Goal: Task Accomplishment & Management: Use online tool/utility

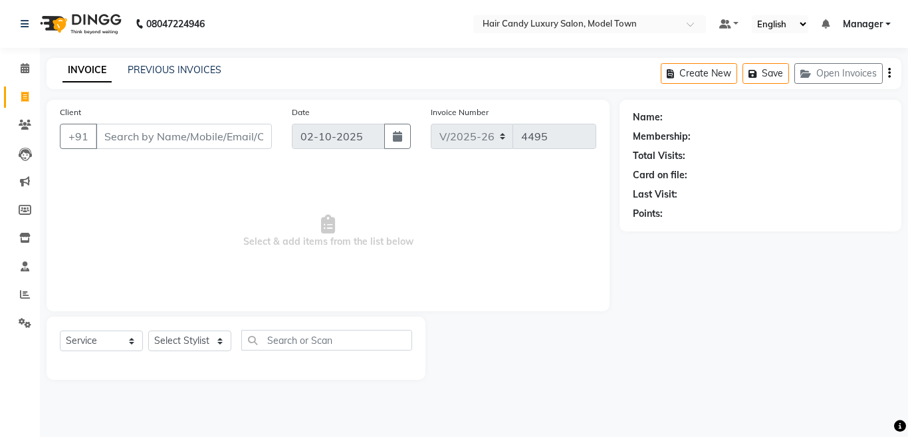
select select "4716"
select select "service"
click at [167, 340] on select "Select Stylist [PERSON_NAME] [PERSON_NAME] [PERSON_NAME] ([PERSON_NAME]) Manage…" at bounding box center [189, 340] width 83 height 21
select select "28000"
click at [148, 330] on select "Select Stylist [PERSON_NAME] [PERSON_NAME] [PERSON_NAME] ([PERSON_NAME]) Manage…" at bounding box center [189, 340] width 83 height 21
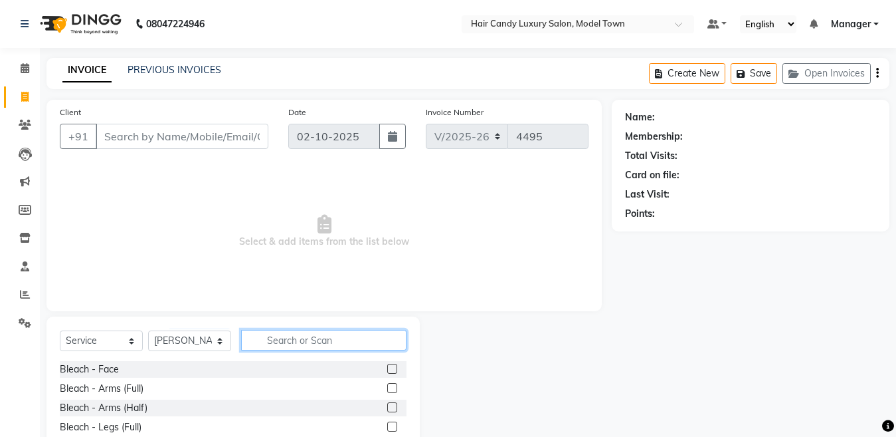
click at [282, 340] on input "text" at bounding box center [323, 340] width 165 height 21
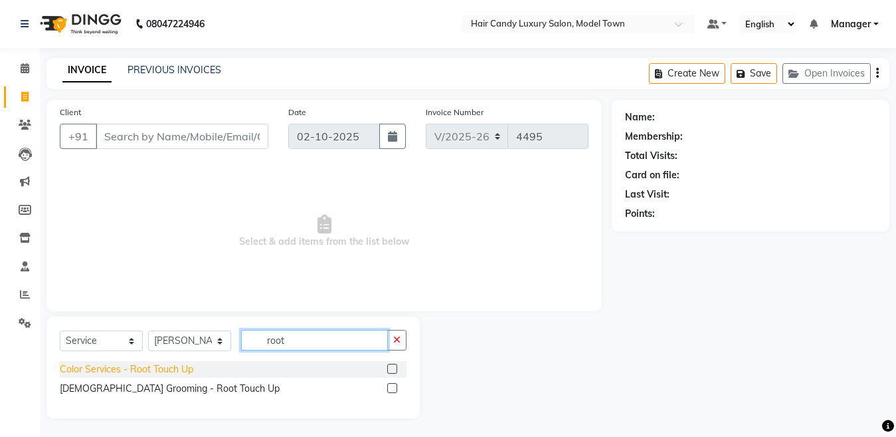
type input "root"
click at [169, 365] on div "Color Services - Root Touch Up" at bounding box center [127, 369] width 134 height 14
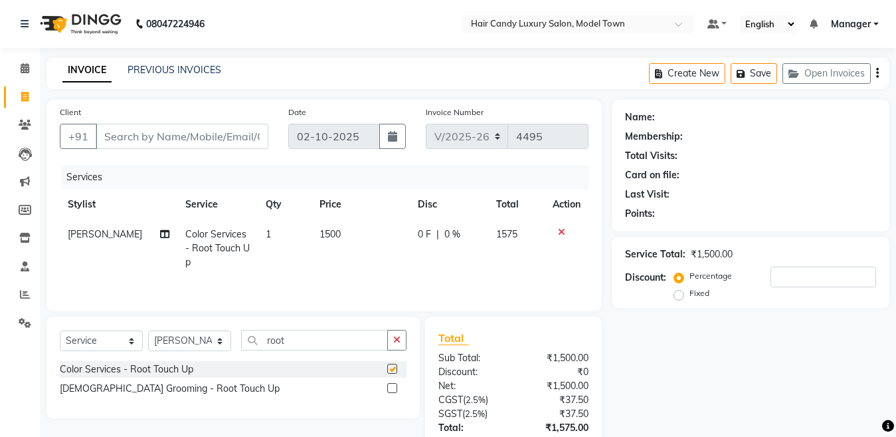
checkbox input "false"
click at [300, 343] on input "root" at bounding box center [314, 340] width 147 height 21
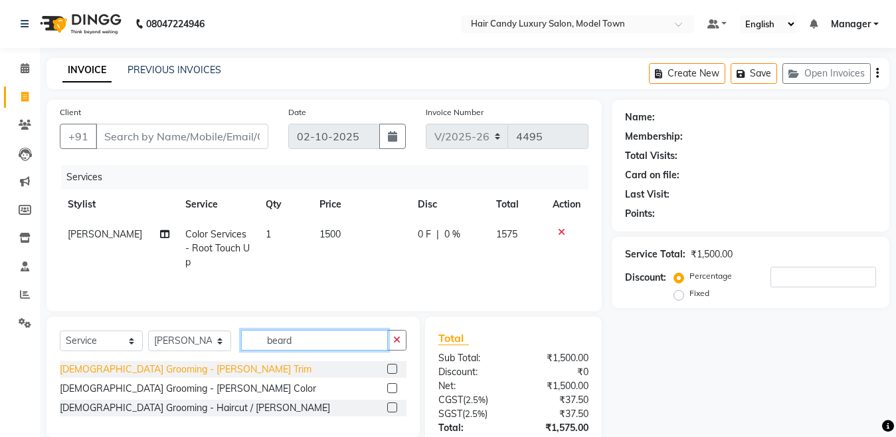
type input "beard"
click at [163, 366] on div "[DEMOGRAPHIC_DATA] Grooming - [PERSON_NAME] Trim" at bounding box center [186, 369] width 252 height 14
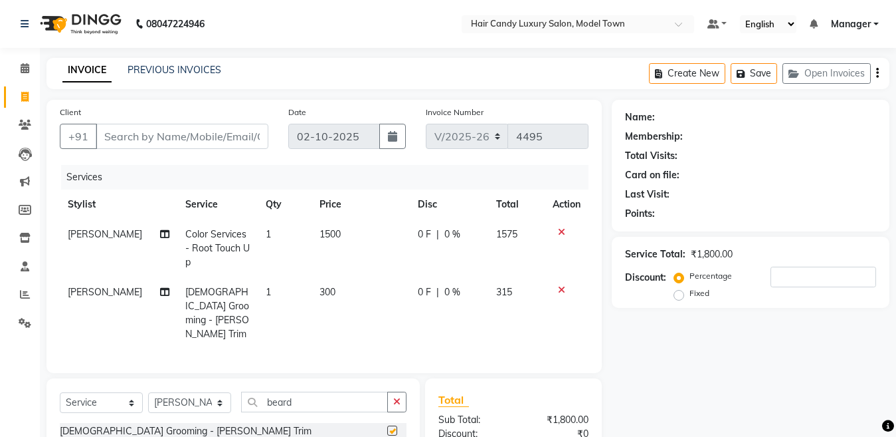
checkbox input "false"
click at [297, 391] on input "beard" at bounding box center [314, 401] width 147 height 21
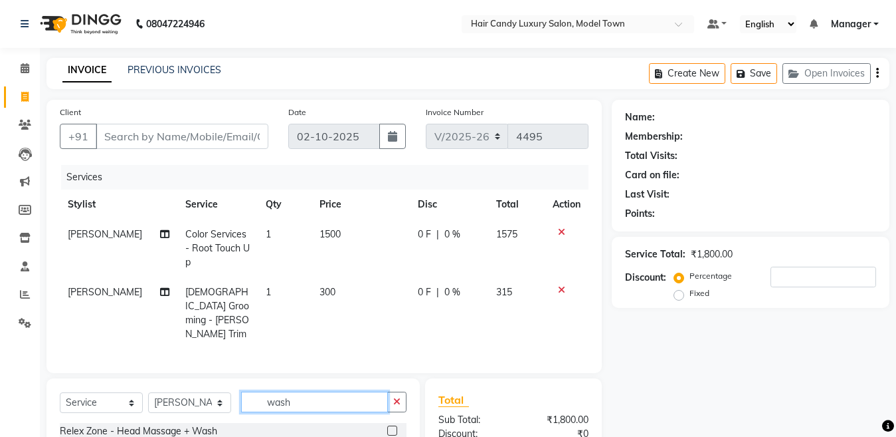
scroll to position [140, 0]
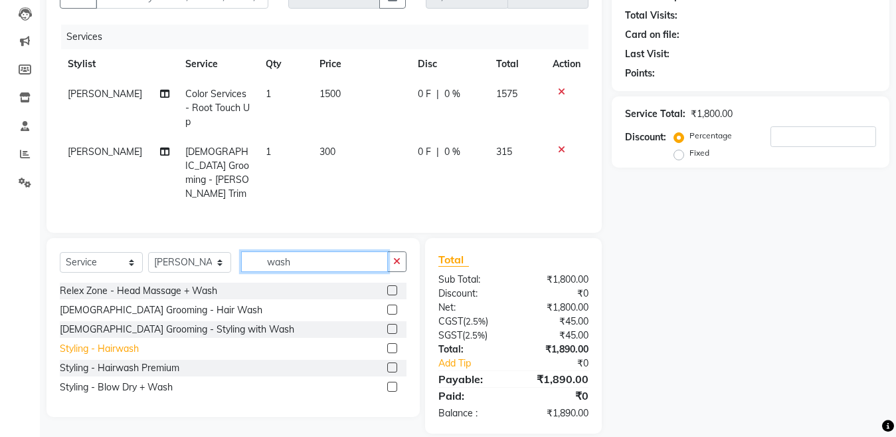
type input "wash"
click at [91, 342] on div "Styling - Hairwash" at bounding box center [99, 349] width 79 height 14
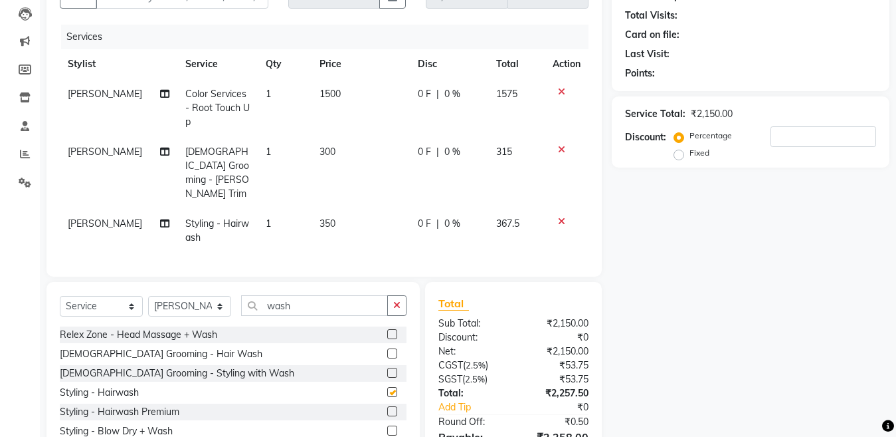
checkbox input "false"
click at [184, 282] on div "Select Service Product Membership Package Voucher Prepaid Gift Card Select Styl…" at bounding box center [233, 371] width 373 height 179
click at [185, 296] on select "Select Stylist [PERSON_NAME] [PERSON_NAME] [PERSON_NAME] ([PERSON_NAME]) Manage…" at bounding box center [189, 306] width 83 height 21
select select "28006"
click at [148, 296] on select "Select Stylist [PERSON_NAME] [PERSON_NAME] [PERSON_NAME] ([PERSON_NAME]) Manage…" at bounding box center [189, 306] width 83 height 21
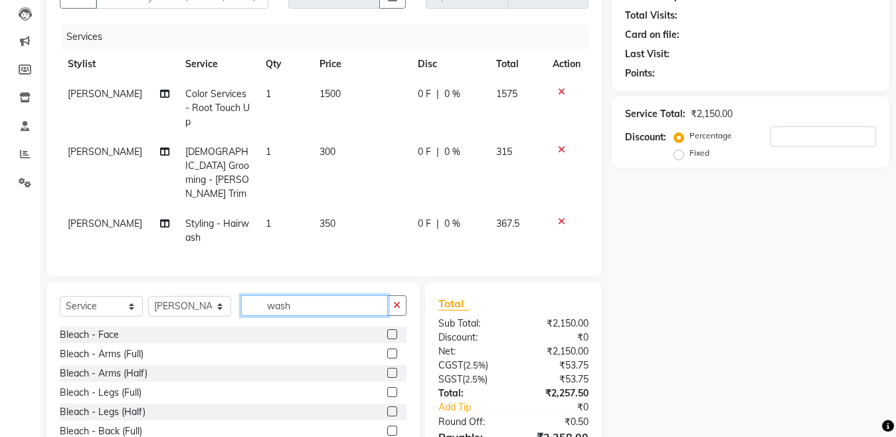
click at [314, 297] on input "wash" at bounding box center [314, 305] width 147 height 21
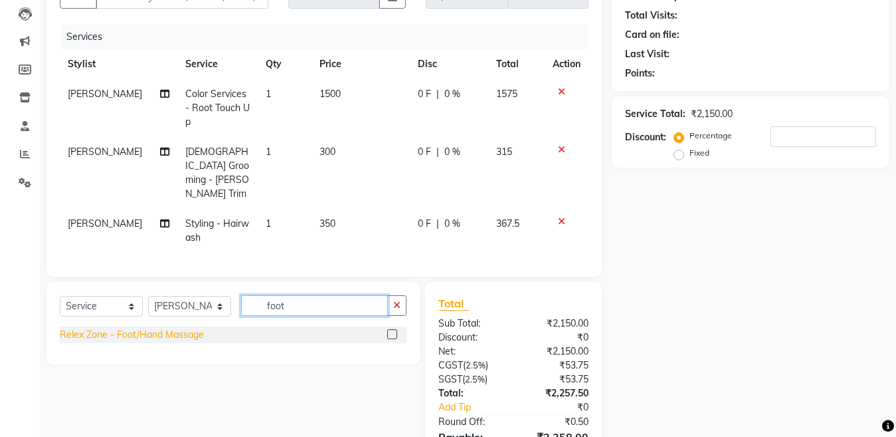
type input "foot"
click at [134, 328] on div "Relex Zone - Foot/Hand Massage" at bounding box center [132, 335] width 144 height 14
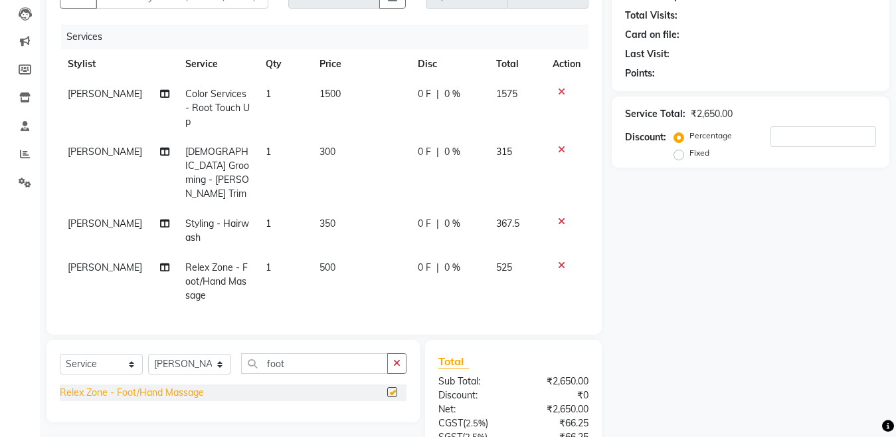
checkbox input "false"
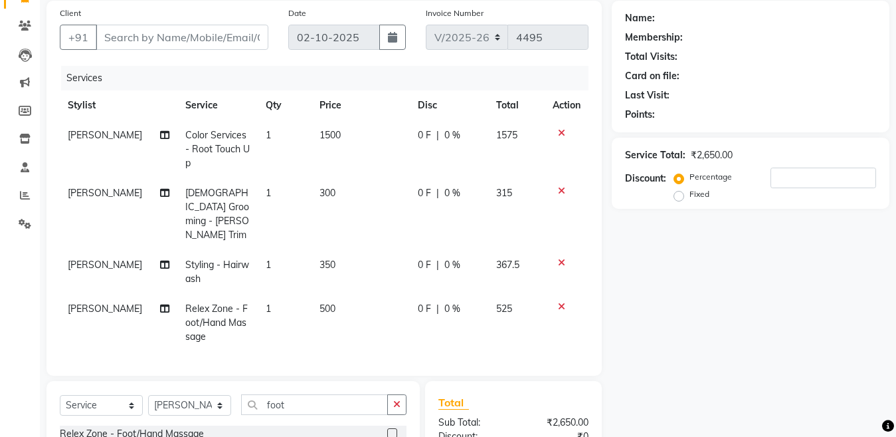
scroll to position [0, 0]
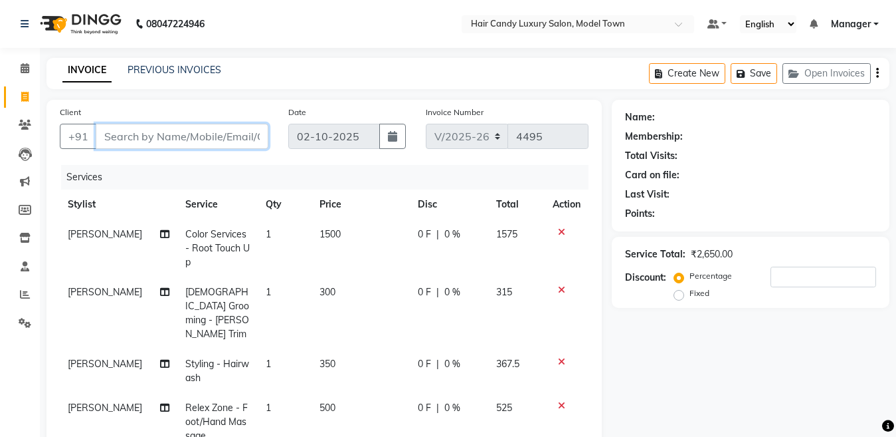
click at [230, 127] on input "Client" at bounding box center [182, 136] width 173 height 25
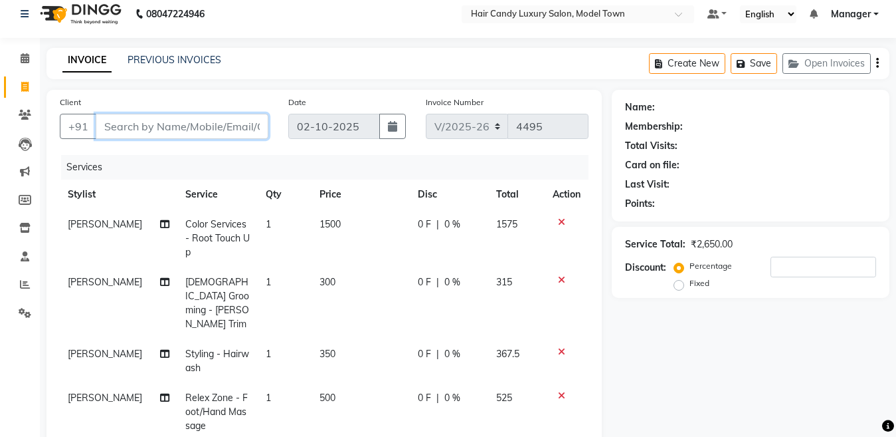
scroll to position [1, 0]
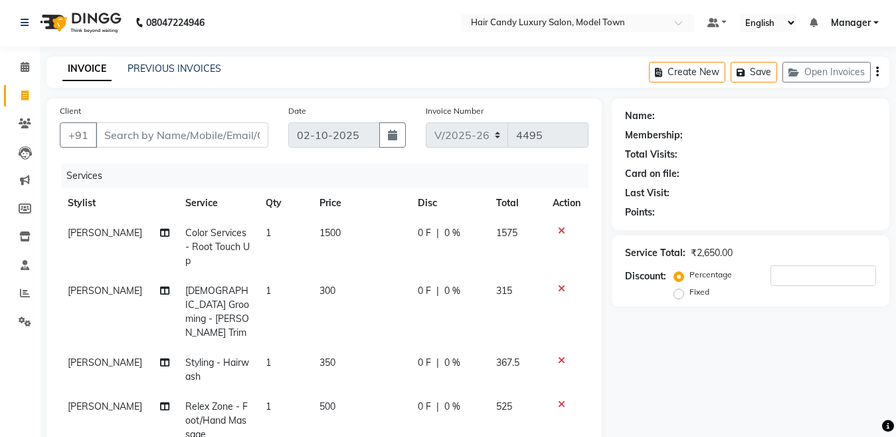
click at [359, 285] on td "300" at bounding box center [361, 312] width 98 height 72
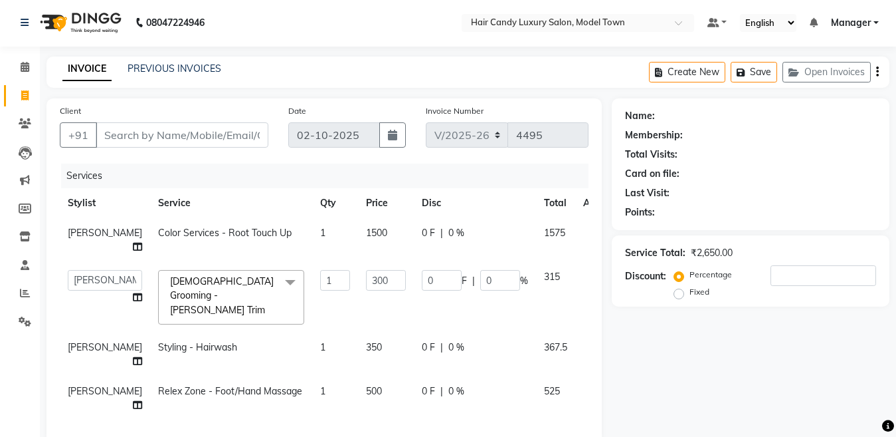
click at [361, 262] on td "300" at bounding box center [386, 297] width 56 height 70
drag, startPoint x: 363, startPoint y: 270, endPoint x: 250, endPoint y: 270, distance: 113.0
click at [250, 270] on tr "[PERSON_NAME] [PERSON_NAME] [PERSON_NAME] ([PERSON_NAME]) Manager [PERSON_NAME]…" at bounding box center [339, 297] width 559 height 70
type input "400"
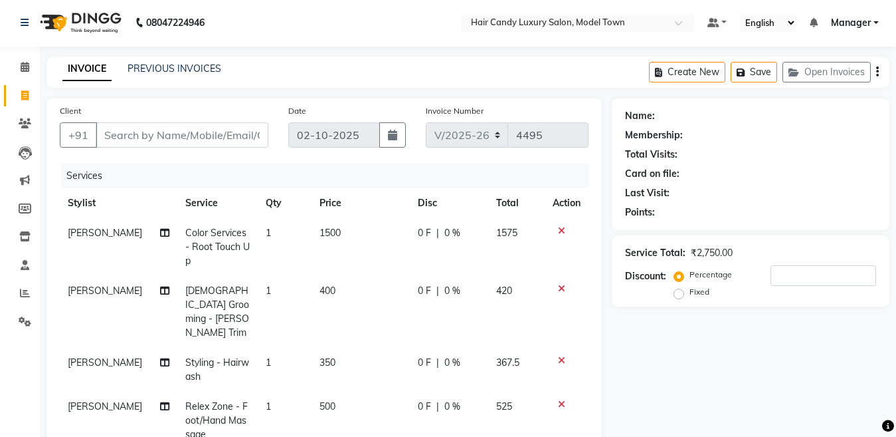
click at [387, 348] on tr "[PERSON_NAME] - Hairwash 1 350 0 F | 0 % 367.5" at bounding box center [324, 370] width 529 height 44
click at [229, 134] on input "Client" at bounding box center [182, 134] width 173 height 25
type input "s"
type input "0"
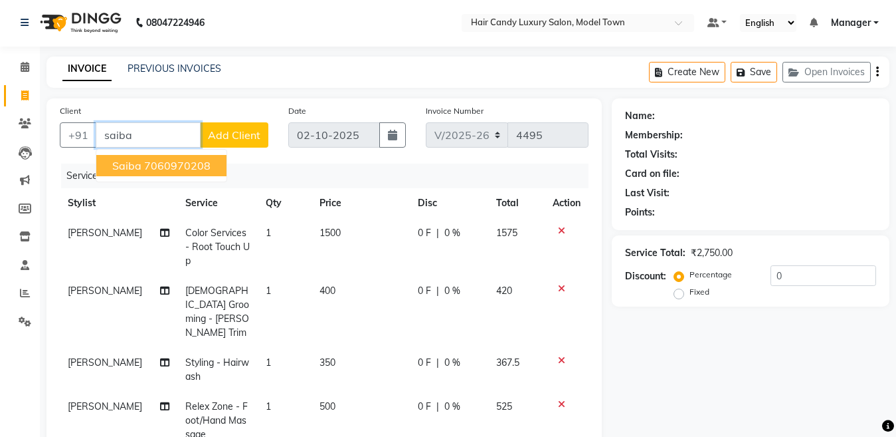
click at [192, 177] on ngb-typeahead-window "Saiba 7060970208" at bounding box center [162, 165] width 132 height 33
click at [196, 171] on ngb-highlight "7060970208" at bounding box center [177, 165] width 66 height 13
type input "7060970208"
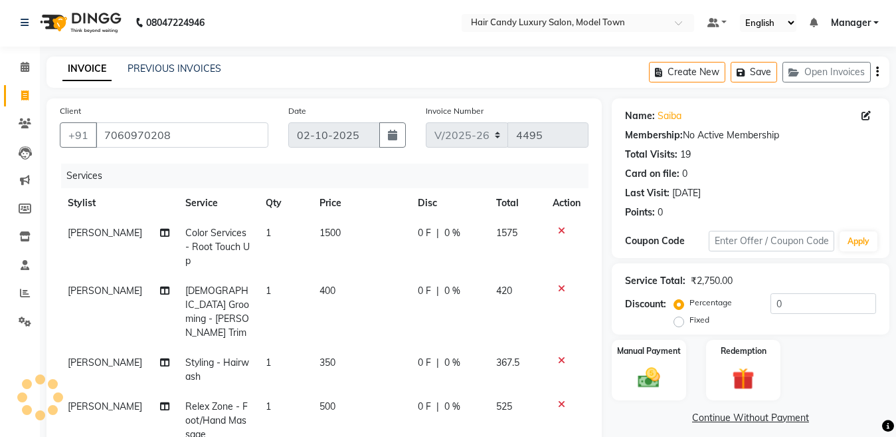
scroll to position [149, 0]
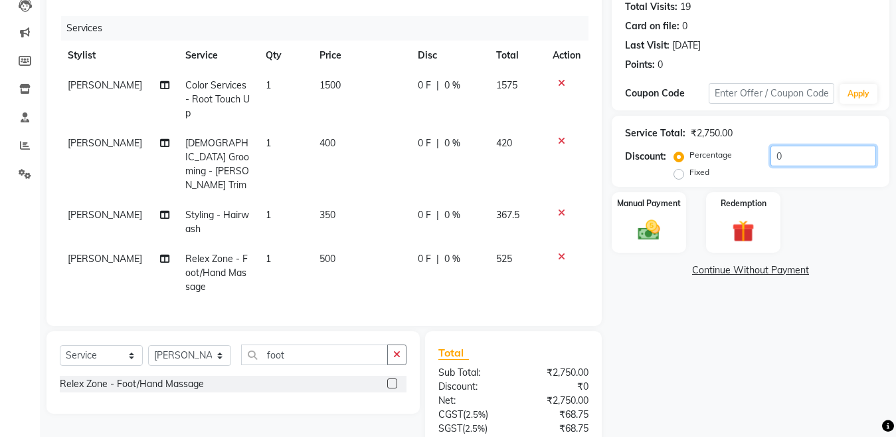
drag, startPoint x: 822, startPoint y: 164, endPoint x: 591, endPoint y: 173, distance: 231.4
click at [591, 173] on div "Client [PHONE_NUMBER] Date [DATE] Invoice Number V/2025 V/[PHONE_NUMBER] Servic…" at bounding box center [468, 245] width 863 height 589
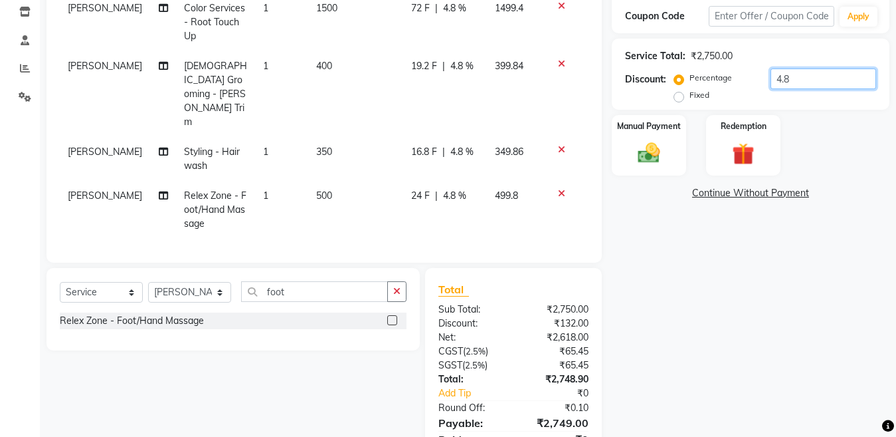
scroll to position [229, 0]
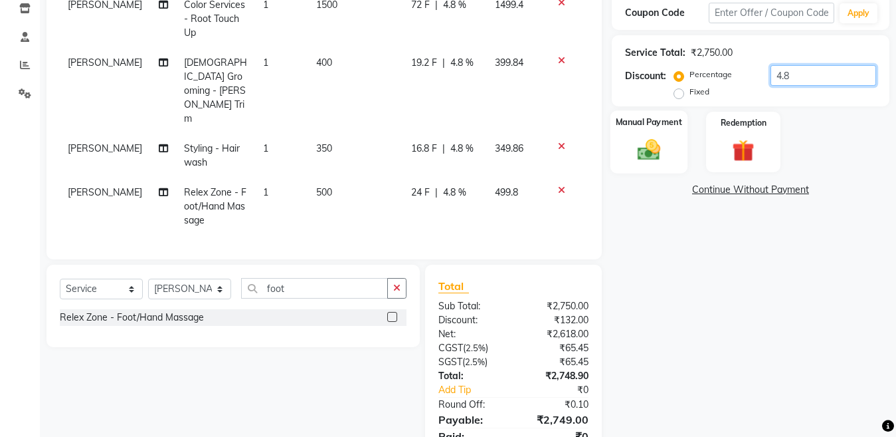
type input "4.8"
click at [659, 146] on img at bounding box center [649, 149] width 37 height 27
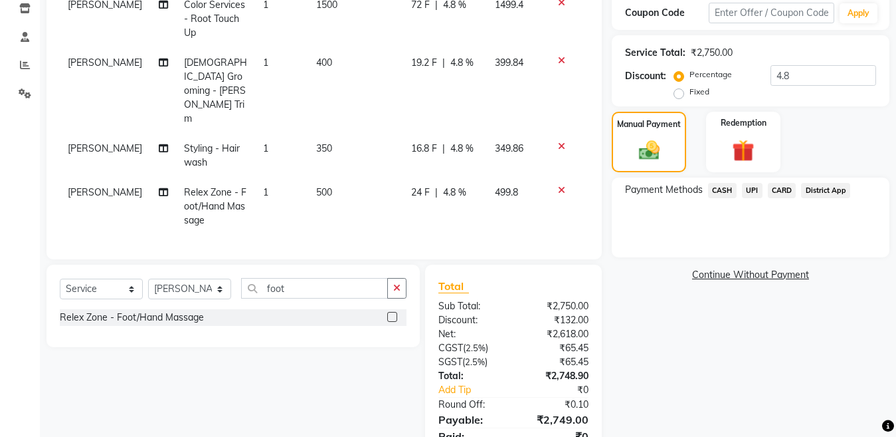
click at [727, 191] on span "CASH" at bounding box center [722, 190] width 29 height 15
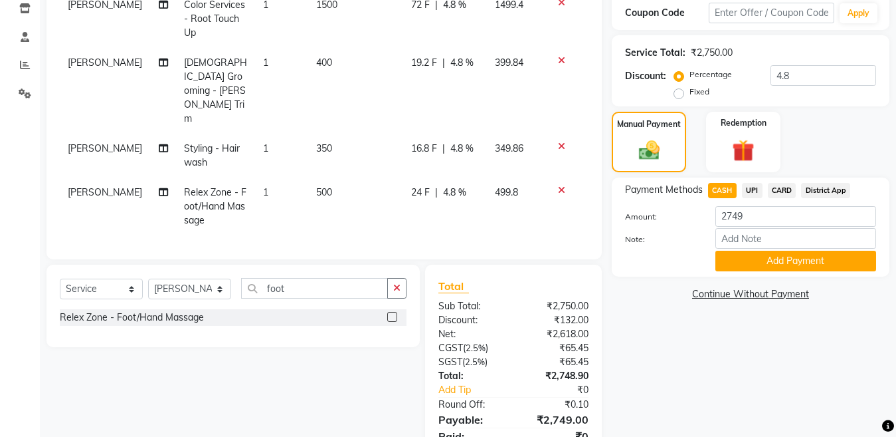
drag, startPoint x: 752, startPoint y: 261, endPoint x: 871, endPoint y: 245, distance: 120.7
click at [765, 259] on button "Add Payment" at bounding box center [796, 261] width 161 height 21
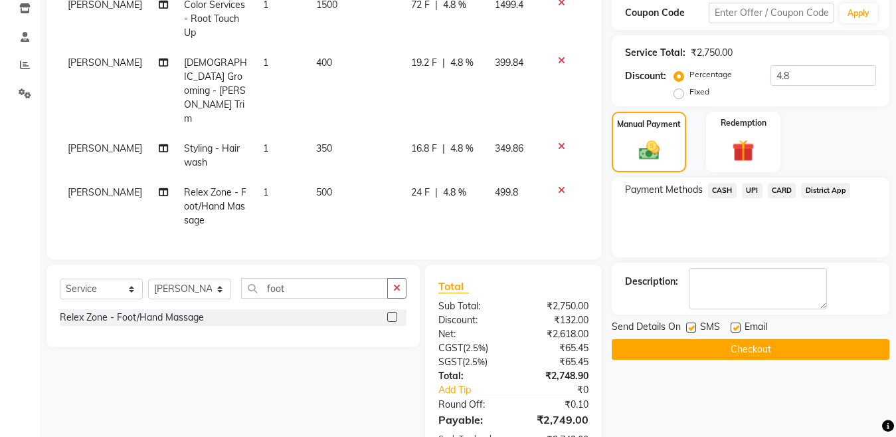
scroll to position [303, 0]
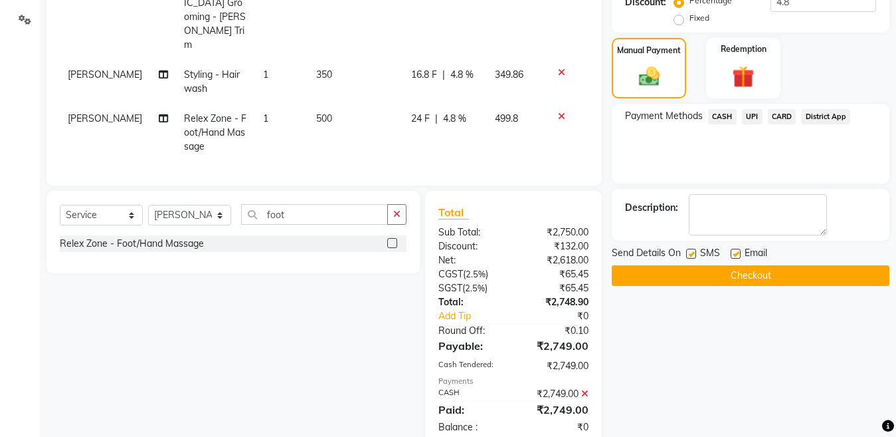
drag, startPoint x: 694, startPoint y: 253, endPoint x: 686, endPoint y: 273, distance: 21.5
click at [694, 253] on label at bounding box center [691, 254] width 10 height 10
click at [694, 253] on input "checkbox" at bounding box center [690, 254] width 9 height 9
checkbox input "false"
click at [686, 273] on button "Checkout" at bounding box center [751, 275] width 278 height 21
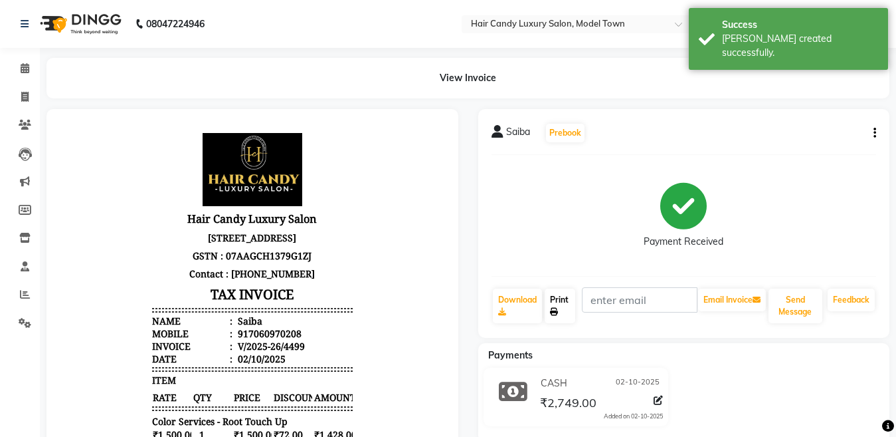
click at [569, 307] on link "Print" at bounding box center [560, 305] width 31 height 35
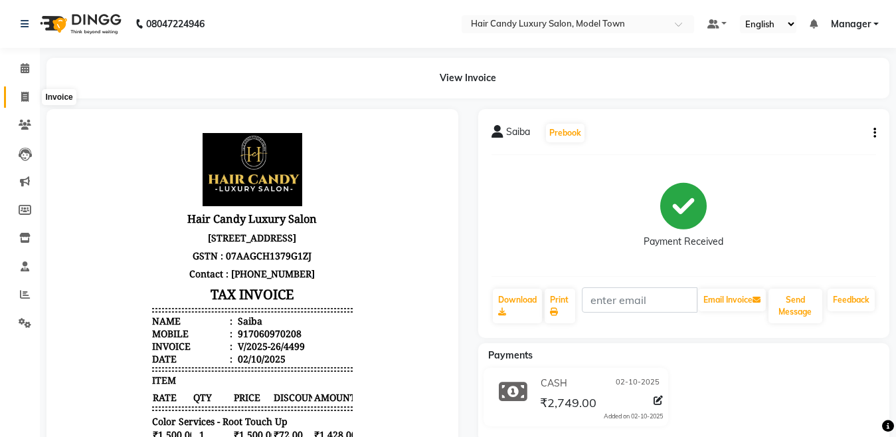
click at [27, 95] on icon at bounding box center [24, 97] width 7 height 10
select select "service"
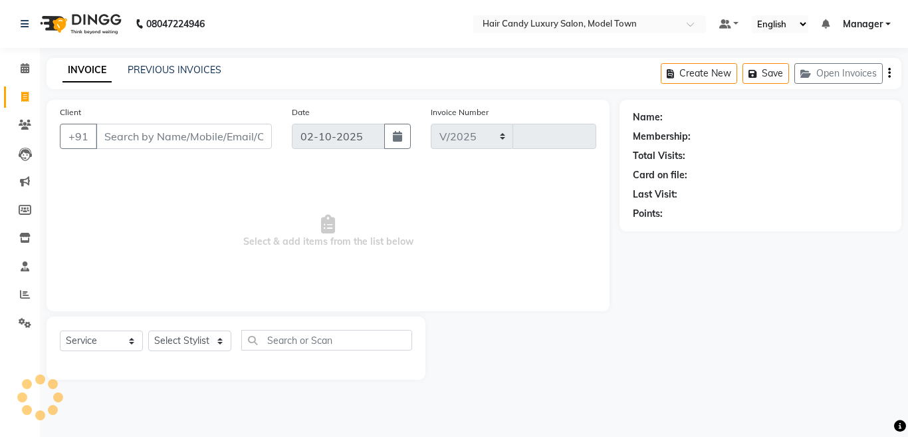
select select "4716"
type input "4500"
click at [26, 294] on icon at bounding box center [25, 294] width 10 height 10
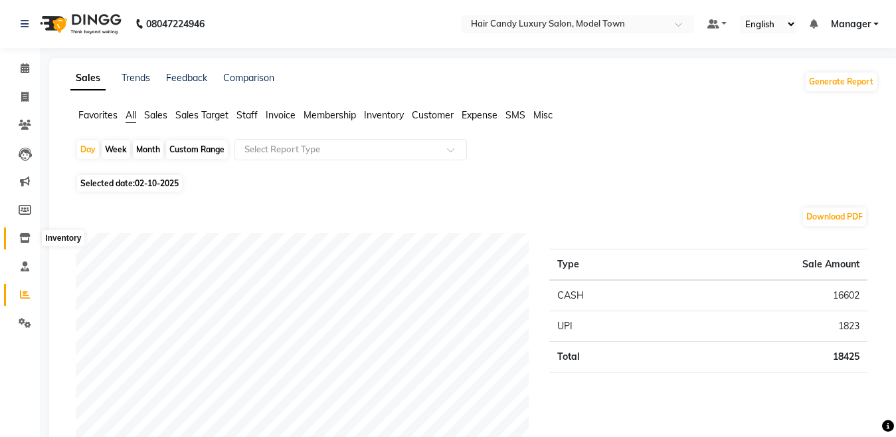
click at [19, 241] on span at bounding box center [24, 238] width 23 height 15
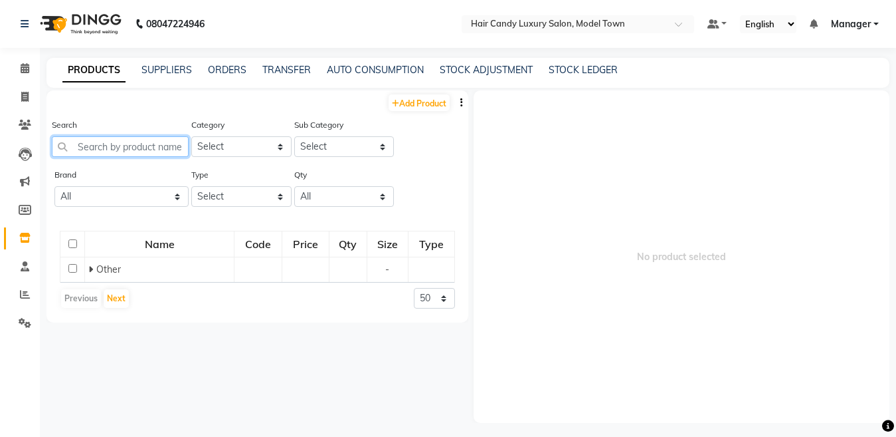
click at [131, 149] on input "text" at bounding box center [120, 146] width 137 height 21
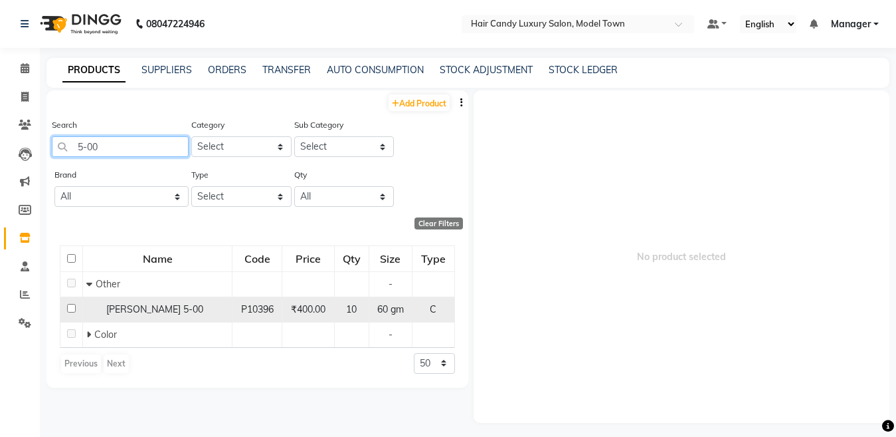
type input "5-00"
click at [129, 309] on span "igora 5-00" at bounding box center [154, 309] width 97 height 12
select select
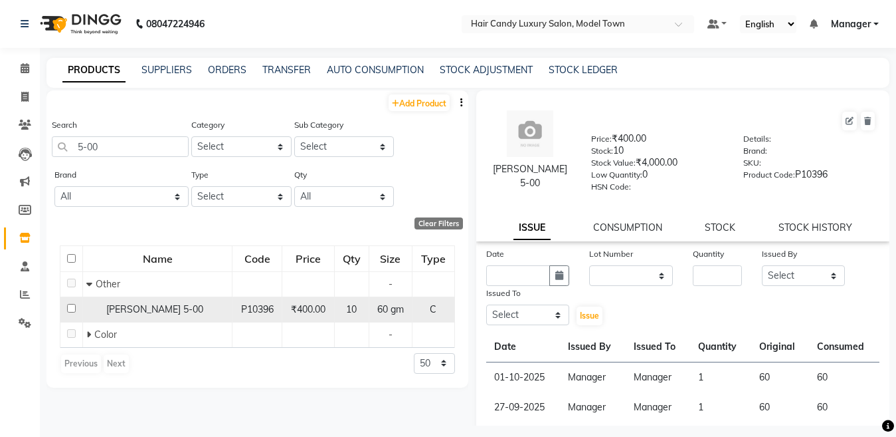
click at [129, 309] on span "igora 5-00" at bounding box center [154, 309] width 97 height 12
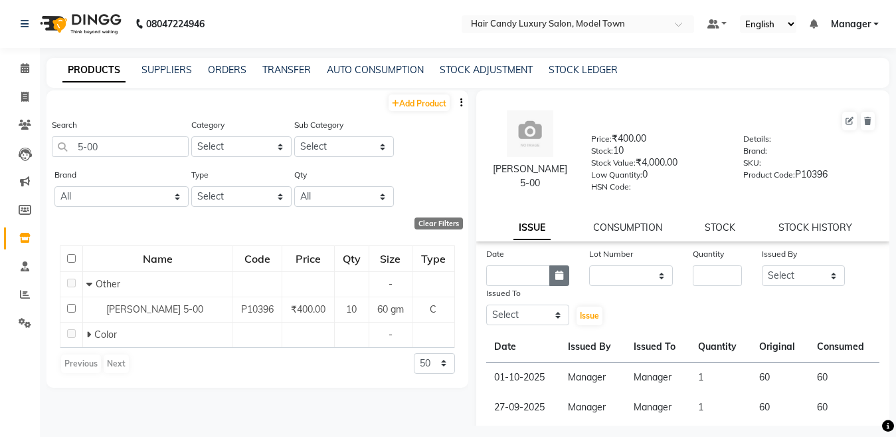
click at [558, 272] on icon "button" at bounding box center [560, 274] width 8 height 9
select select "10"
select select "2025"
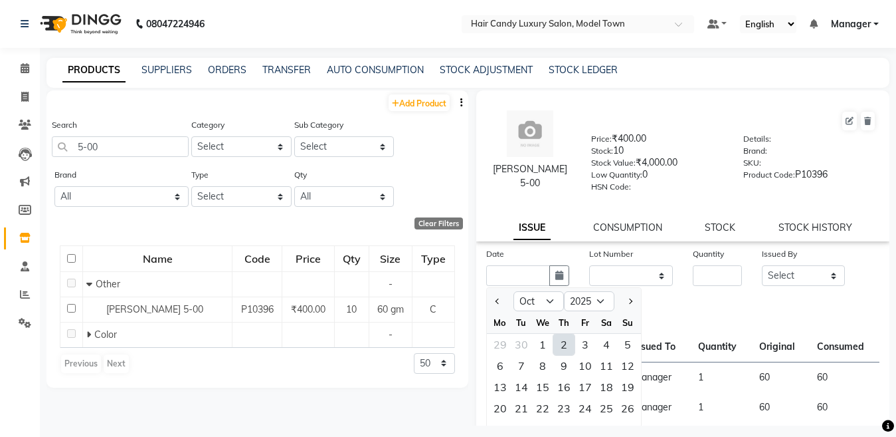
click at [556, 342] on div "2" at bounding box center [564, 344] width 21 height 21
type input "02-10-2025"
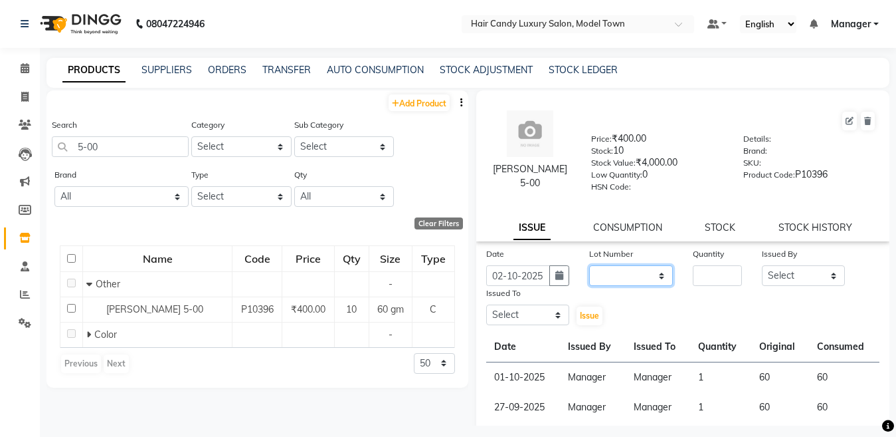
click at [620, 272] on select "None" at bounding box center [631, 275] width 84 height 21
select select "0: null"
click at [589, 265] on select "None" at bounding box center [631, 275] width 84 height 21
click at [704, 272] on input "number" at bounding box center [717, 275] width 49 height 21
type input "1"
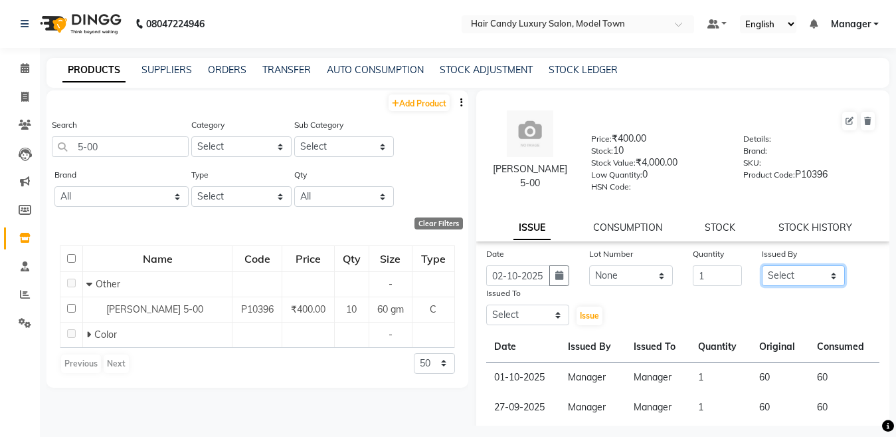
click at [787, 271] on select "Select [PERSON_NAME] [PERSON_NAME] [PERSON_NAME] ([PERSON_NAME]) Manager [PERSO…" at bounding box center [804, 275] width 84 height 21
select select "28446"
click at [762, 265] on select "Select [PERSON_NAME] [PERSON_NAME] [PERSON_NAME] ([PERSON_NAME]) Manager [PERSO…" at bounding box center [804, 275] width 84 height 21
click at [554, 318] on select "Select [PERSON_NAME] [PERSON_NAME] [PERSON_NAME] ([PERSON_NAME]) Manager [PERSO…" at bounding box center [528, 314] width 84 height 21
select select "28446"
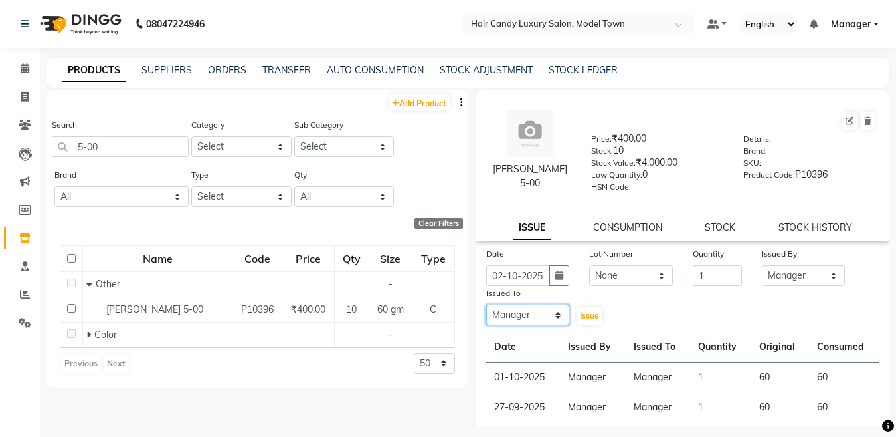
click at [486, 304] on select "Select [PERSON_NAME] [PERSON_NAME] [PERSON_NAME] ([PERSON_NAME]) Manager [PERSO…" at bounding box center [528, 314] width 84 height 21
click at [581, 315] on span "Issue" at bounding box center [589, 315] width 19 height 10
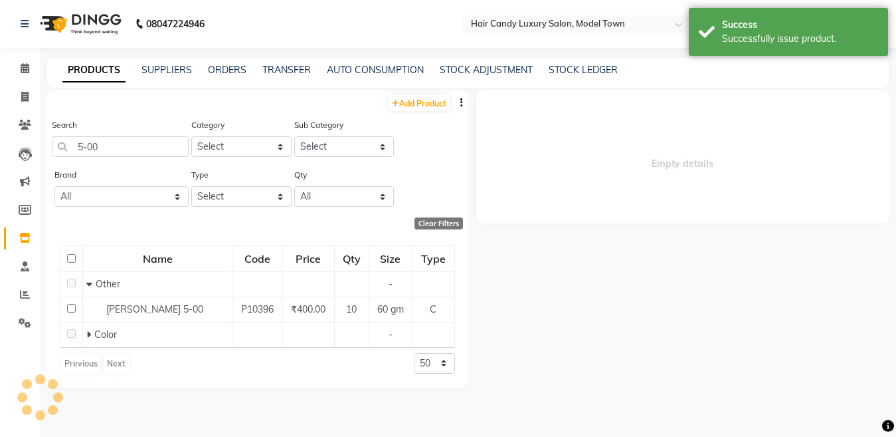
select select
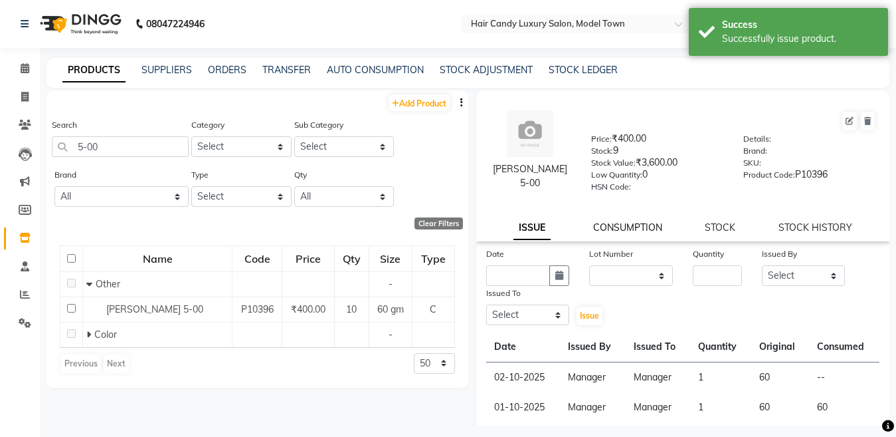
click at [618, 223] on link "CONSUMPTION" at bounding box center [627, 227] width 69 height 12
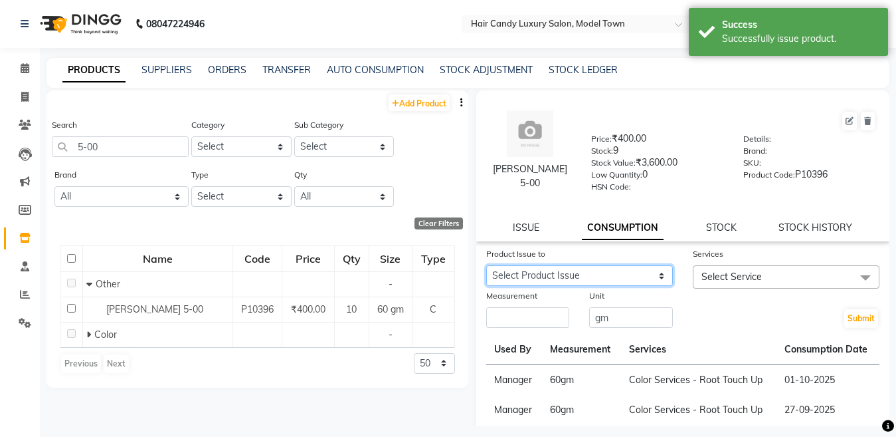
click at [617, 271] on select "Select Product Issue [DATE], Issued to: Manager, Balance: 60" at bounding box center [579, 275] width 187 height 21
select select "1279536"
click at [486, 265] on select "Select Product Issue [DATE], Issued to: Manager, Balance: 60" at bounding box center [579, 275] width 187 height 21
click at [721, 284] on span "Select Service" at bounding box center [786, 276] width 187 height 23
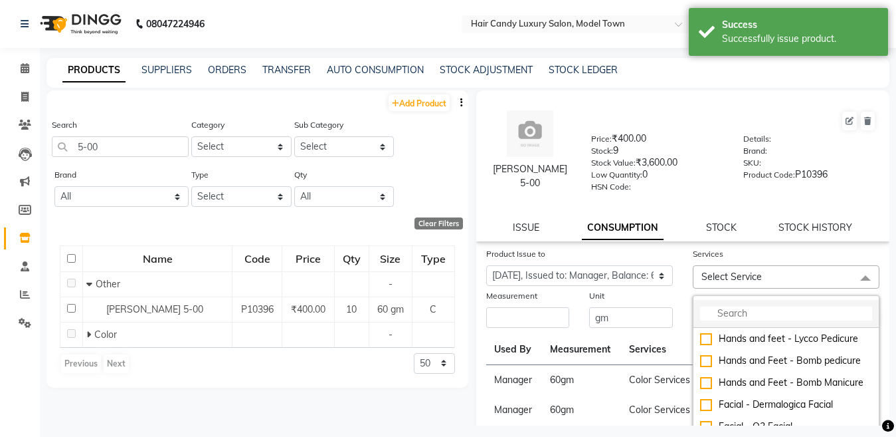
click at [717, 310] on input "multiselect-search" at bounding box center [786, 313] width 172 height 14
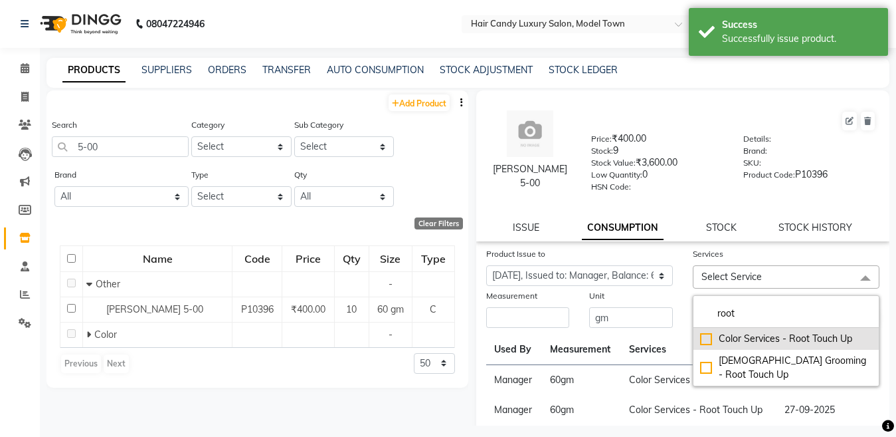
type input "root"
click at [701, 337] on div "Color Services - Root Touch Up" at bounding box center [786, 339] width 172 height 14
checkbox input "true"
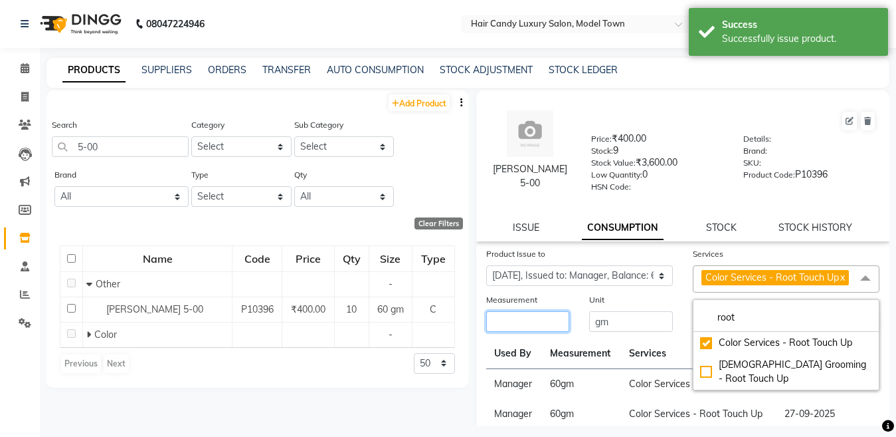
click at [532, 332] on input "number" at bounding box center [528, 321] width 84 height 21
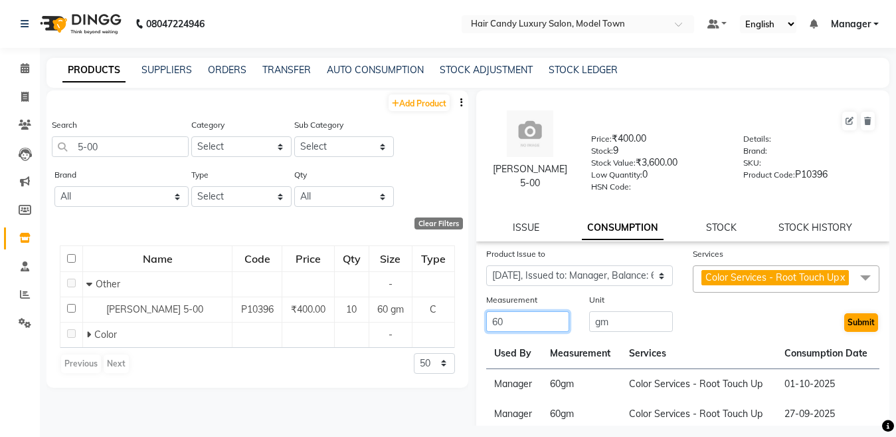
type input "60"
click at [845, 332] on button "Submit" at bounding box center [862, 322] width 34 height 19
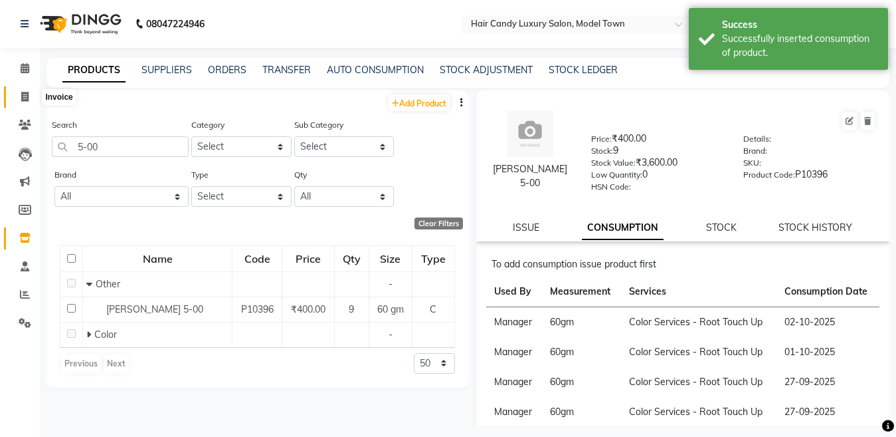
click at [25, 94] on icon at bounding box center [24, 97] width 7 height 10
select select "service"
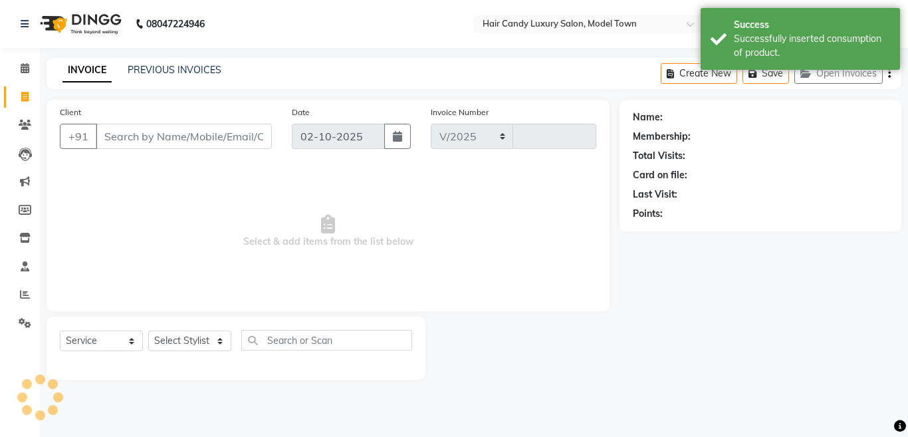
select select "4716"
type input "4500"
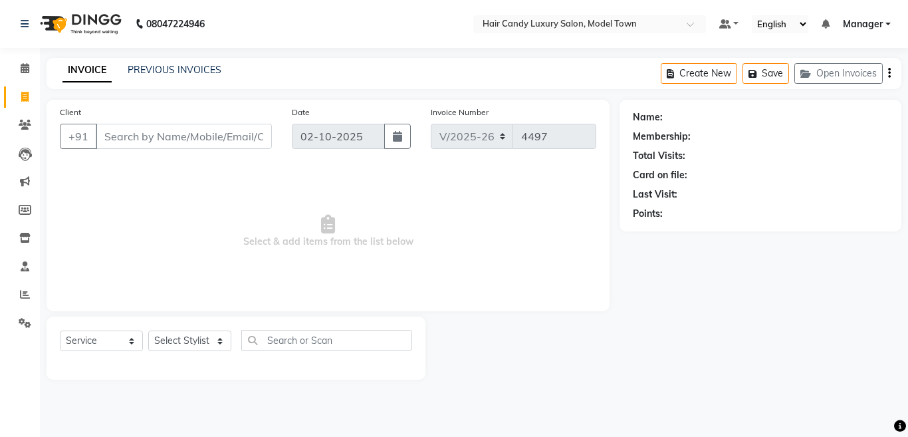
select select "4716"
select select "service"
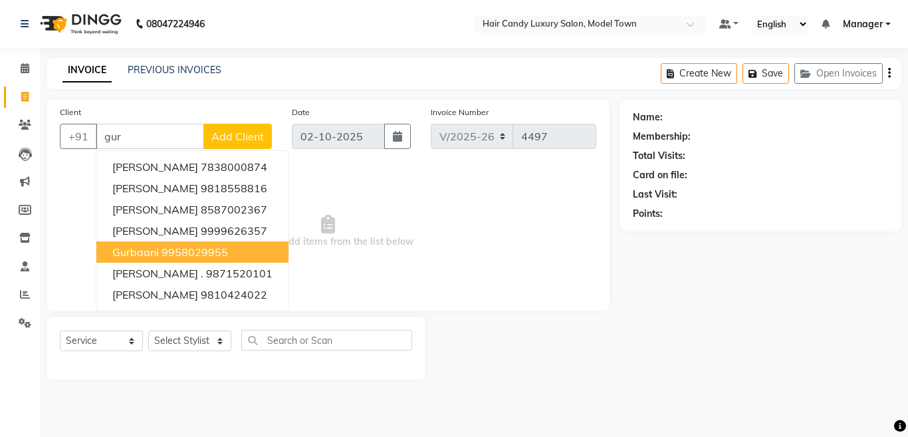
click at [191, 260] on button "gurbaani 9958029955" at bounding box center [192, 251] width 192 height 21
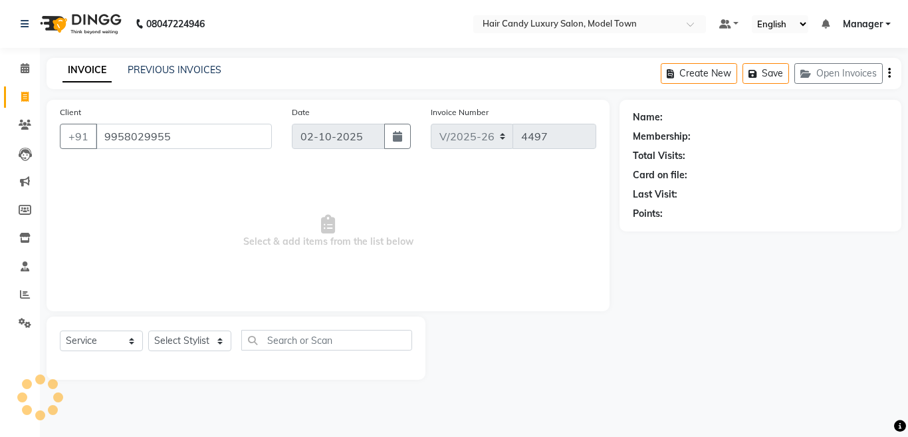
type input "9958029955"
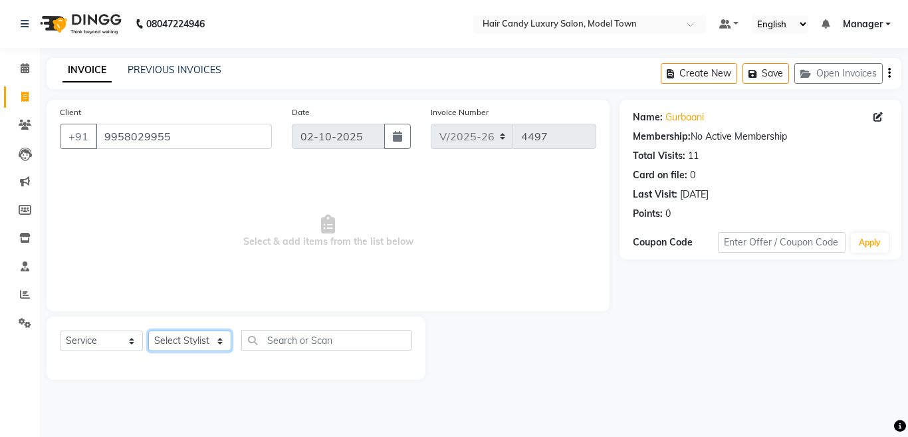
click at [212, 338] on select "Select Stylist [PERSON_NAME] [PERSON_NAME] [PERSON_NAME] ([PERSON_NAME]) Manage…" at bounding box center [189, 340] width 83 height 21
select select "28001"
click at [148, 330] on select "Select Stylist [PERSON_NAME] [PERSON_NAME] [PERSON_NAME] ([PERSON_NAME]) Manage…" at bounding box center [189, 340] width 83 height 21
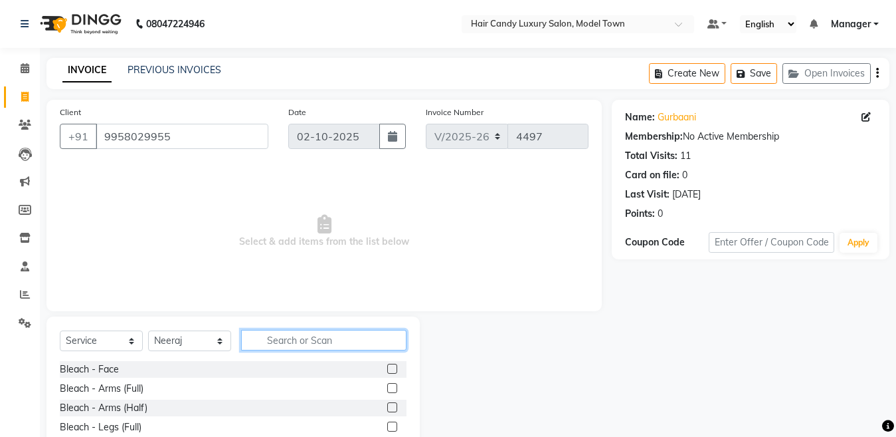
click at [263, 336] on input "text" at bounding box center [323, 340] width 165 height 21
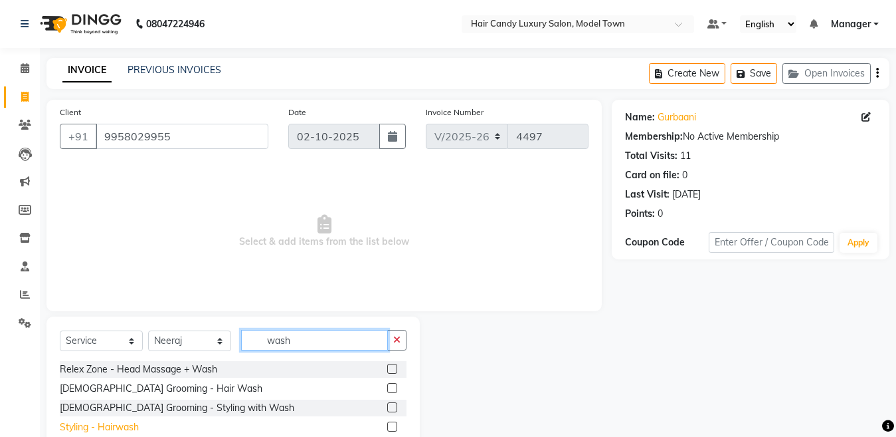
type input "wash"
click at [92, 427] on div "Styling - Hairwash" at bounding box center [99, 427] width 79 height 14
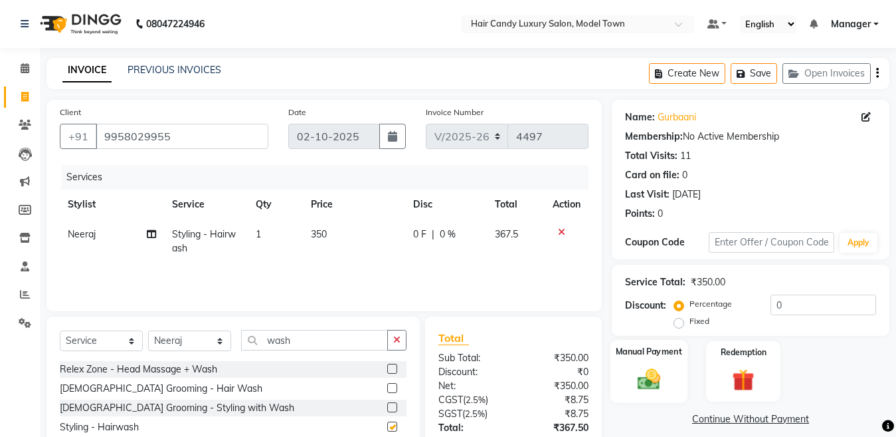
checkbox input "false"
drag, startPoint x: 801, startPoint y: 306, endPoint x: 660, endPoint y: 307, distance: 140.2
click at [660, 307] on div "Discount: Percentage Fixed 0" at bounding box center [750, 312] width 251 height 36
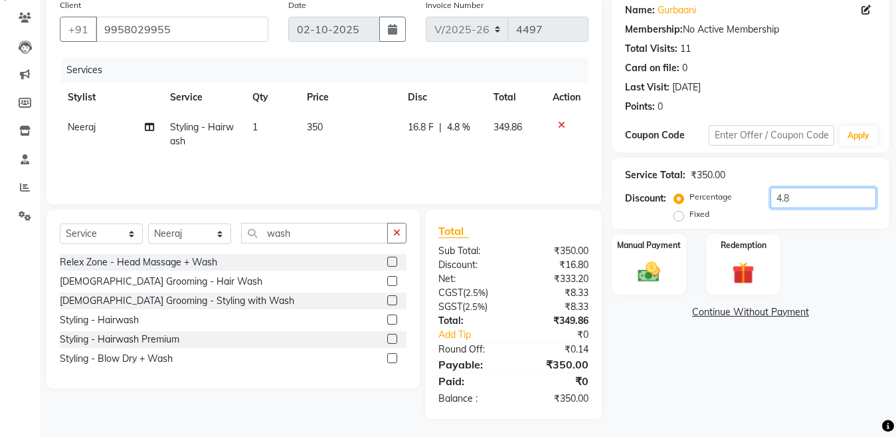
scroll to position [109, 0]
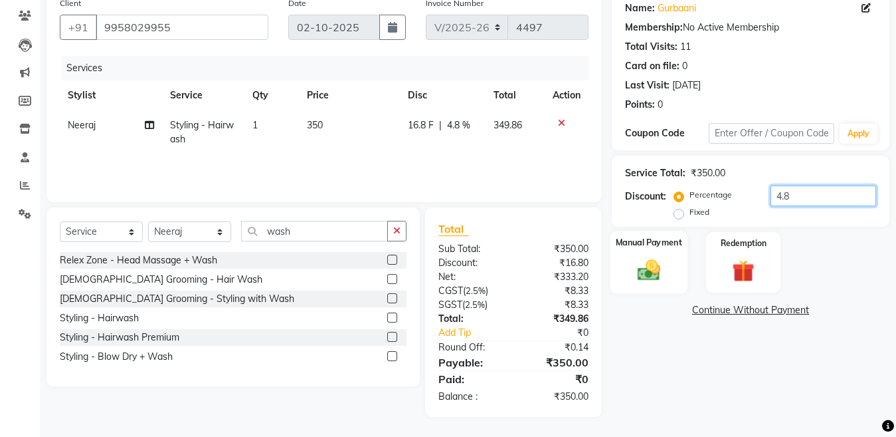
type input "4.8"
click at [652, 281] on img at bounding box center [649, 269] width 37 height 27
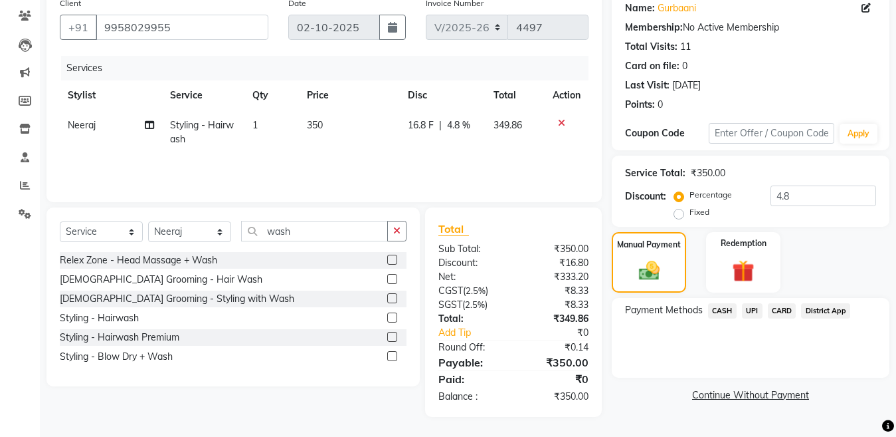
click at [752, 310] on span "UPI" at bounding box center [752, 310] width 21 height 15
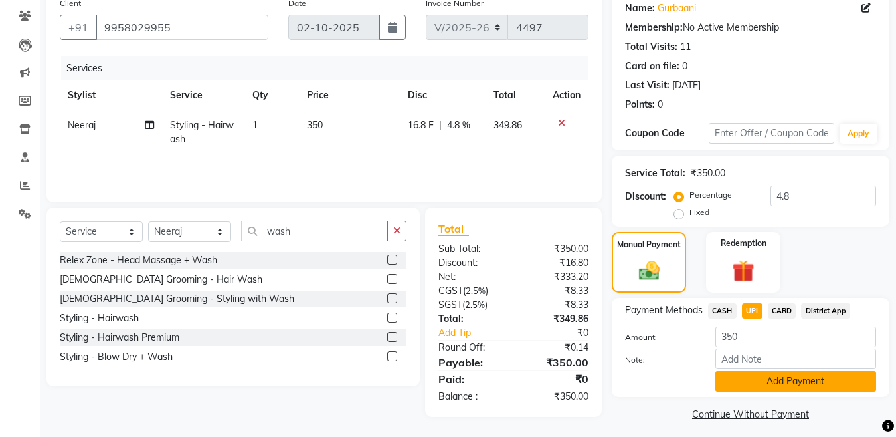
click at [765, 374] on button "Add Payment" at bounding box center [796, 381] width 161 height 21
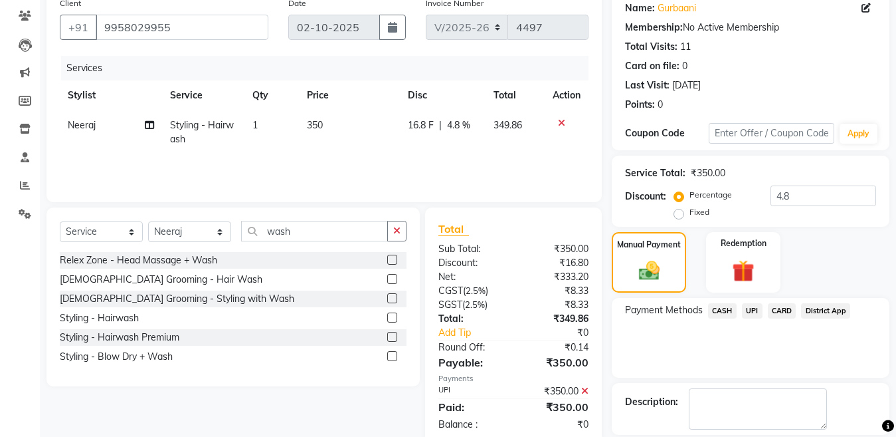
scroll to position [172, 0]
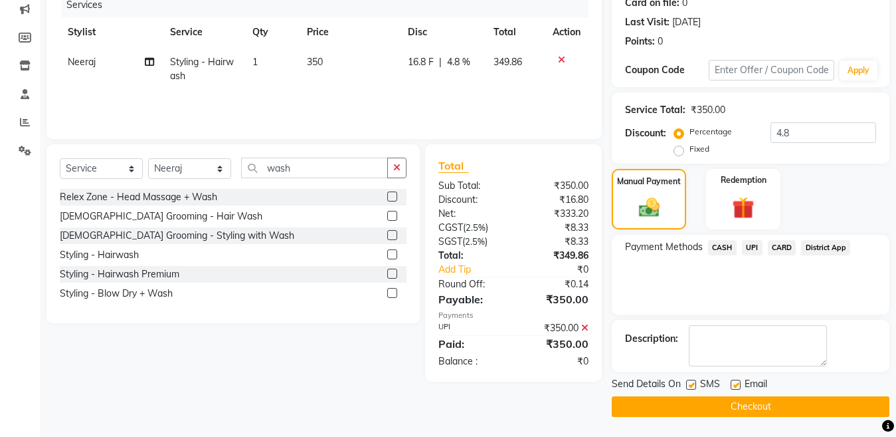
click at [692, 385] on label at bounding box center [691, 384] width 10 height 10
click at [692, 385] on input "checkbox" at bounding box center [690, 385] width 9 height 9
checkbox input "false"
click at [683, 399] on button "Checkout" at bounding box center [751, 406] width 278 height 21
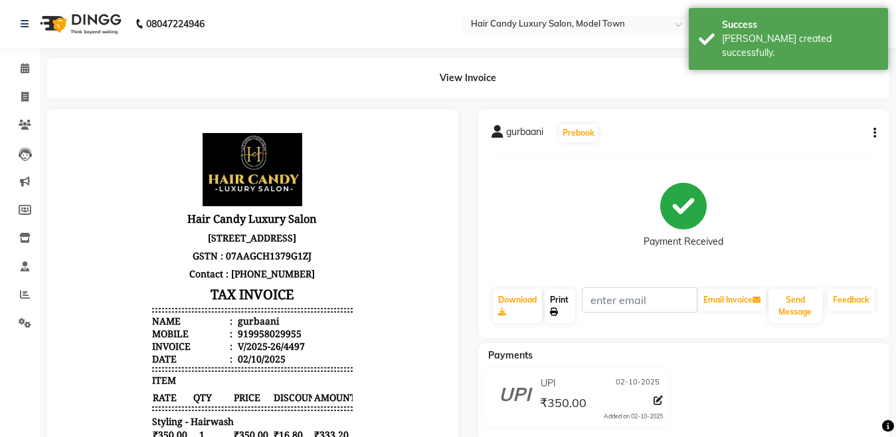
click at [561, 307] on link "Print" at bounding box center [560, 305] width 31 height 35
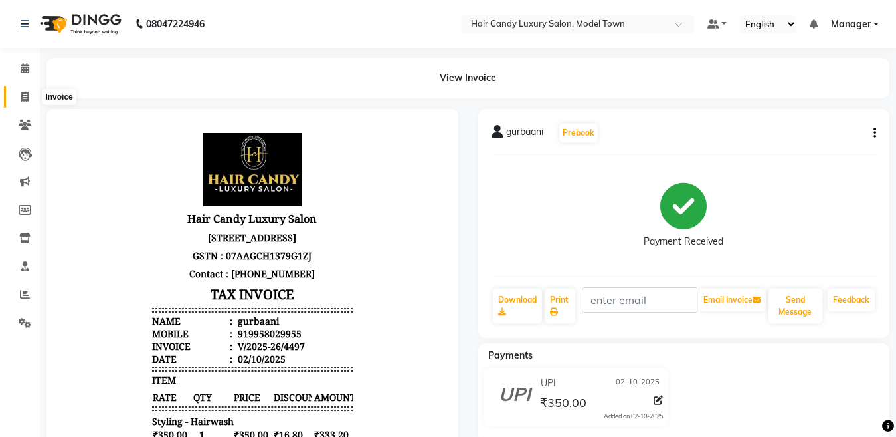
click at [25, 96] on icon at bounding box center [24, 97] width 7 height 10
select select "service"
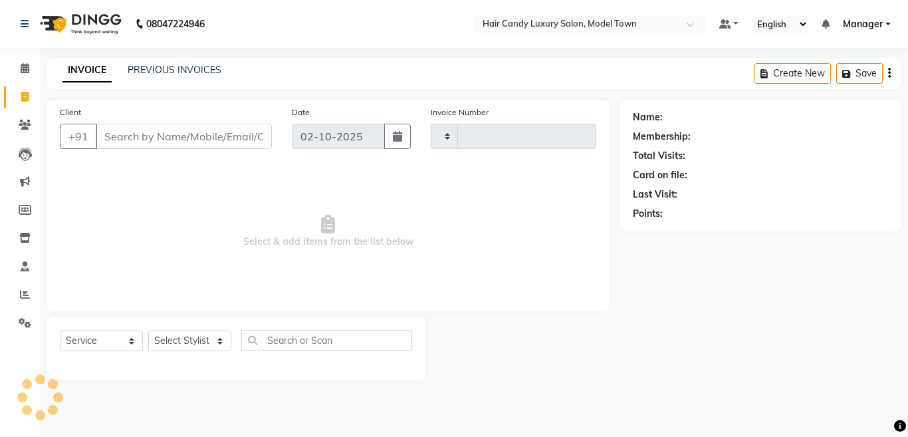
type input "4498"
select select "4716"
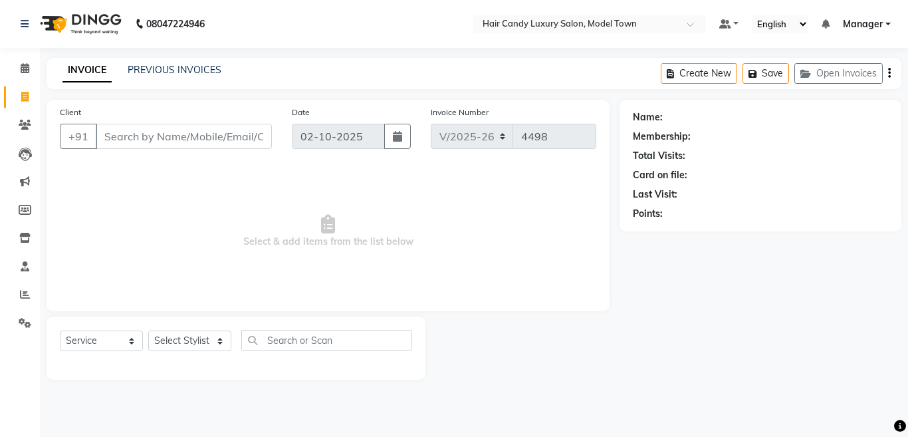
click at [157, 136] on input "Client" at bounding box center [184, 136] width 176 height 25
click at [194, 325] on div "Select Service Product Membership Package Voucher Prepaid Gift Card Select Styl…" at bounding box center [236, 347] width 379 height 63
click at [190, 340] on select "Select Stylist [PERSON_NAME] [PERSON_NAME] [PERSON_NAME] ([PERSON_NAME]) Manage…" at bounding box center [189, 340] width 83 height 21
select select "64092"
click at [148, 330] on select "Select Stylist [PERSON_NAME] [PERSON_NAME] [PERSON_NAME] ([PERSON_NAME]) Manage…" at bounding box center [189, 340] width 83 height 21
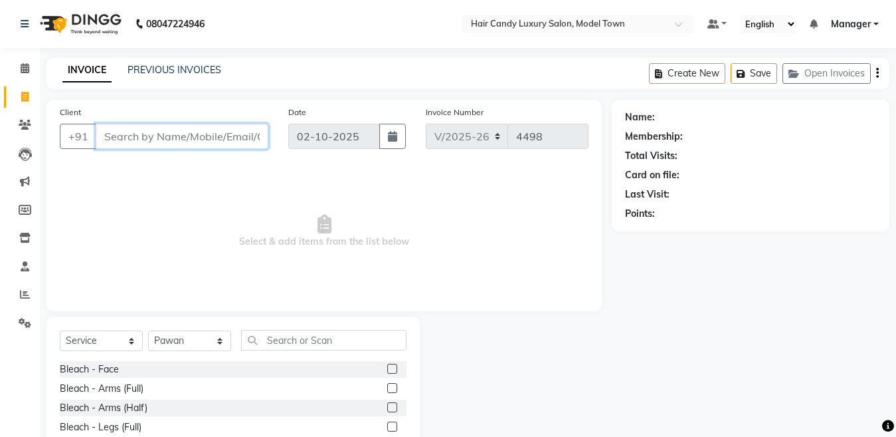
click at [186, 136] on input "Client" at bounding box center [182, 136] width 173 height 25
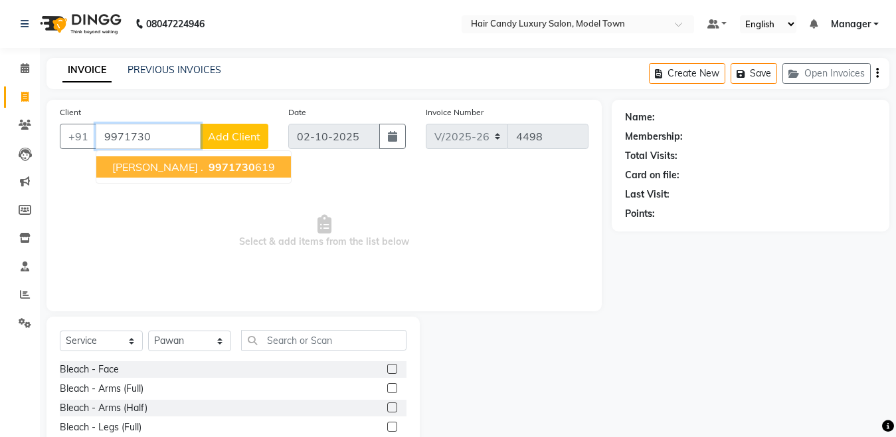
click at [189, 174] on button "Shashank . 9971730 619" at bounding box center [193, 166] width 195 height 21
type input "9971730619"
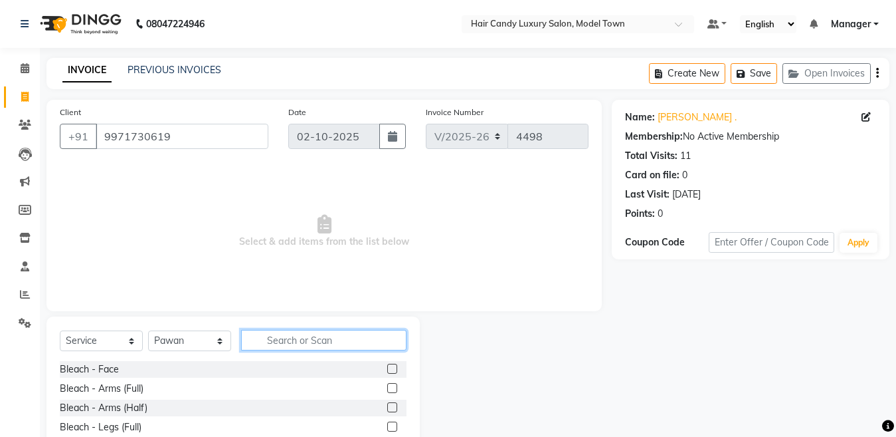
click at [308, 340] on input "text" at bounding box center [323, 340] width 165 height 21
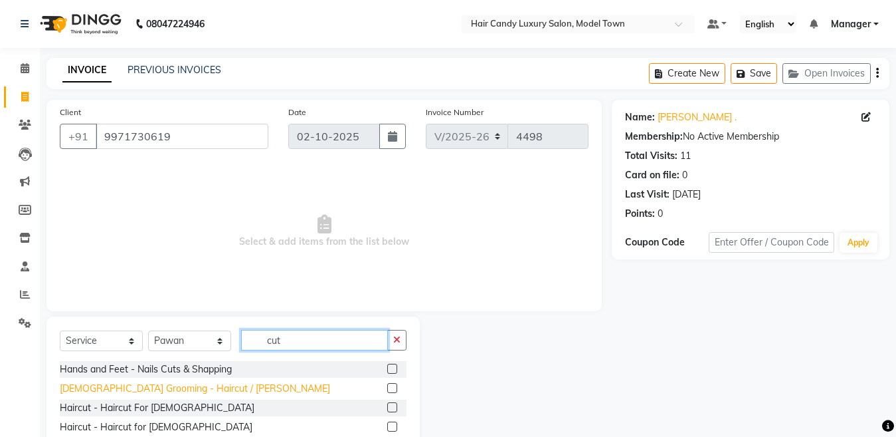
type input "cut"
click at [195, 386] on div "[DEMOGRAPHIC_DATA] Grooming - Haircut / [PERSON_NAME]" at bounding box center [195, 388] width 270 height 14
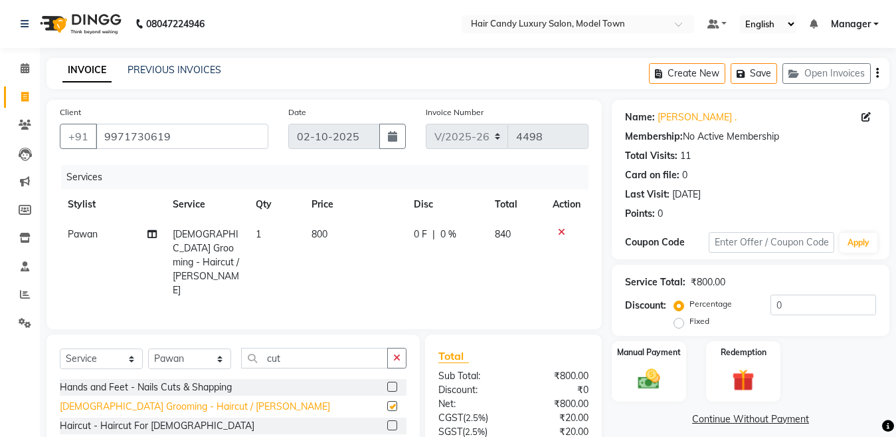
checkbox input "false"
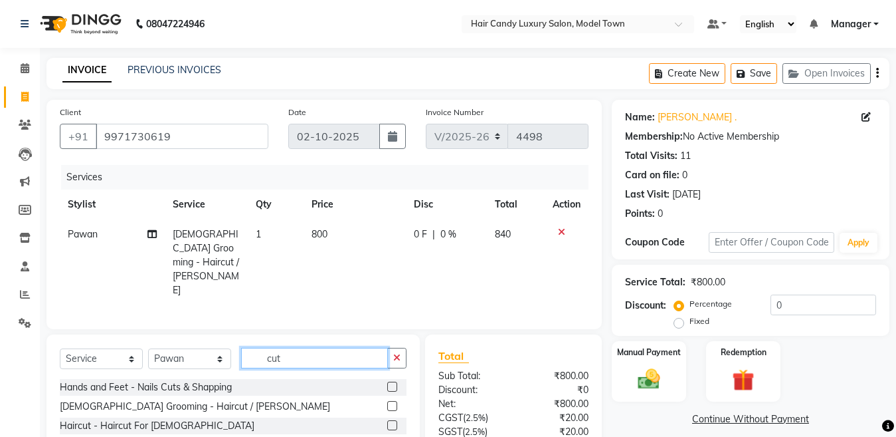
click at [316, 348] on input "cut" at bounding box center [314, 358] width 147 height 21
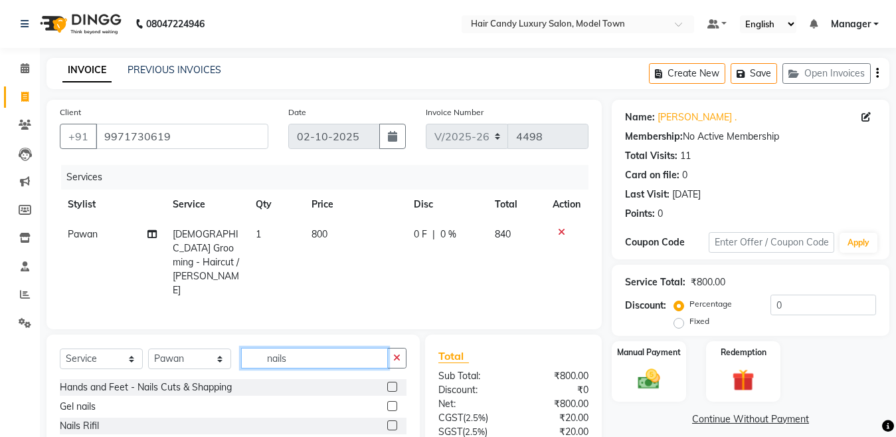
type input "nails"
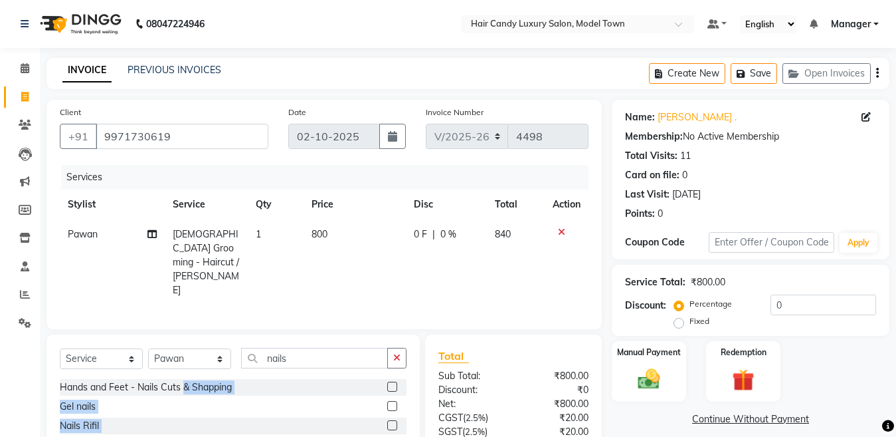
scroll to position [96, 0]
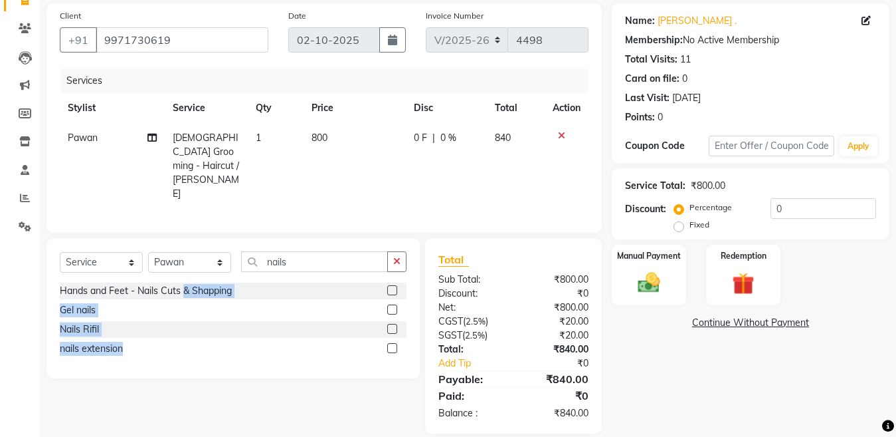
drag, startPoint x: 186, startPoint y: 367, endPoint x: 171, endPoint y: 433, distance: 66.9
click at [171, 433] on main "INVOICE PREVIOUS INVOICES Create New Save Open Invoices Client +91 9971730619 D…" at bounding box center [468, 207] width 857 height 492
click at [155, 252] on select "Select Stylist [PERSON_NAME] [PERSON_NAME] [PERSON_NAME] ([PERSON_NAME]) Manage…" at bounding box center [189, 262] width 83 height 21
select select "50831"
click at [148, 252] on select "Select Stylist [PERSON_NAME] [PERSON_NAME] [PERSON_NAME] ([PERSON_NAME]) Manage…" at bounding box center [189, 262] width 83 height 21
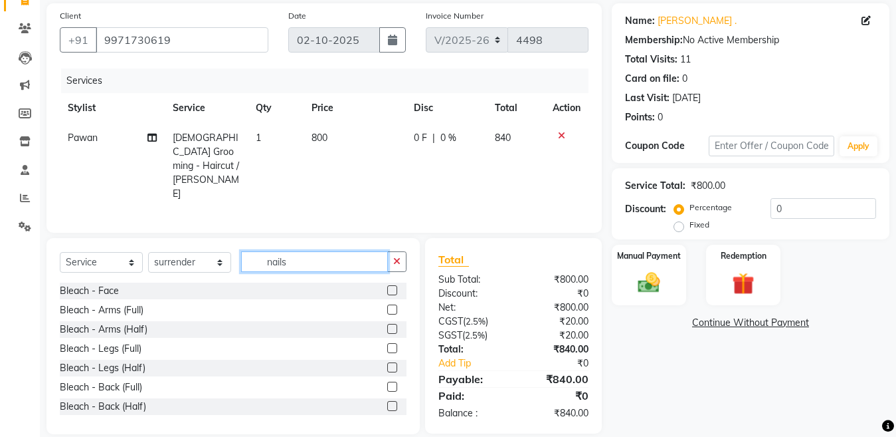
click at [291, 251] on input "nails" at bounding box center [314, 261] width 147 height 21
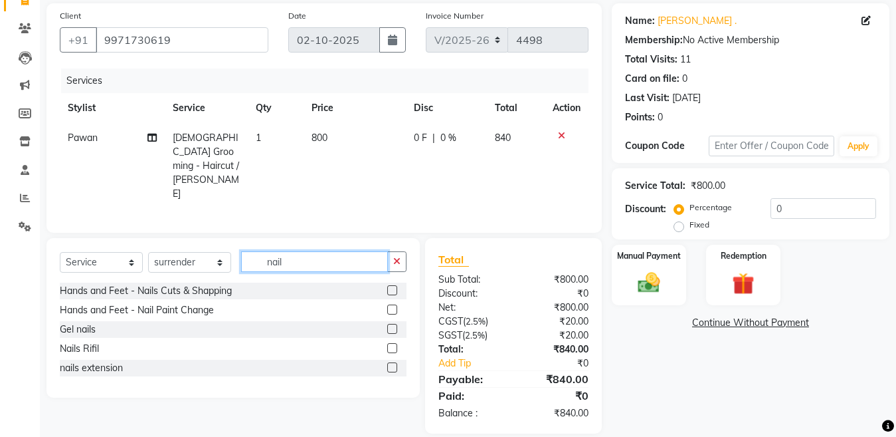
type input "nails"
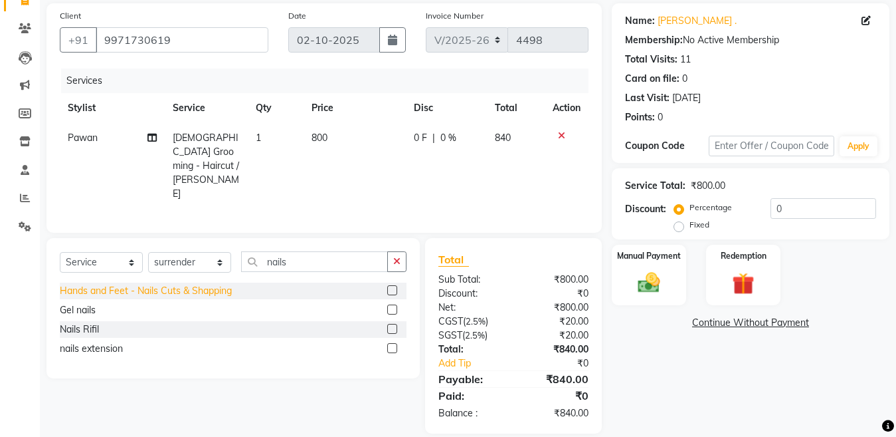
click at [217, 284] on div "Hands and Feet - Nails Cuts & Shapping" at bounding box center [146, 291] width 172 height 14
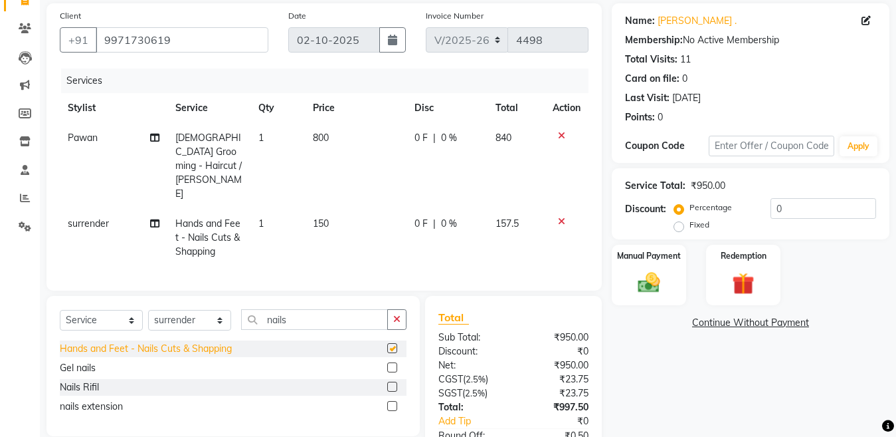
checkbox input "false"
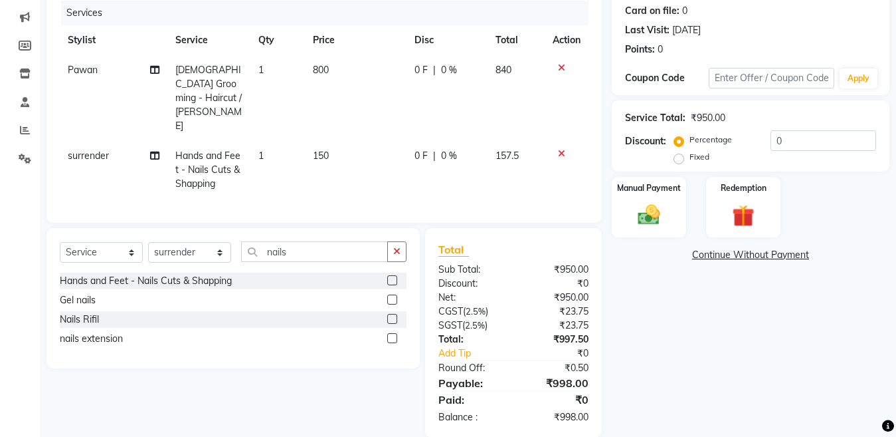
scroll to position [168, 0]
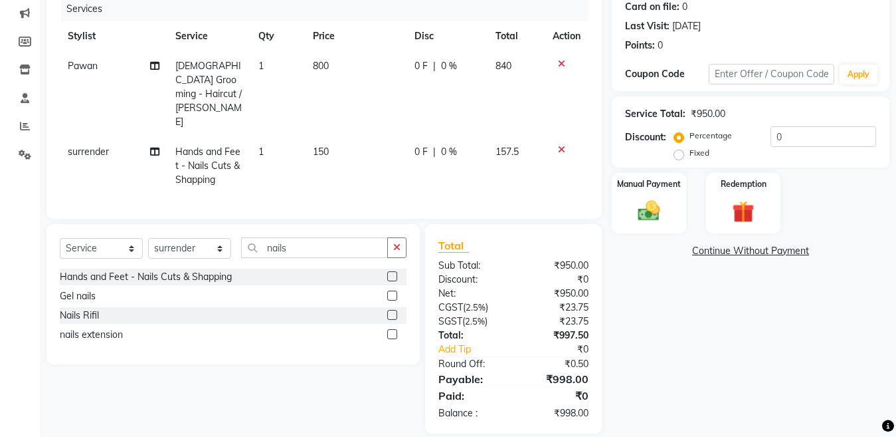
click at [348, 137] on td "150" at bounding box center [356, 166] width 102 height 58
select select "50831"
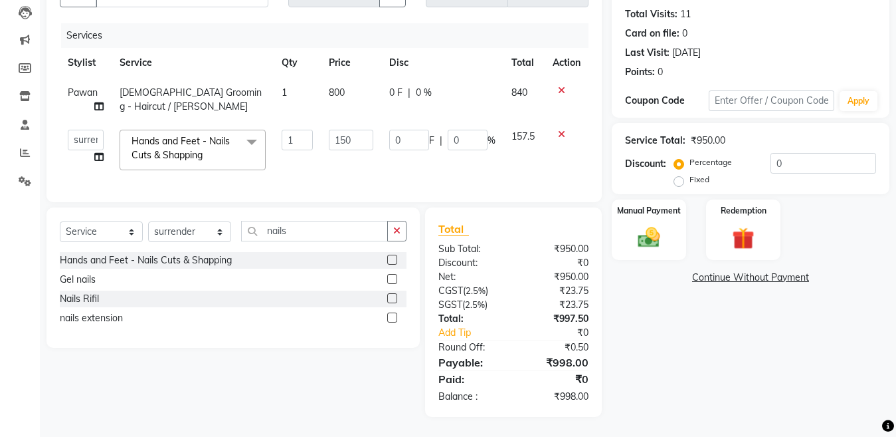
scroll to position [153, 0]
drag, startPoint x: 364, startPoint y: 119, endPoint x: 203, endPoint y: 158, distance: 165.5
click at [203, 158] on tr "Aakib Anas Izhar Kajal Laiq (Rahul) Manager Neeraj parul Pawan Prakash Rajni Ra…" at bounding box center [324, 150] width 529 height 56
type input "100"
click at [486, 337] on div "Total Sub Total: ₹950.00 Discount: ₹0 Net: ₹950.00 CGST ( 2.5% ) ₹23.75 SGST ( …" at bounding box center [514, 312] width 150 height 183
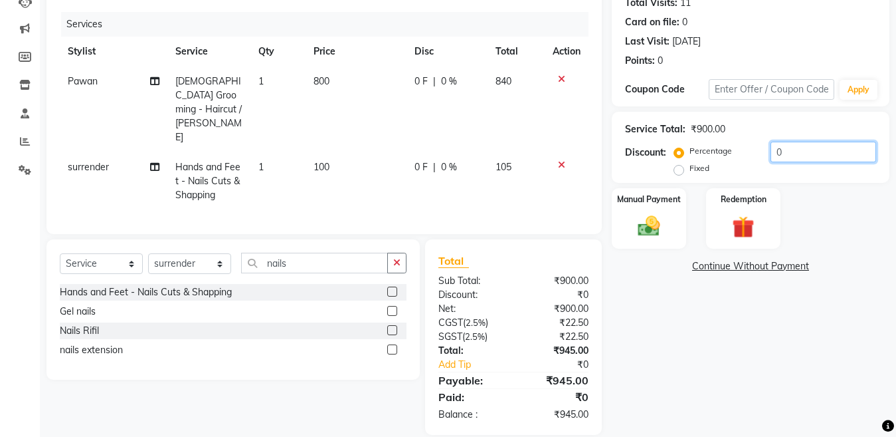
click at [789, 152] on input "0" at bounding box center [824, 152] width 106 height 21
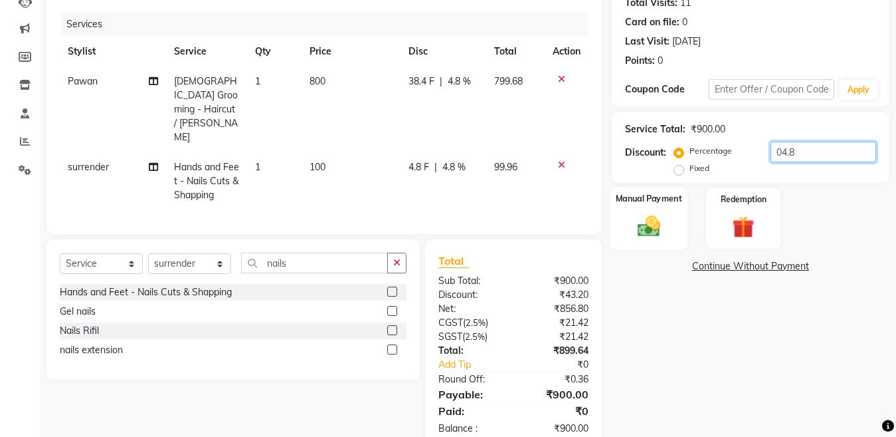
type input "04.8"
click at [646, 205] on div "Manual Payment" at bounding box center [649, 218] width 77 height 63
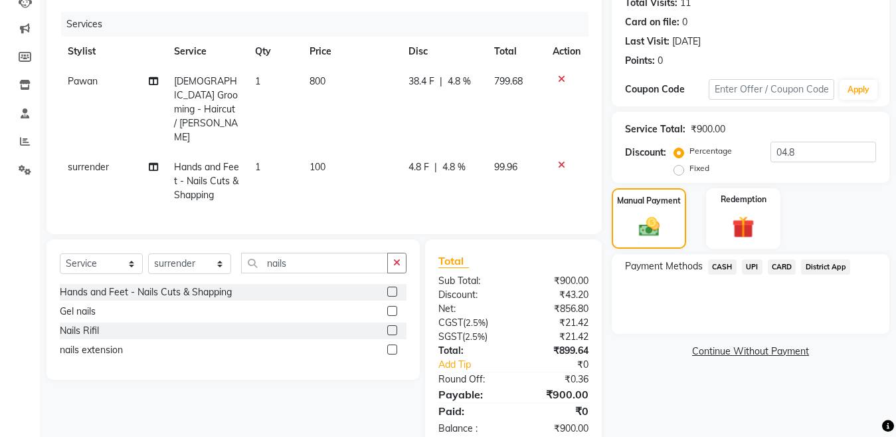
click at [749, 267] on span "UPI" at bounding box center [752, 266] width 21 height 15
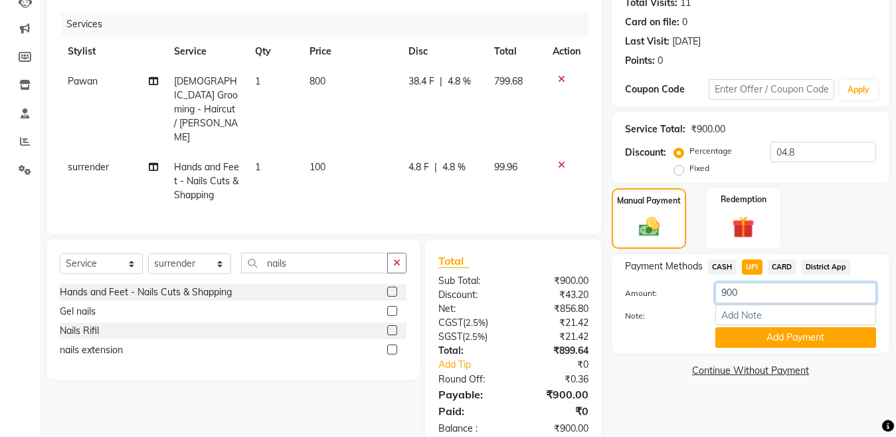
drag, startPoint x: 779, startPoint y: 285, endPoint x: 588, endPoint y: 333, distance: 196.6
click at [595, 329] on div "Client +91 9971730619 Date 02-10-2025 Invoice Number V/2025 V/2025-26 4498 Serv…" at bounding box center [468, 198] width 863 height 502
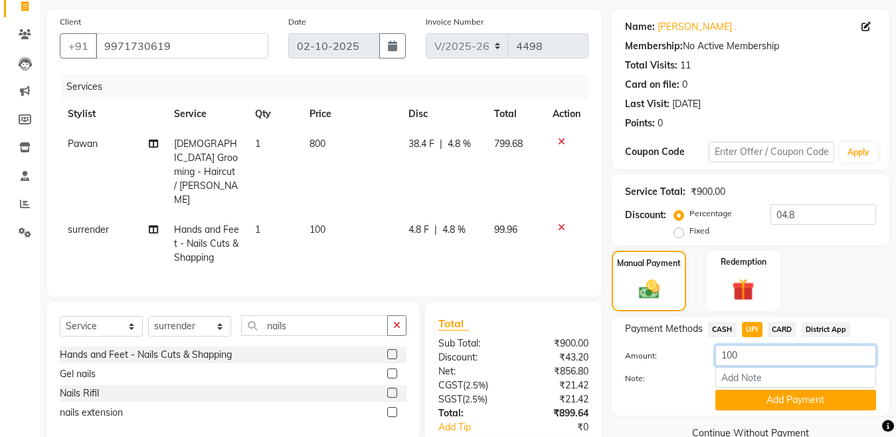
scroll to position [86, 0]
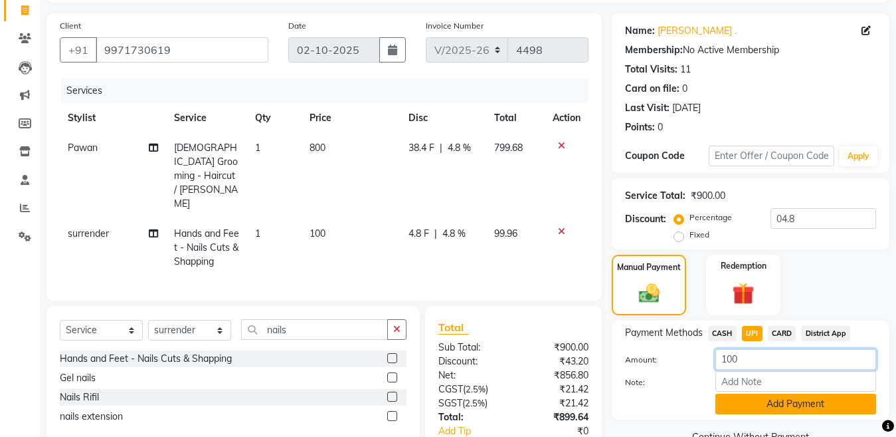
type input "100"
click at [740, 405] on button "Add Payment" at bounding box center [796, 403] width 161 height 21
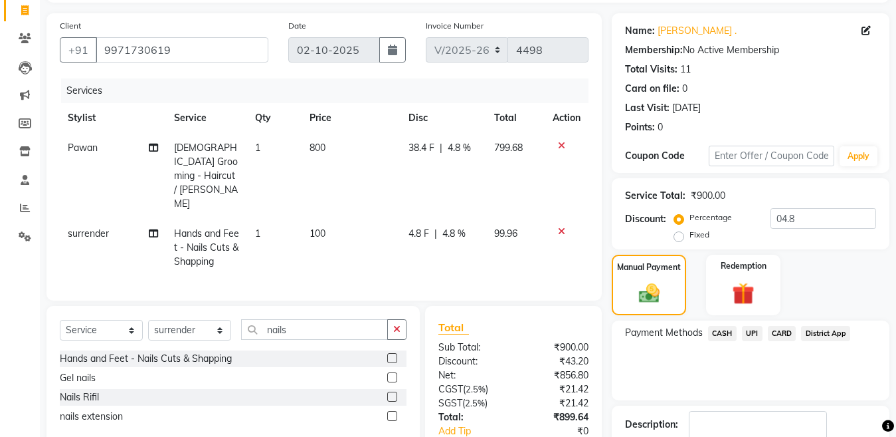
click at [723, 339] on span "CASH" at bounding box center [722, 333] width 29 height 15
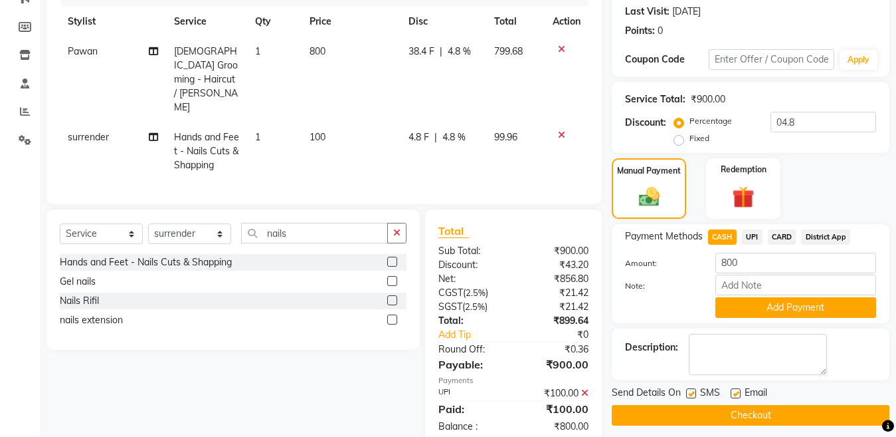
scroll to position [188, 0]
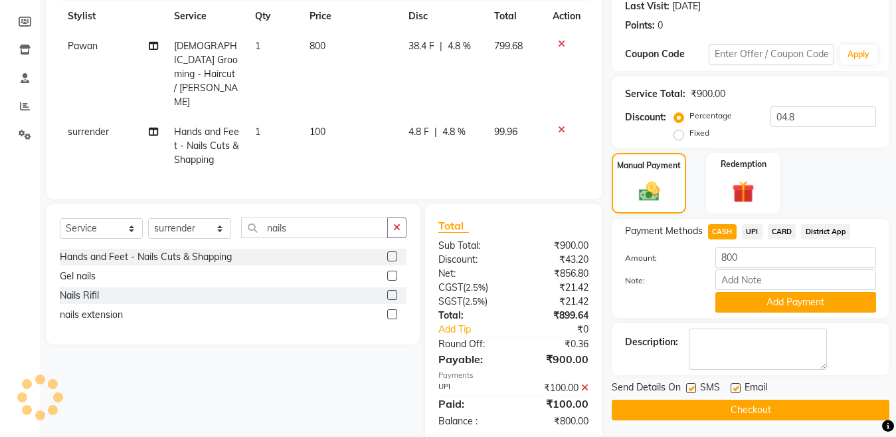
drag, startPoint x: 781, startPoint y: 303, endPoint x: 907, endPoint y: 302, distance: 126.3
click at [795, 302] on button "Add Payment" at bounding box center [796, 302] width 161 height 21
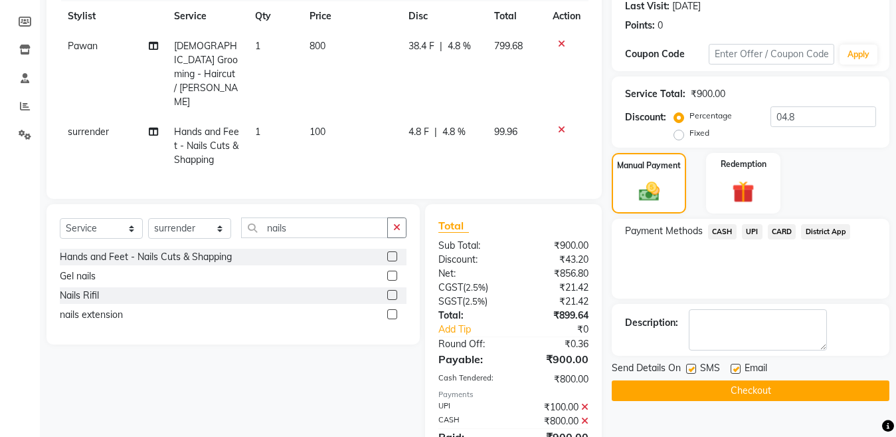
scroll to position [229, 0]
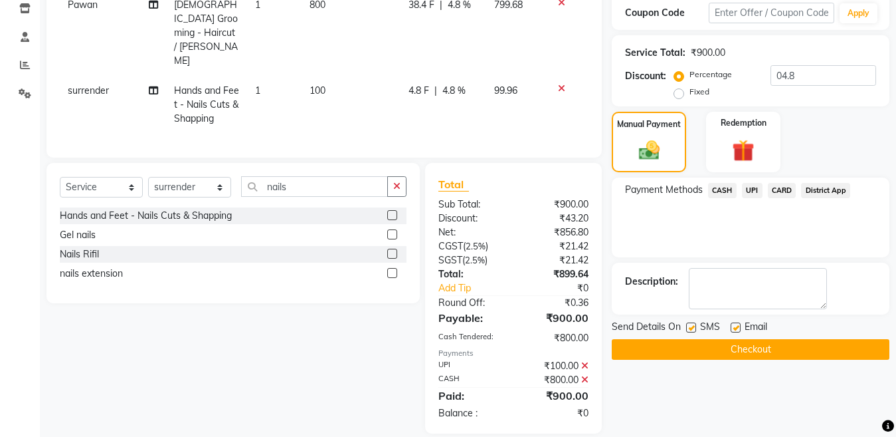
click at [687, 328] on label at bounding box center [691, 327] width 10 height 10
click at [687, 328] on input "checkbox" at bounding box center [690, 328] width 9 height 9
checkbox input "false"
click at [684, 350] on button "Checkout" at bounding box center [751, 349] width 278 height 21
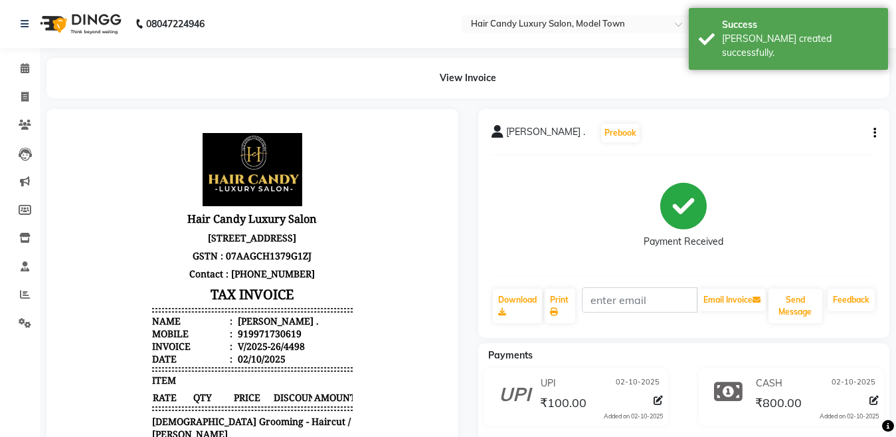
click at [581, 315] on div "Download Print Email Invoice Send Message Feedback" at bounding box center [684, 305] width 385 height 37
click at [557, 313] on icon at bounding box center [554, 312] width 8 height 8
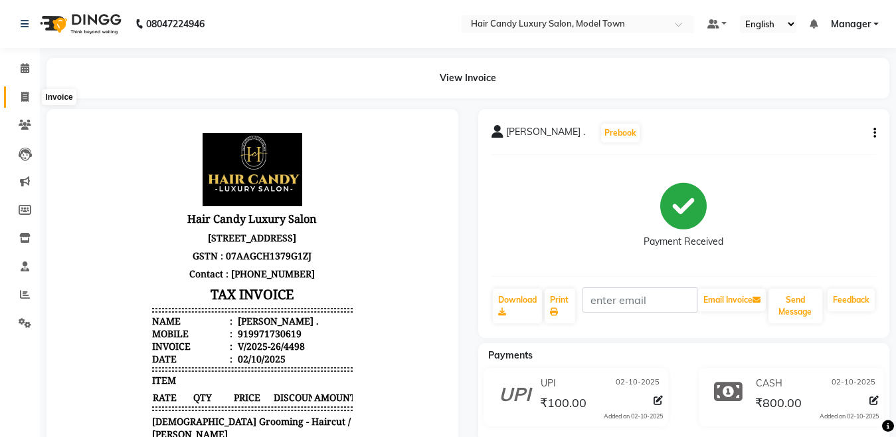
click at [27, 96] on icon at bounding box center [24, 97] width 7 height 10
select select "service"
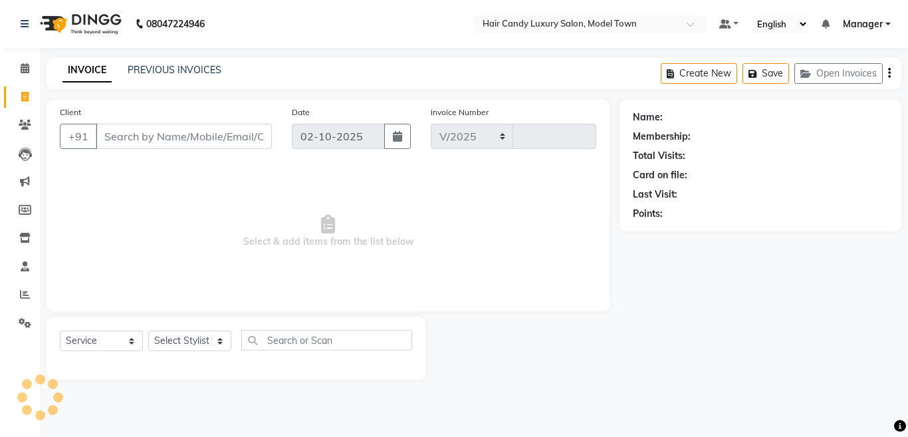
select select "4716"
type input "4499"
click at [179, 132] on input "Client" at bounding box center [184, 136] width 176 height 25
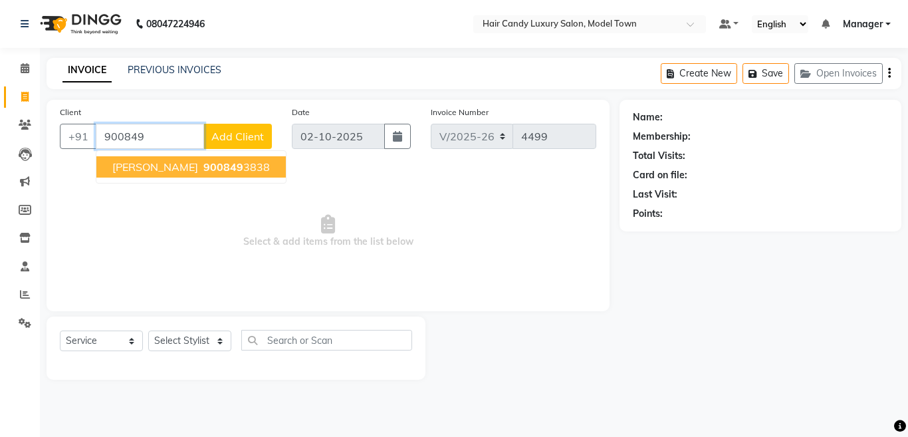
click at [169, 156] on button "Keshav Sagar 900849 3838" at bounding box center [190, 166] width 189 height 21
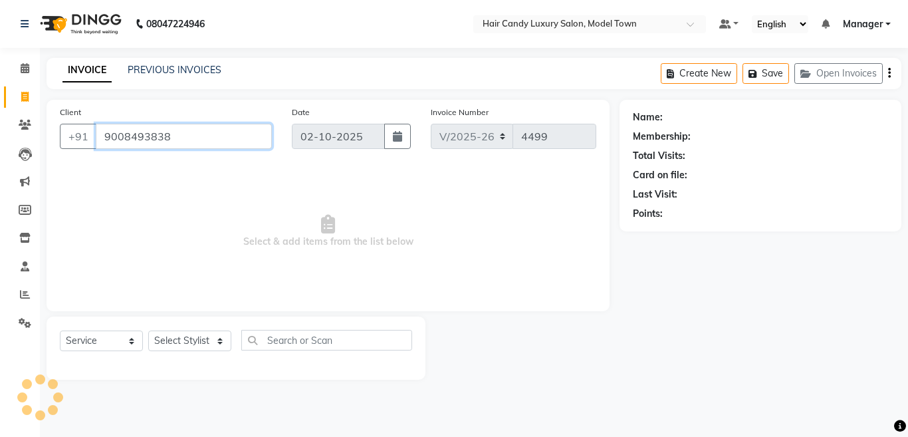
type input "9008493838"
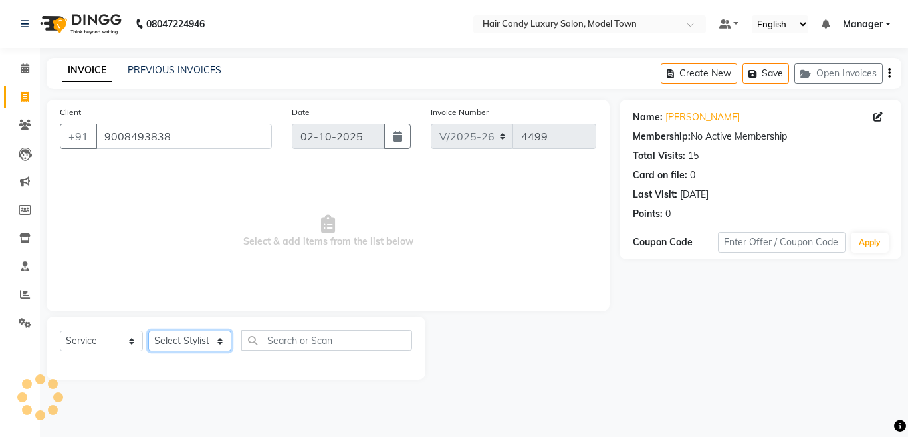
click at [198, 340] on select "Select Stylist Aakib Anas Izhar Kajal Laiq (Rahul) Manager Neeraj parul Pawan P…" at bounding box center [189, 340] width 83 height 21
select select "34279"
click at [148, 330] on select "Select Stylist Aakib Anas Izhar Kajal Laiq (Rahul) Manager Neeraj parul Pawan P…" at bounding box center [189, 340] width 83 height 21
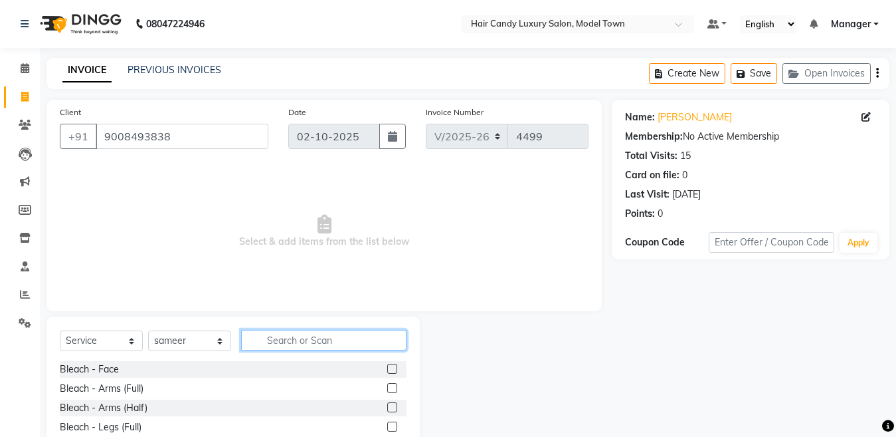
click at [324, 336] on input "text" at bounding box center [323, 340] width 165 height 21
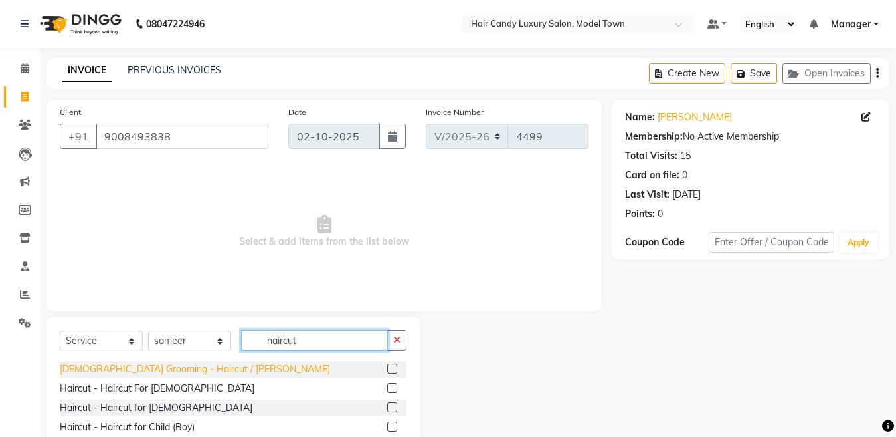
type input "haircut"
click at [164, 371] on div "Male Grooming - Haircut / beard" at bounding box center [195, 369] width 270 height 14
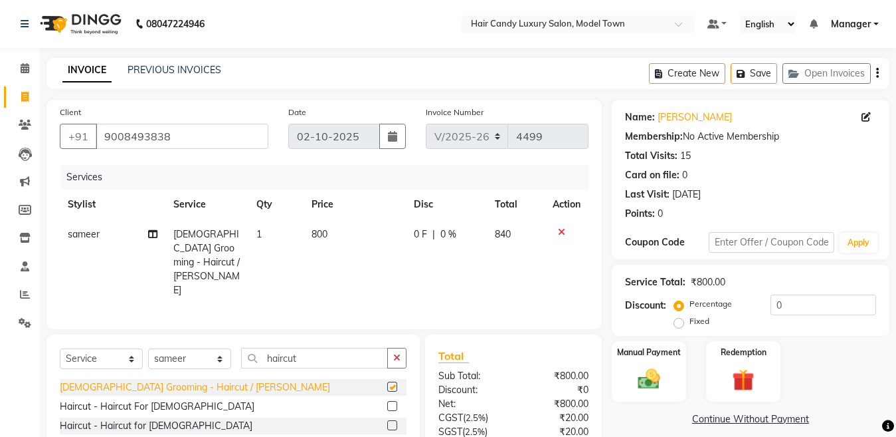
checkbox input "false"
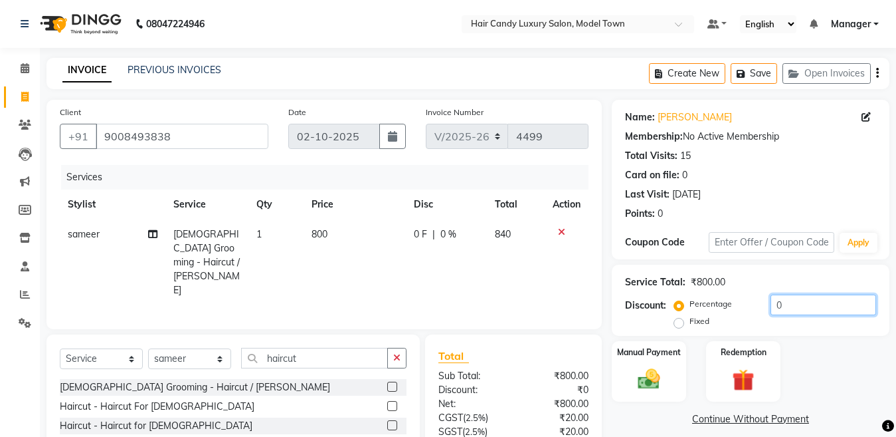
drag, startPoint x: 821, startPoint y: 301, endPoint x: 557, endPoint y: 317, distance: 264.3
click at [557, 317] on div "Client +91 9008493838 Date 02-10-2025 Invoice Number V/2025 V/2025-26 4499 Serv…" at bounding box center [468, 315] width 863 height 430
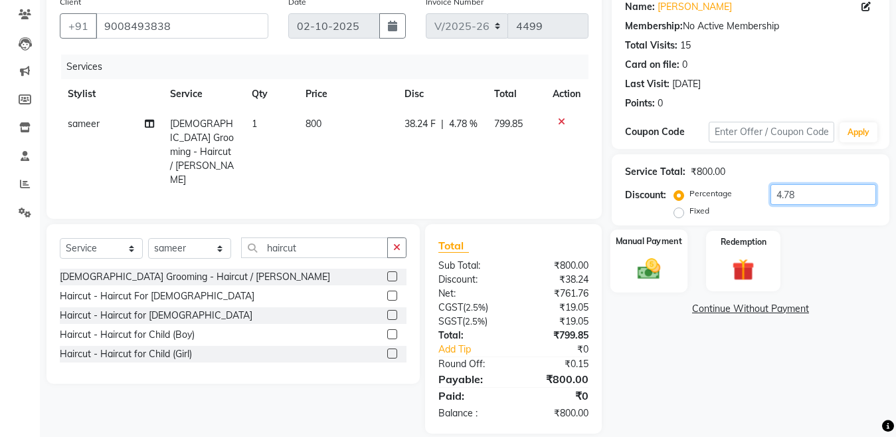
type input "4.78"
click at [623, 260] on div "Manual Payment" at bounding box center [649, 260] width 77 height 63
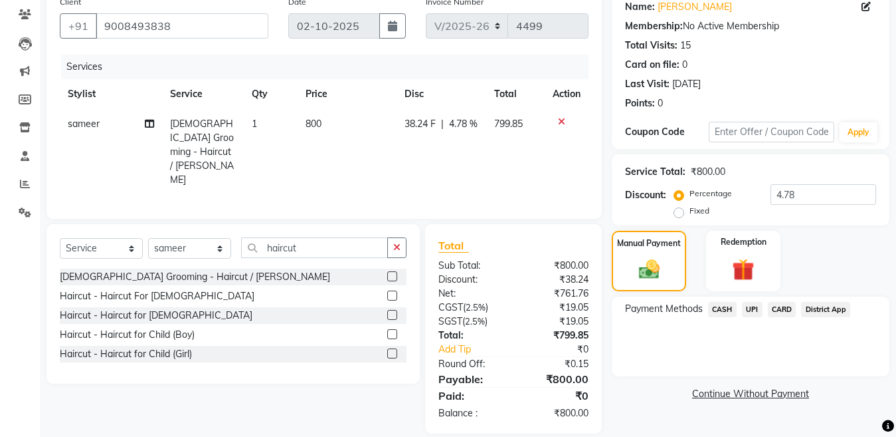
click at [719, 315] on span "CASH" at bounding box center [722, 309] width 29 height 15
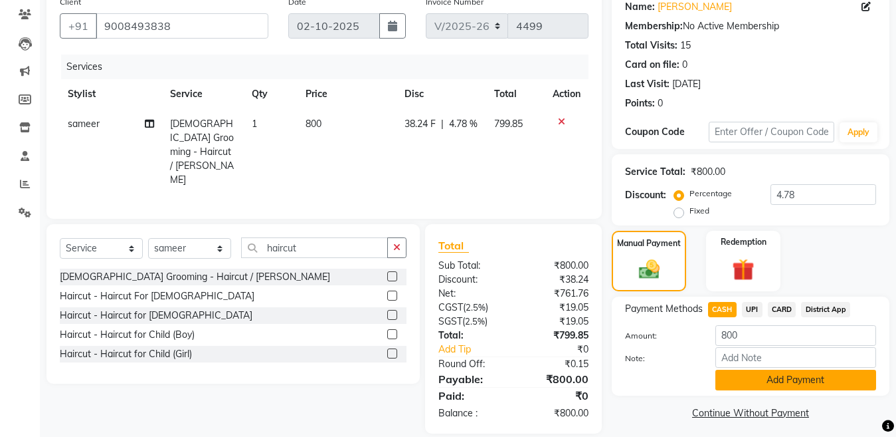
click at [729, 387] on button "Add Payment" at bounding box center [796, 379] width 161 height 21
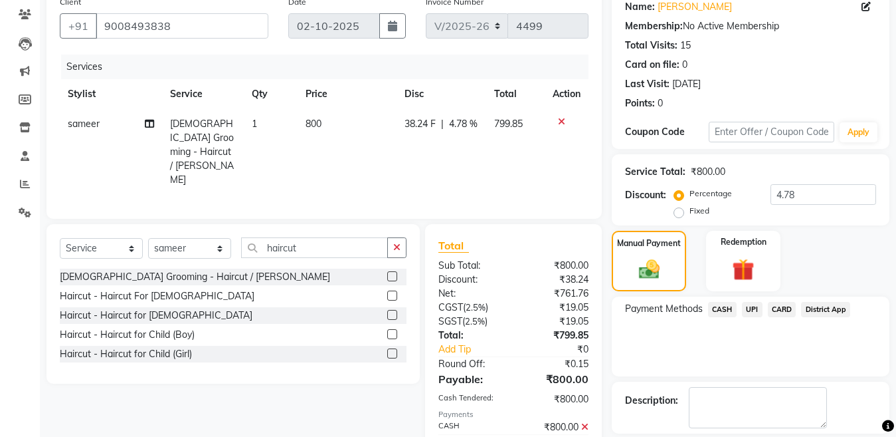
scroll to position [172, 0]
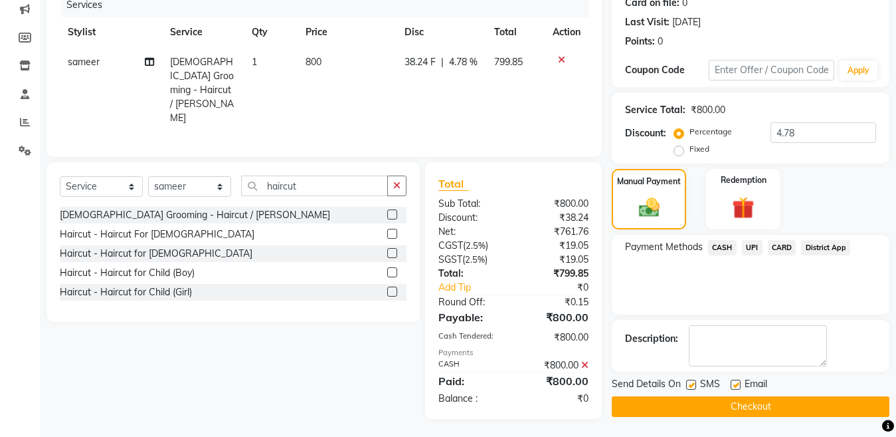
click at [691, 389] on label at bounding box center [691, 384] width 10 height 10
click at [691, 389] on input "checkbox" at bounding box center [690, 385] width 9 height 9
checkbox input "false"
click at [686, 412] on button "Checkout" at bounding box center [751, 406] width 278 height 21
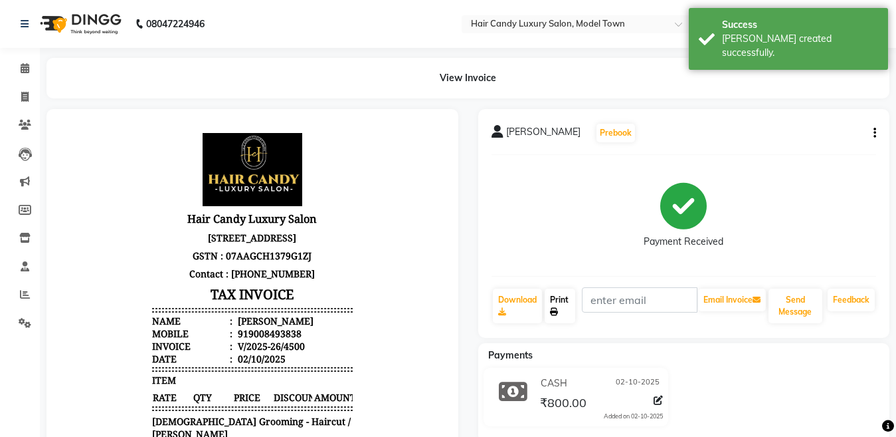
click at [560, 311] on link "Print" at bounding box center [560, 305] width 31 height 35
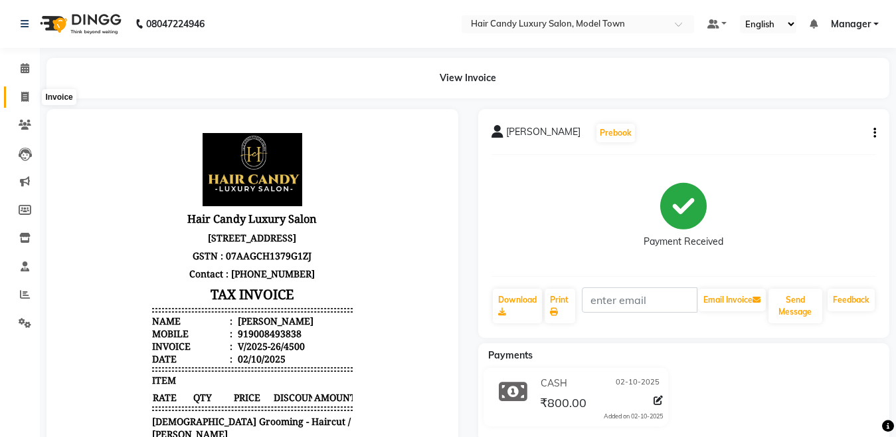
click at [17, 93] on span at bounding box center [24, 97] width 23 height 15
select select "service"
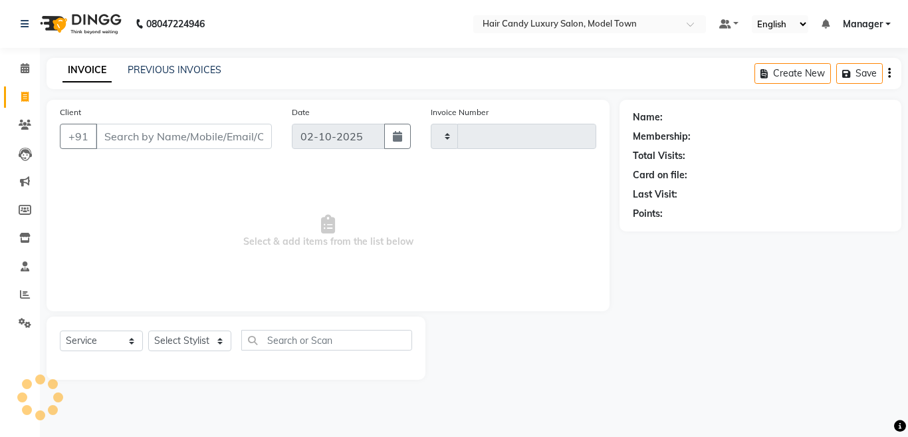
click at [89, 12] on img at bounding box center [79, 23] width 91 height 37
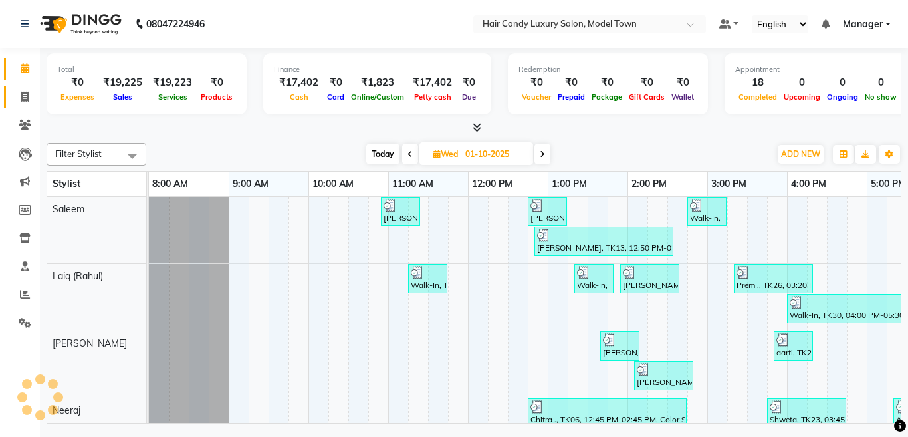
click at [11, 102] on link "Invoice" at bounding box center [20, 97] width 32 height 22
select select "service"
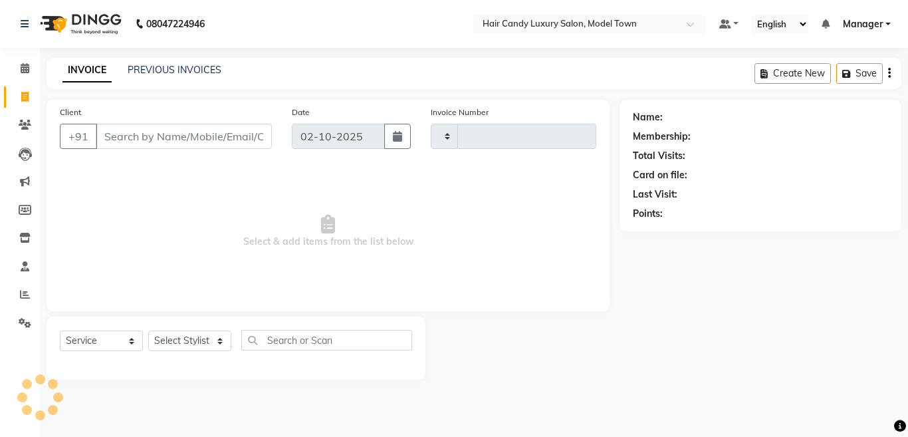
type input "4501"
select select "4716"
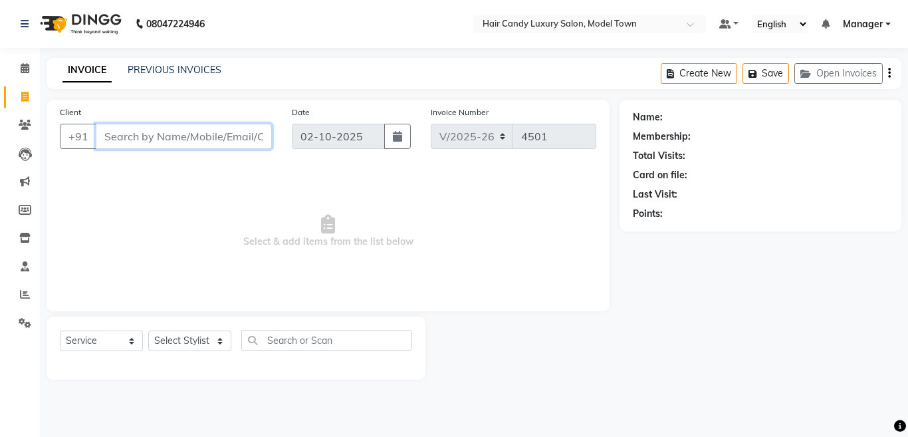
click at [221, 134] on input "Client" at bounding box center [184, 136] width 176 height 25
type input "7217618676"
click at [258, 139] on span "Add Client" at bounding box center [237, 136] width 52 height 13
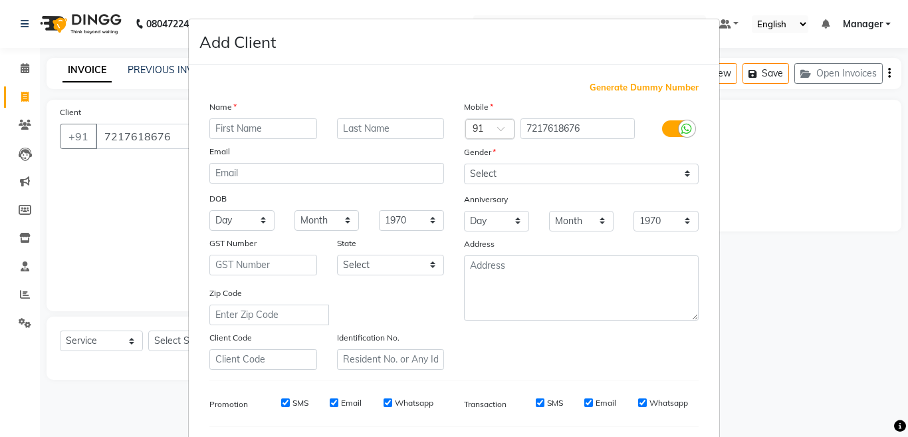
click at [279, 133] on input "text" at bounding box center [263, 128] width 108 height 21
type input "Rishit"
click at [381, 130] on input "text" at bounding box center [391, 128] width 108 height 21
type input "."
click at [546, 177] on select "Select Male Female Other Prefer Not To Say" at bounding box center [581, 173] width 235 height 21
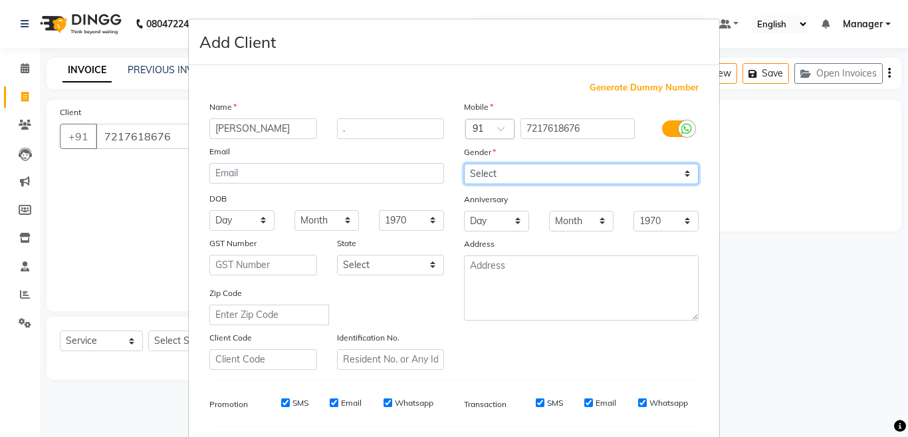
select select "male"
click at [464, 163] on select "Select Male Female Other Prefer Not To Say" at bounding box center [581, 173] width 235 height 21
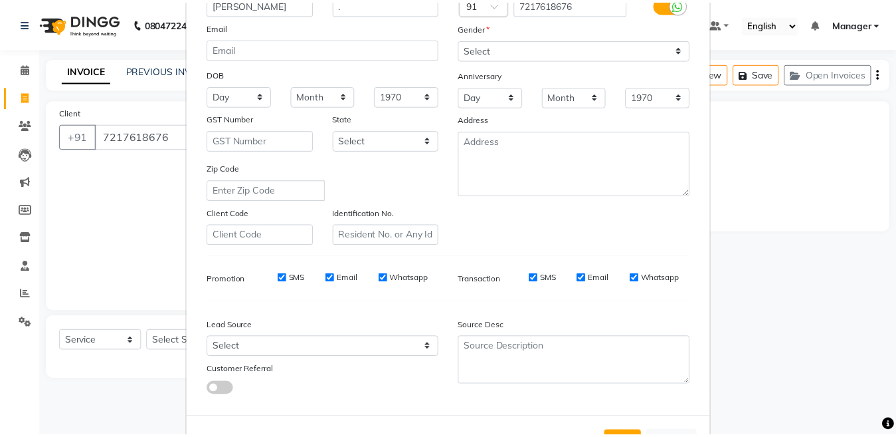
scroll to position [173, 0]
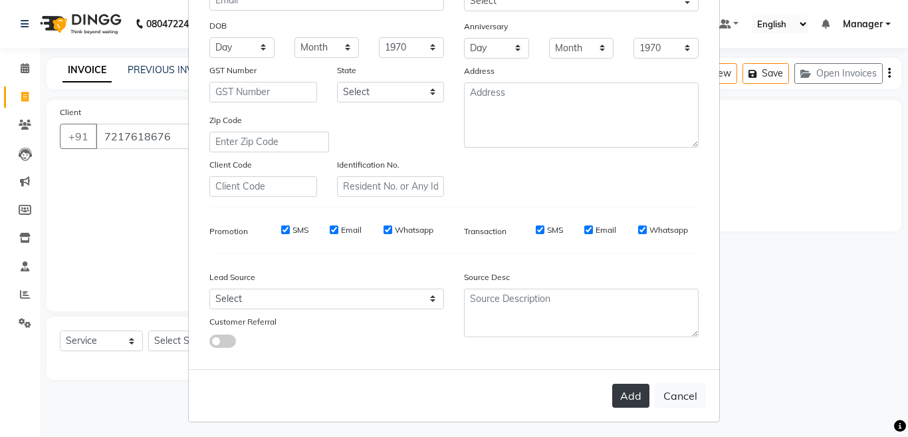
click at [617, 397] on button "Add" at bounding box center [630, 395] width 37 height 24
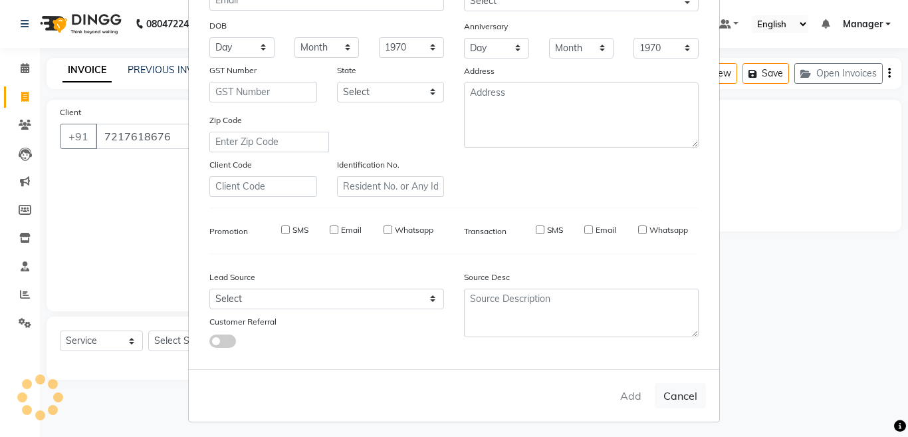
select select
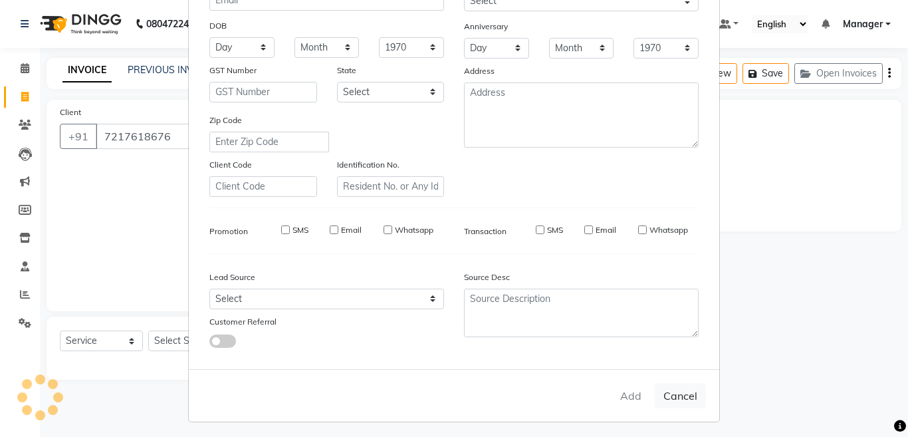
select select
checkbox input "false"
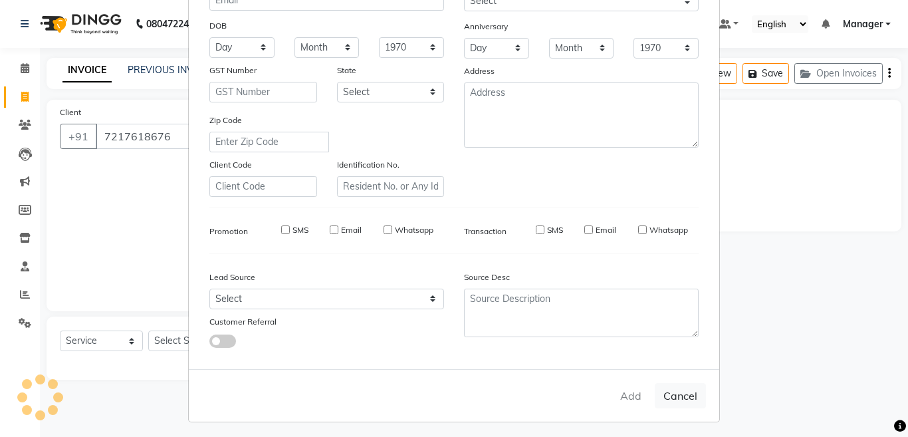
checkbox input "false"
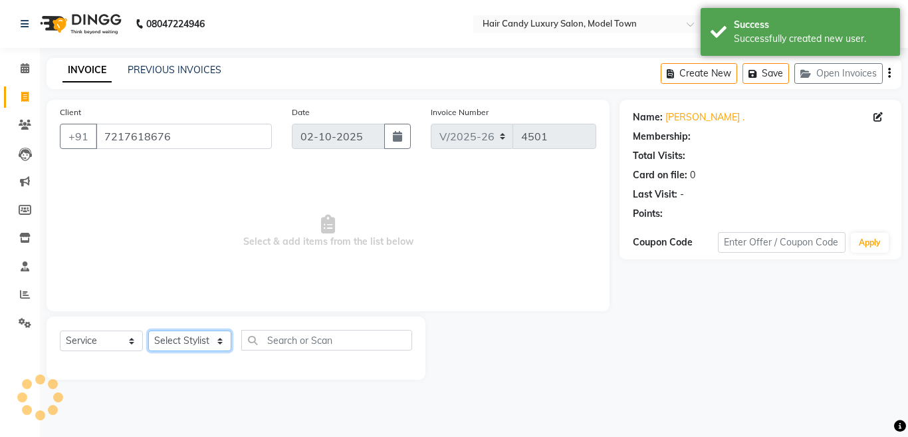
click at [189, 346] on select "Select Stylist [PERSON_NAME] [PERSON_NAME] [PERSON_NAME] ([PERSON_NAME]) Manage…" at bounding box center [189, 340] width 83 height 21
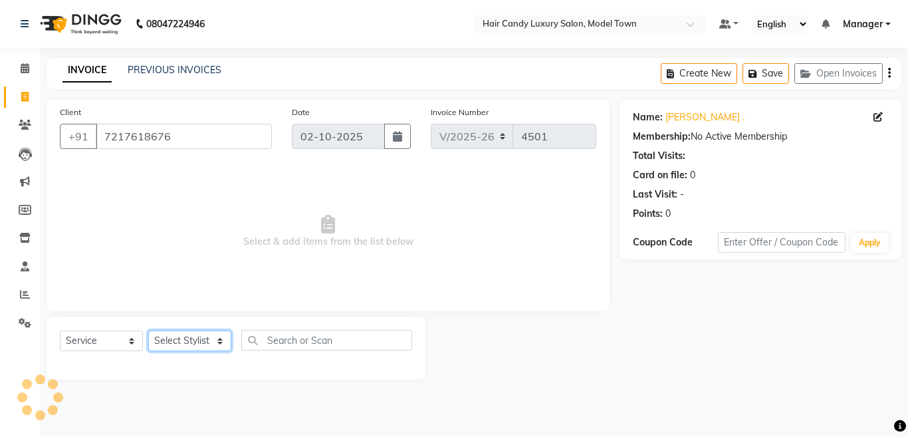
select select "64092"
click at [148, 330] on select "Select Stylist [PERSON_NAME] [PERSON_NAME] [PERSON_NAME] ([PERSON_NAME]) Manage…" at bounding box center [189, 340] width 83 height 21
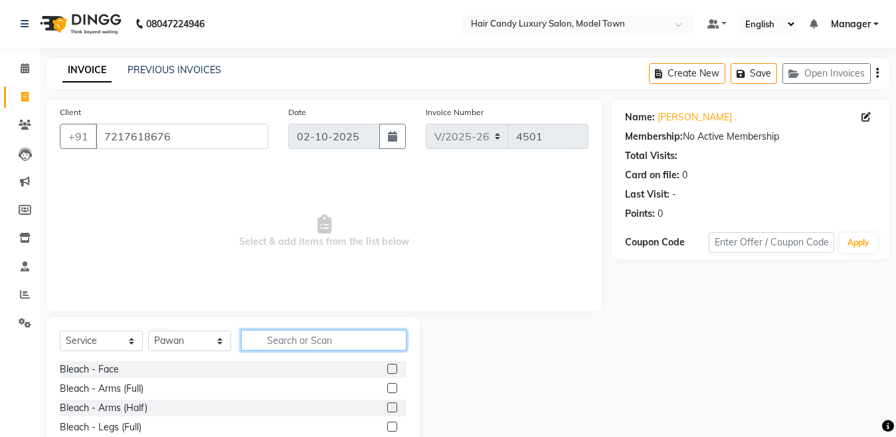
click at [343, 338] on input "text" at bounding box center [323, 340] width 165 height 21
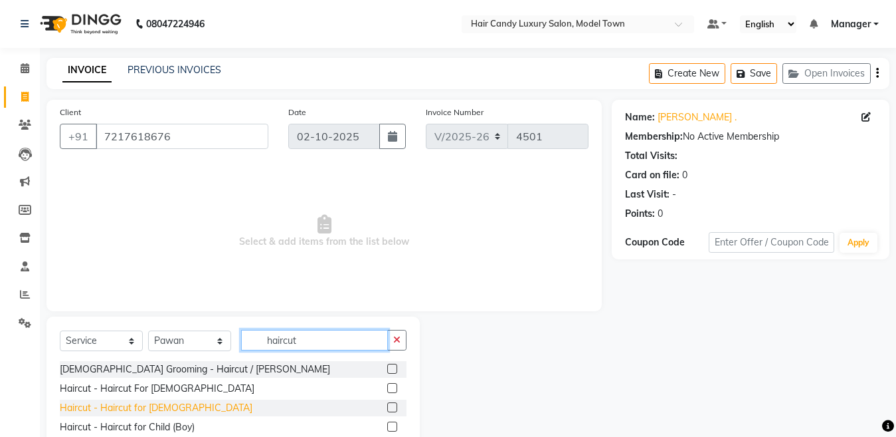
type input "haircut"
click at [128, 407] on div "Haircut - Haircut for [DEMOGRAPHIC_DATA]" at bounding box center [156, 408] width 193 height 14
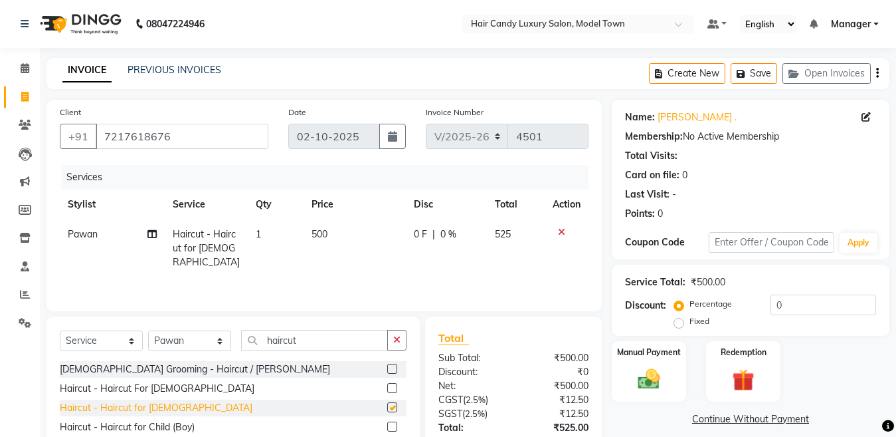
checkbox input "false"
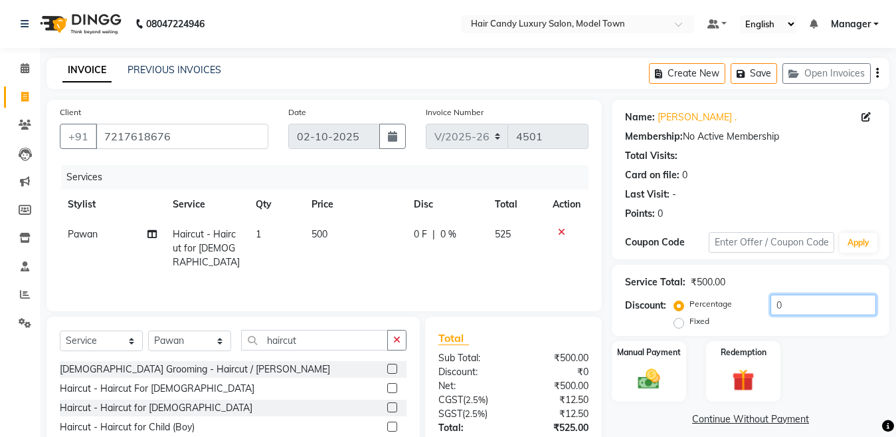
drag, startPoint x: 798, startPoint y: 294, endPoint x: 444, endPoint y: 322, distance: 355.2
click at [444, 322] on div "Client +91 7217618676 Date 02-10-2025 Invoice Number V/2025 V/2025-26 4501 Serv…" at bounding box center [468, 306] width 863 height 412
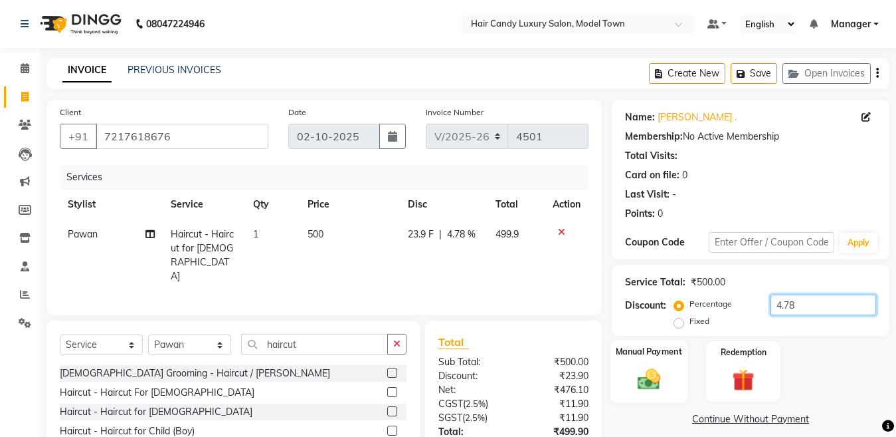
type input "4.78"
click at [663, 363] on div "Manual Payment" at bounding box center [649, 371] width 77 height 63
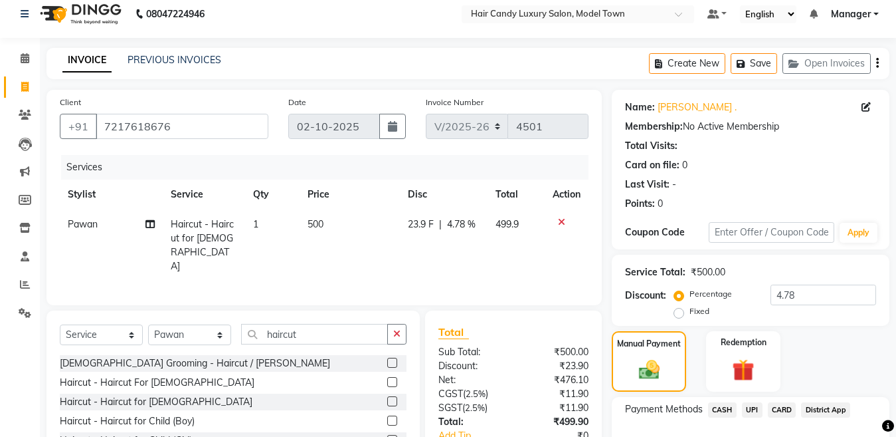
scroll to position [109, 0]
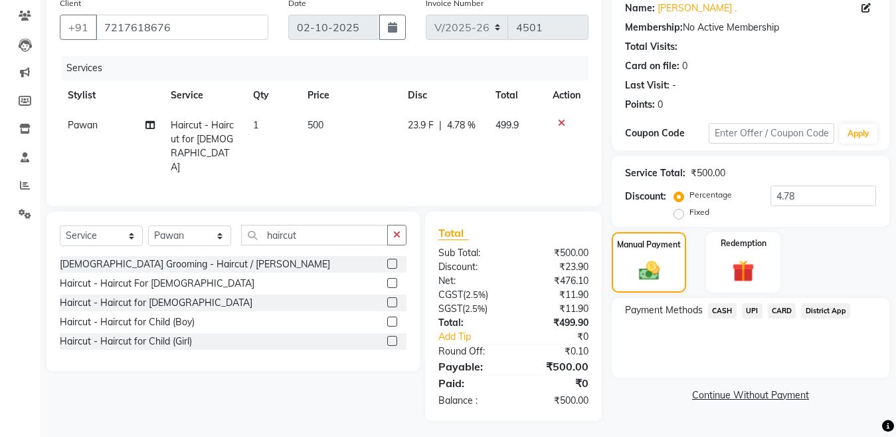
click at [712, 308] on span "CASH" at bounding box center [722, 310] width 29 height 15
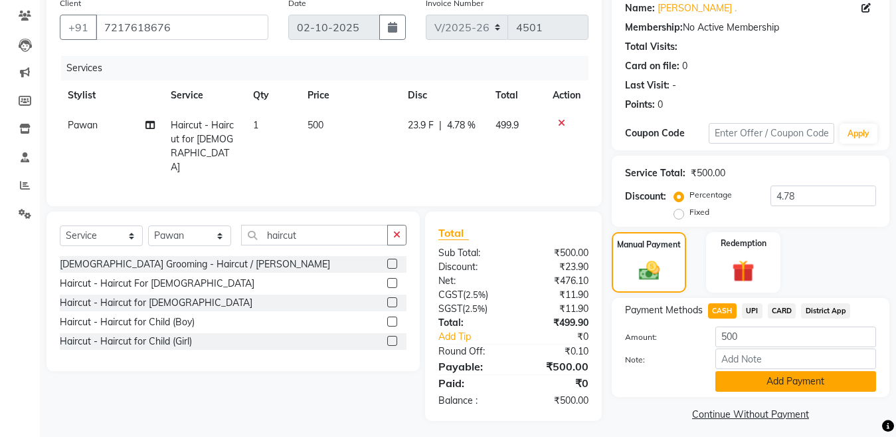
click at [738, 389] on button "Add Payment" at bounding box center [796, 381] width 161 height 21
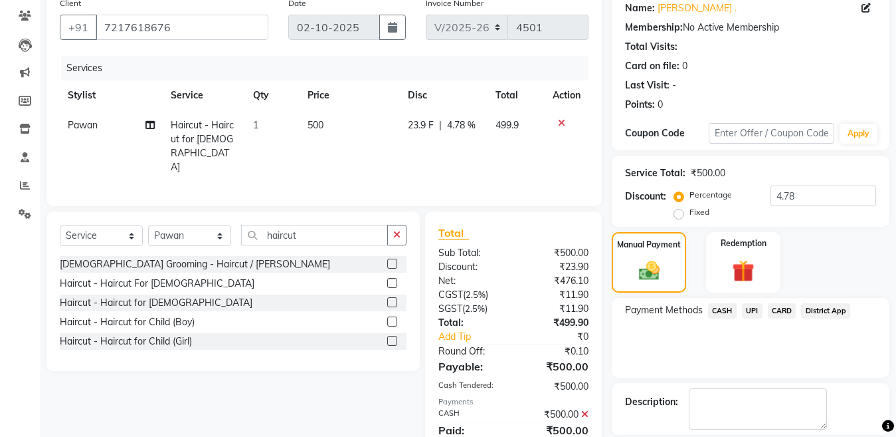
scroll to position [172, 0]
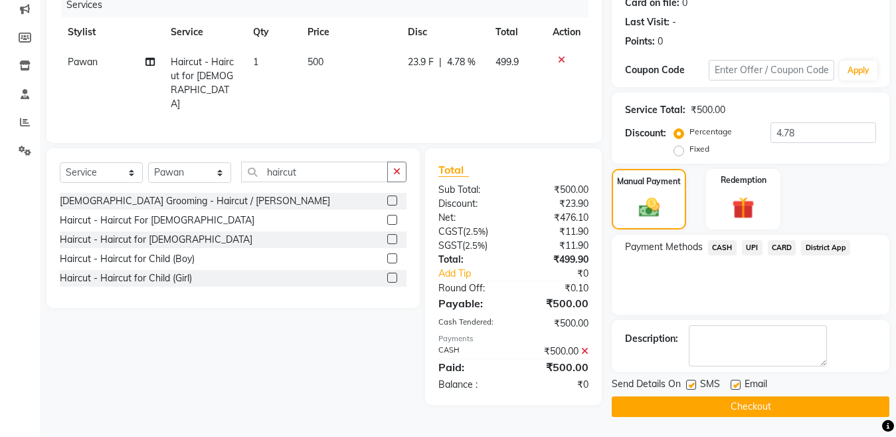
click at [693, 382] on label at bounding box center [691, 384] width 10 height 10
click at [693, 382] on input "checkbox" at bounding box center [690, 385] width 9 height 9
drag, startPoint x: 682, startPoint y: 379, endPoint x: 692, endPoint y: 395, distance: 18.6
click at [686, 387] on div "Send Details On SMS Email" at bounding box center [751, 385] width 278 height 17
click at [690, 390] on div at bounding box center [690, 386] width 9 height 14
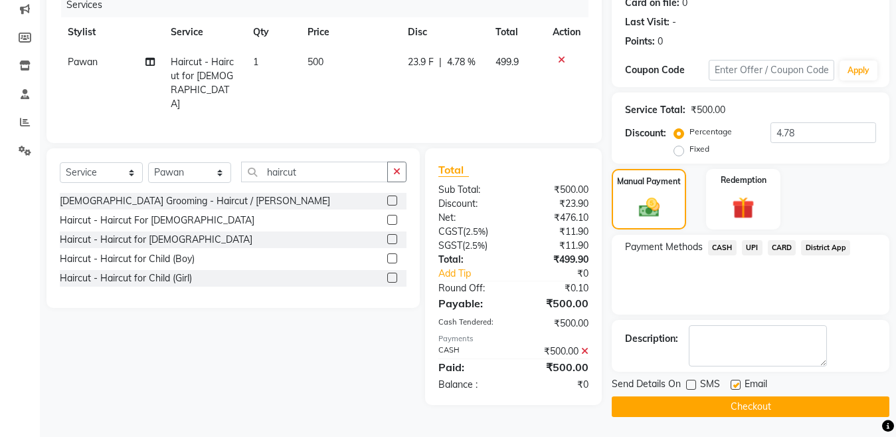
click at [690, 390] on div at bounding box center [690, 386] width 9 height 14
click at [691, 381] on label at bounding box center [691, 384] width 10 height 10
click at [691, 381] on input "checkbox" at bounding box center [690, 385] width 9 height 9
checkbox input "true"
click at [683, 407] on button "Checkout" at bounding box center [751, 406] width 278 height 21
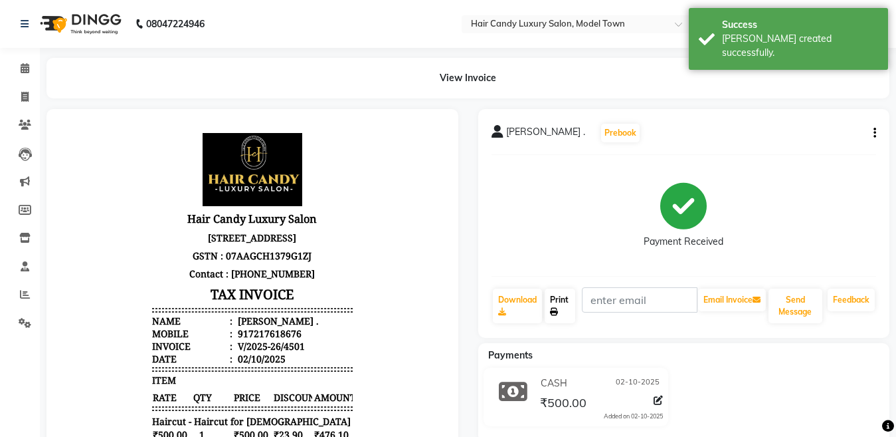
click at [558, 303] on link "Print" at bounding box center [560, 305] width 31 height 35
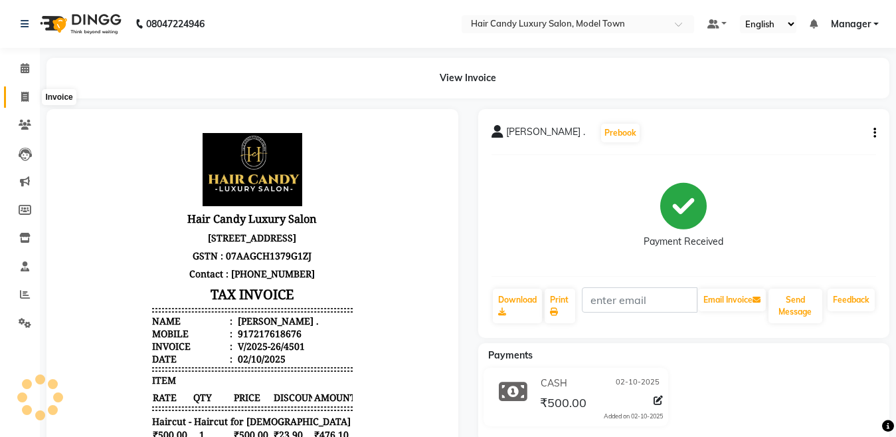
click at [19, 99] on span at bounding box center [24, 97] width 23 height 15
select select "service"
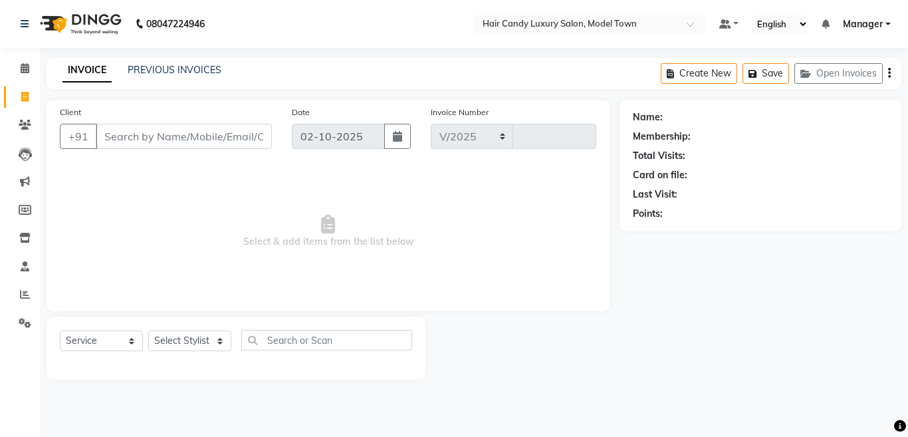
select select "4716"
type input "4502"
click at [754, 411] on div "08047224946 Select Location × Hair Candy Luxury Salon, Model Town Default Panel…" at bounding box center [454, 218] width 908 height 437
click at [26, 236] on icon at bounding box center [24, 238] width 11 height 10
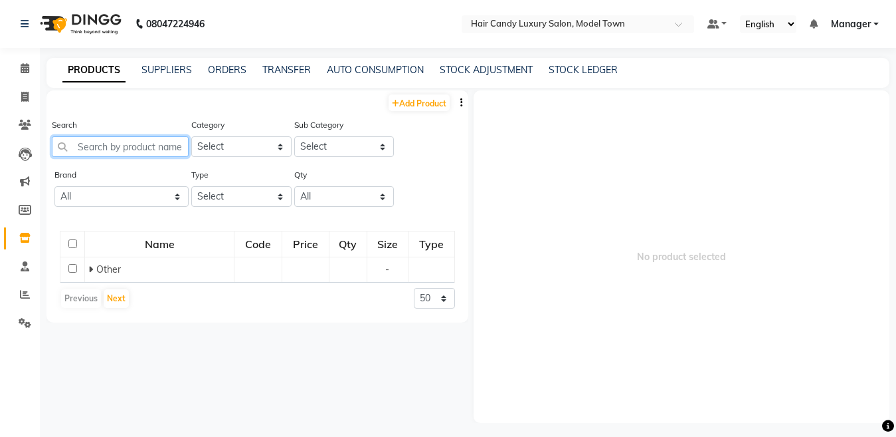
click at [124, 145] on input "text" at bounding box center [120, 146] width 137 height 21
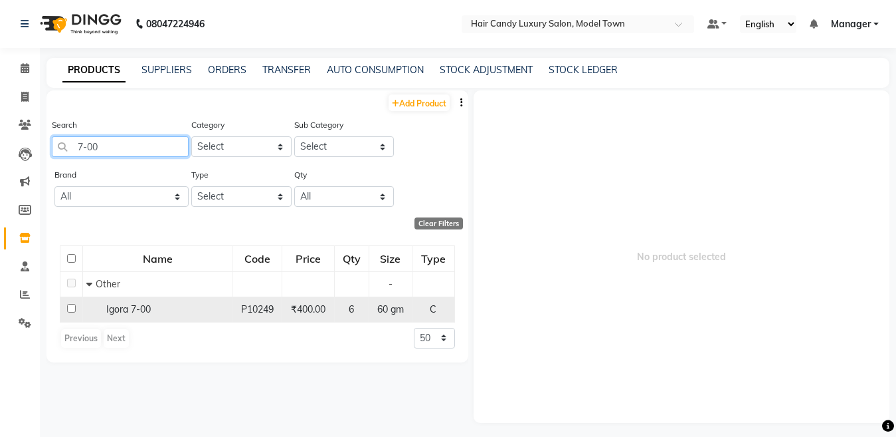
type input "7-00"
click at [68, 308] on input "checkbox" at bounding box center [71, 308] width 9 height 9
checkbox input "true"
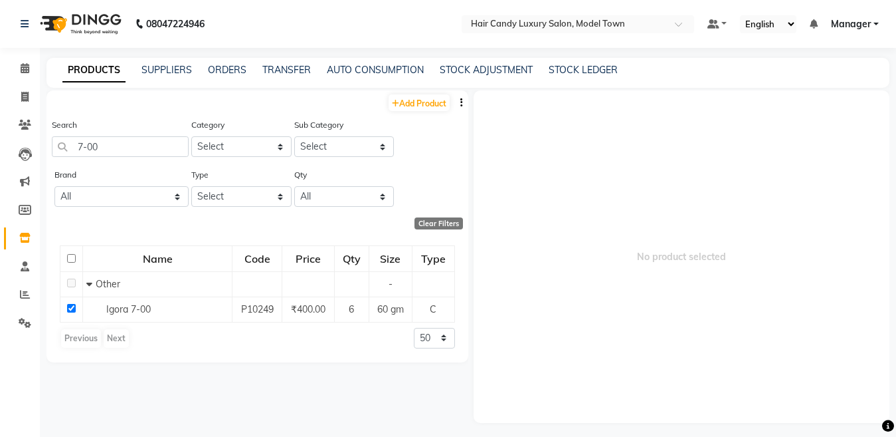
select select
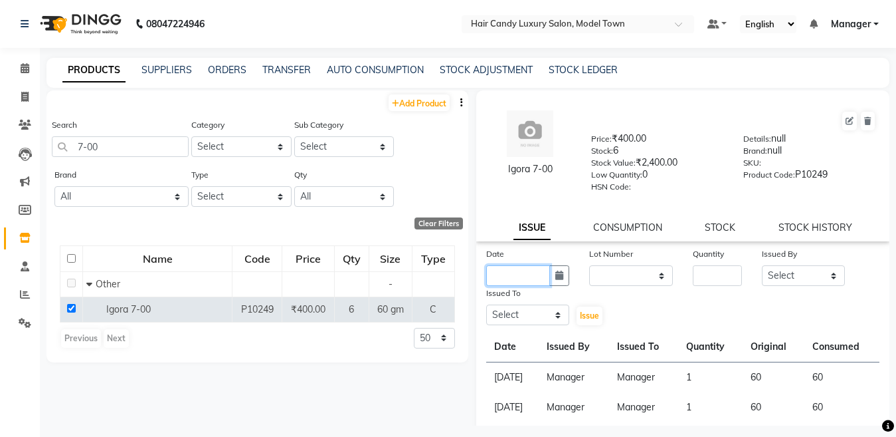
click at [544, 276] on input "text" at bounding box center [518, 275] width 64 height 21
select select "10"
select select "2025"
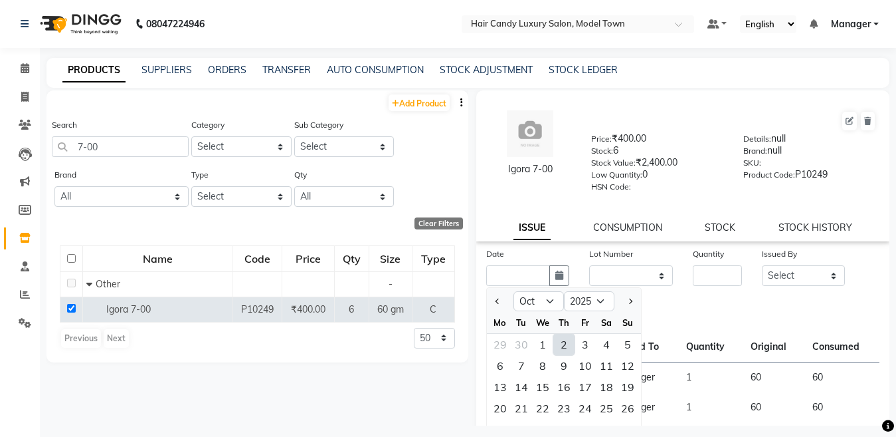
click at [563, 352] on div "2" at bounding box center [564, 344] width 21 height 21
type input "02-10-2025"
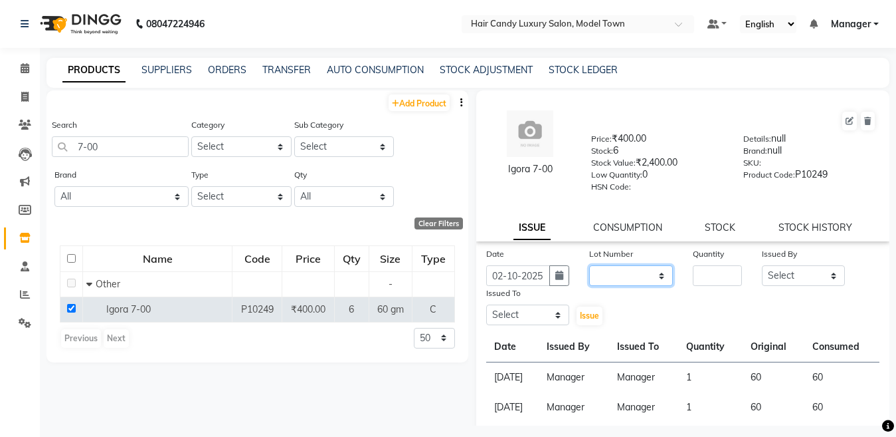
click at [619, 284] on select "None" at bounding box center [631, 275] width 84 height 21
select select "0: null"
click at [589, 265] on select "None" at bounding box center [631, 275] width 84 height 21
click at [700, 282] on input "number" at bounding box center [717, 275] width 49 height 21
type input "1"
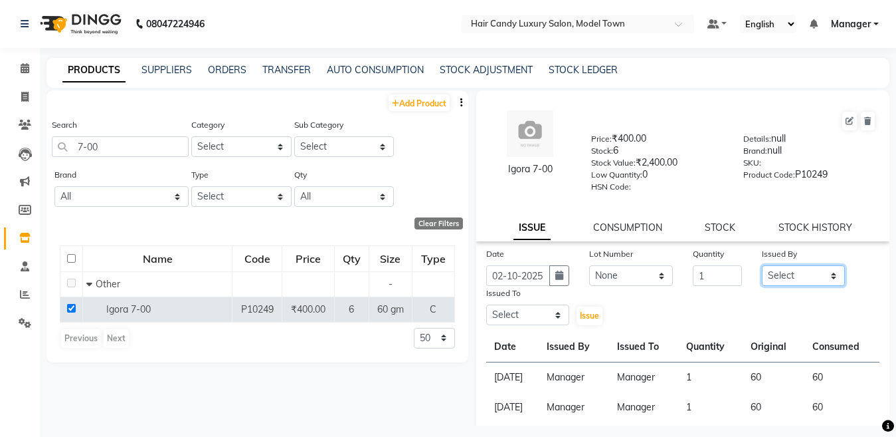
click at [797, 275] on select "Select [PERSON_NAME] [PERSON_NAME] [PERSON_NAME] ([PERSON_NAME]) Manager [PERSO…" at bounding box center [804, 275] width 84 height 21
select select "28446"
click at [762, 265] on select "Select [PERSON_NAME] [PERSON_NAME] [PERSON_NAME] ([PERSON_NAME]) Manager [PERSO…" at bounding box center [804, 275] width 84 height 21
click at [528, 316] on select "Select [PERSON_NAME] [PERSON_NAME] [PERSON_NAME] ([PERSON_NAME]) Manager [PERSO…" at bounding box center [528, 314] width 84 height 21
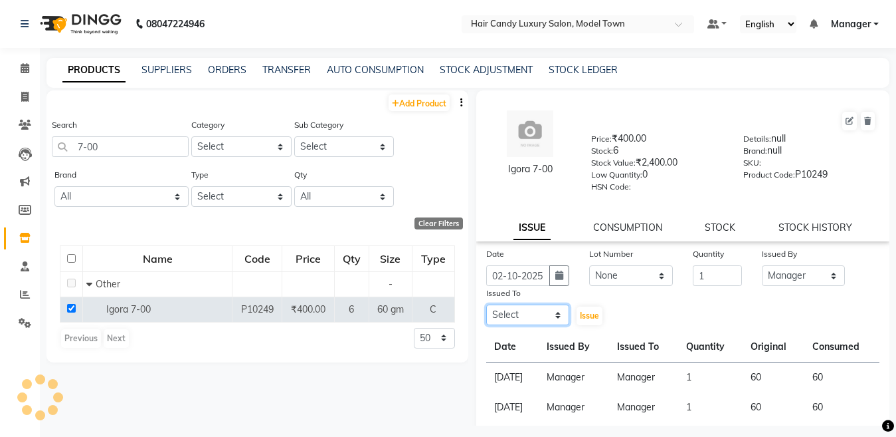
select select "28446"
click at [486, 304] on select "Select [PERSON_NAME] [PERSON_NAME] [PERSON_NAME] ([PERSON_NAME]) Manager [PERSO…" at bounding box center [528, 314] width 84 height 21
click at [585, 314] on span "Issue" at bounding box center [589, 315] width 19 height 10
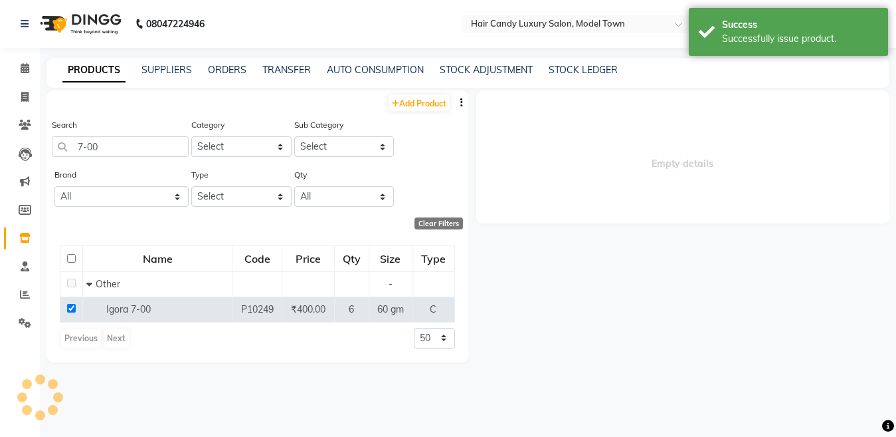
select select
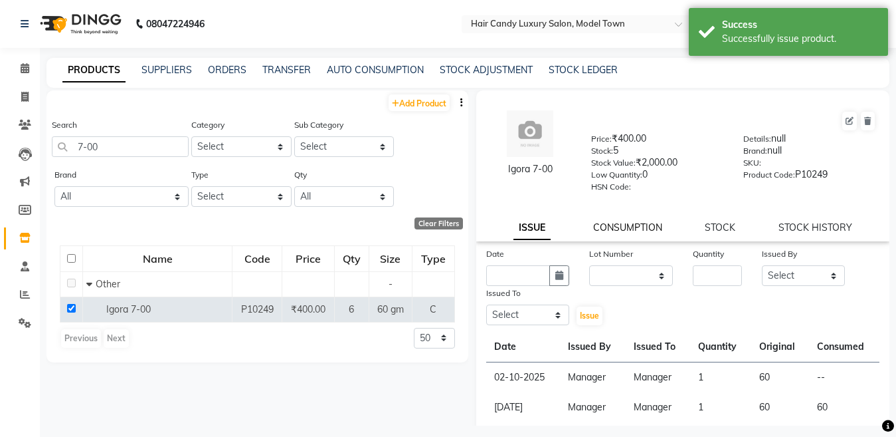
click at [625, 226] on link "CONSUMPTION" at bounding box center [627, 227] width 69 height 12
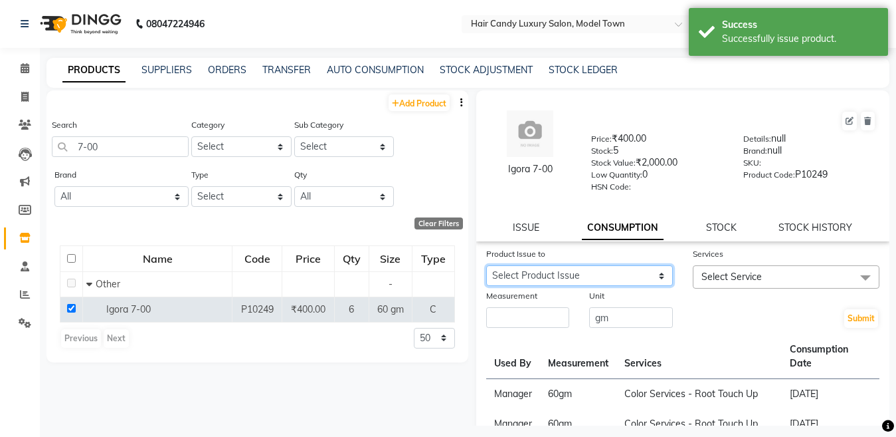
click at [591, 270] on select "Select Product Issue [DATE], Issued to: Manager, Balance: 60" at bounding box center [579, 275] width 187 height 21
select select "1279832"
click at [486, 265] on select "Select Product Issue [DATE], Issued to: Manager, Balance: 60" at bounding box center [579, 275] width 187 height 21
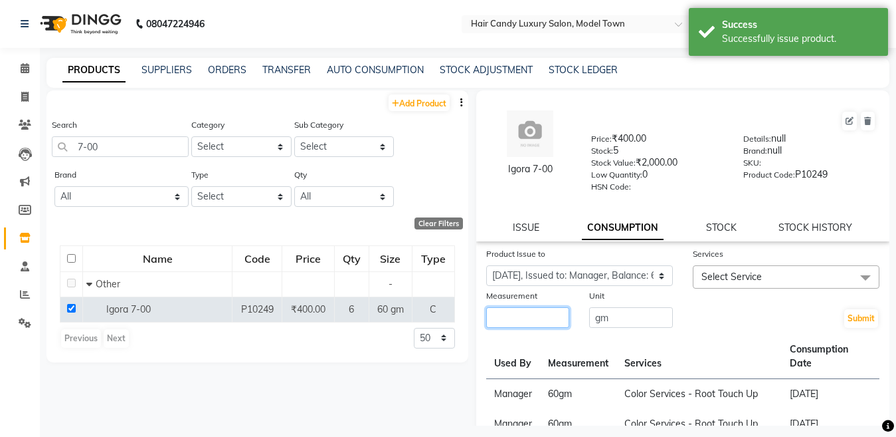
click at [554, 316] on input "number" at bounding box center [528, 317] width 84 height 21
type input "60"
drag, startPoint x: 731, startPoint y: 284, endPoint x: 733, endPoint y: 316, distance: 32.0
click at [732, 284] on span "Select Service" at bounding box center [786, 276] width 187 height 23
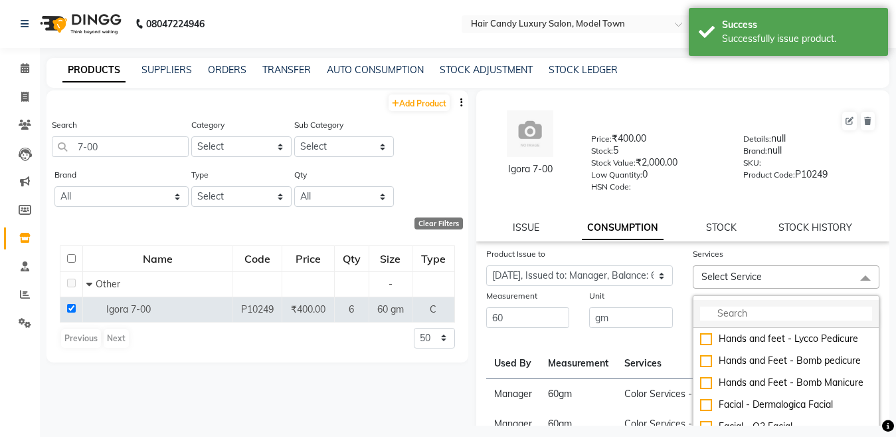
click at [733, 318] on input "multiselect-search" at bounding box center [786, 313] width 172 height 14
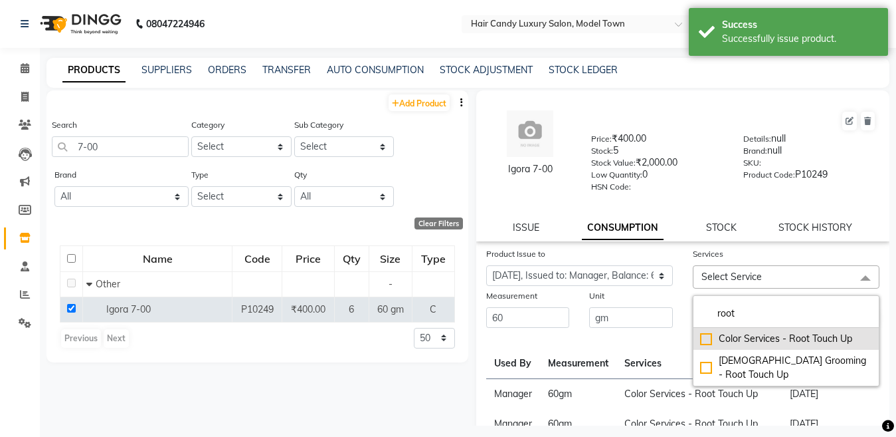
type input "root"
click at [707, 336] on div "Color Services - Root Touch Up" at bounding box center [786, 339] width 172 height 14
checkbox input "true"
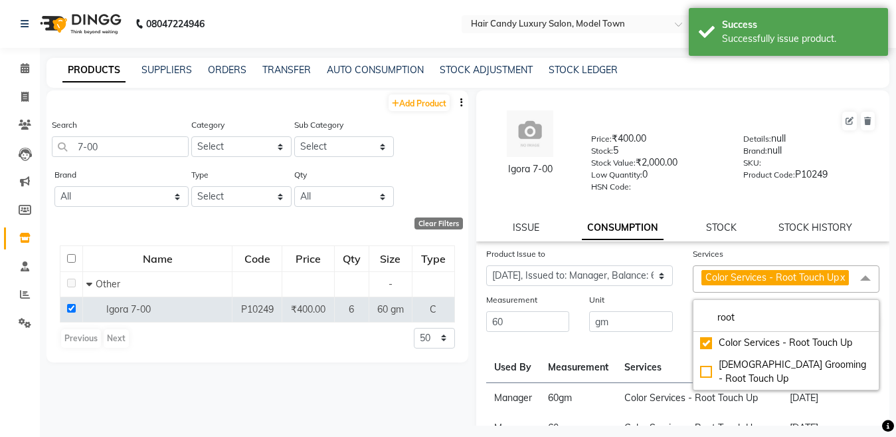
click at [675, 316] on div "Unit gm" at bounding box center [631, 312] width 104 height 41
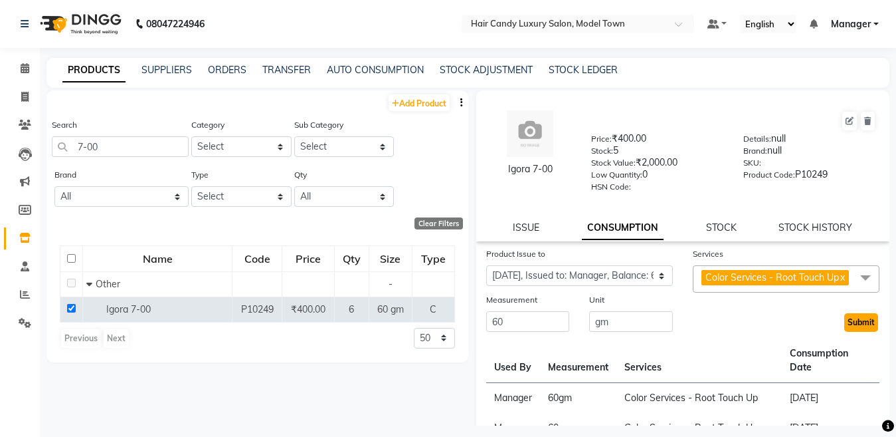
click at [845, 332] on button "Submit" at bounding box center [862, 322] width 34 height 19
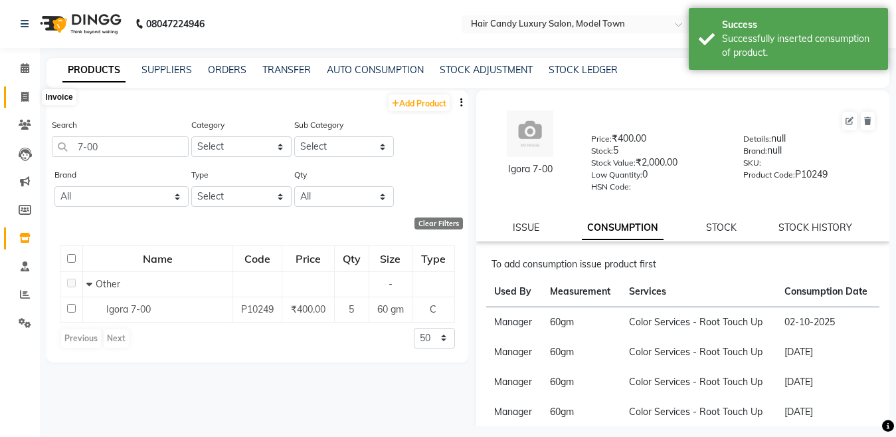
click at [33, 97] on span at bounding box center [24, 97] width 23 height 15
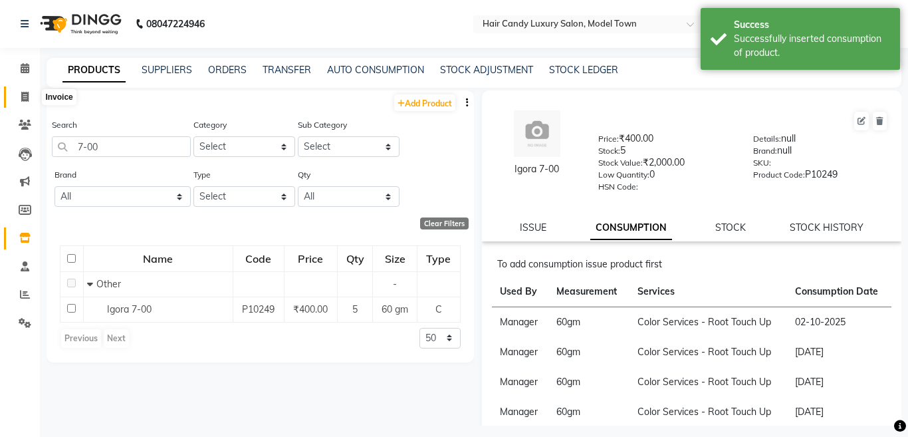
select select "service"
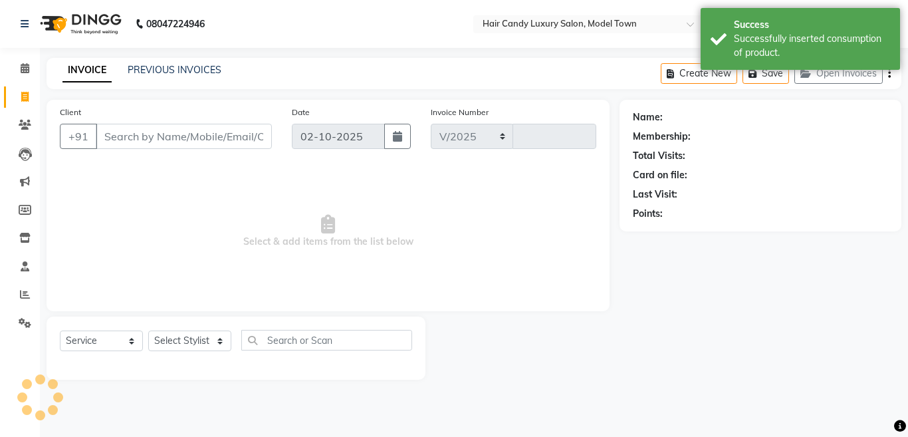
select select "4716"
type input "4503"
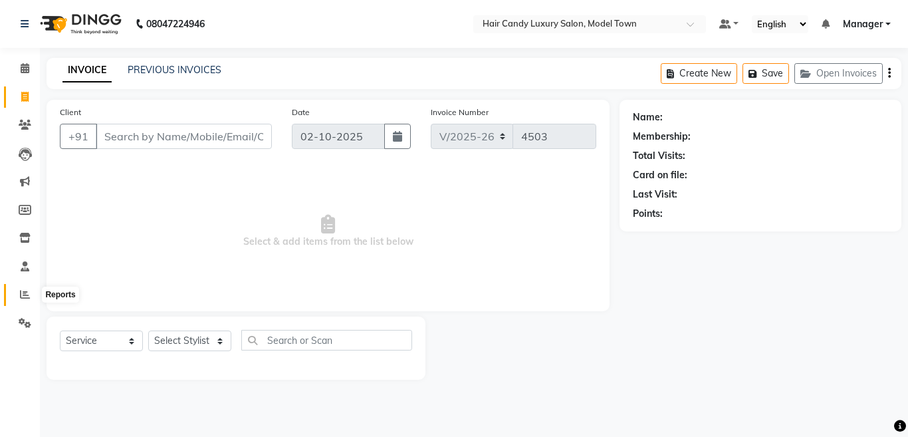
click at [15, 296] on span at bounding box center [24, 294] width 23 height 15
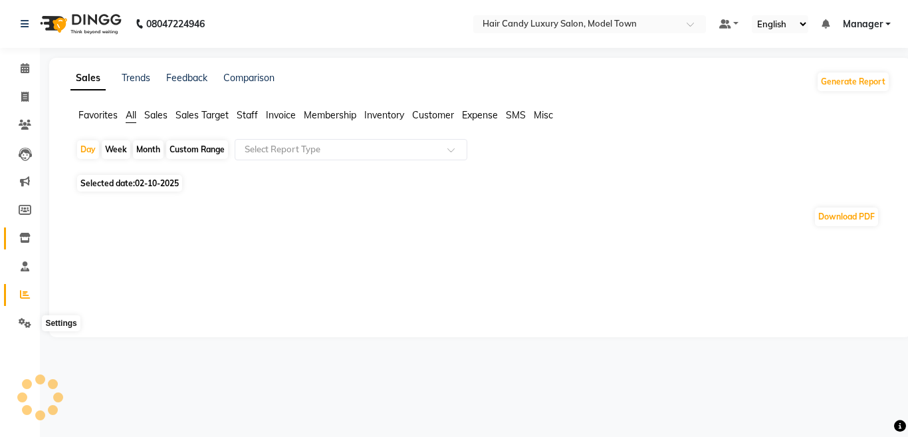
click at [22, 237] on icon at bounding box center [24, 238] width 11 height 10
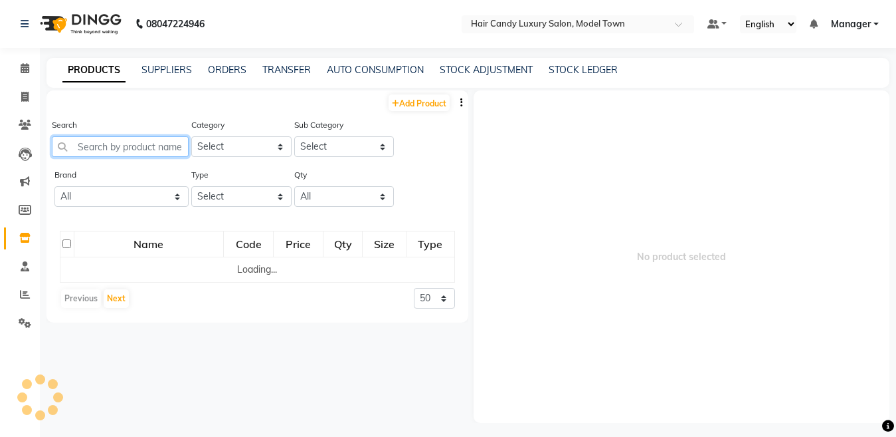
click at [140, 146] on input "text" at bounding box center [120, 146] width 137 height 21
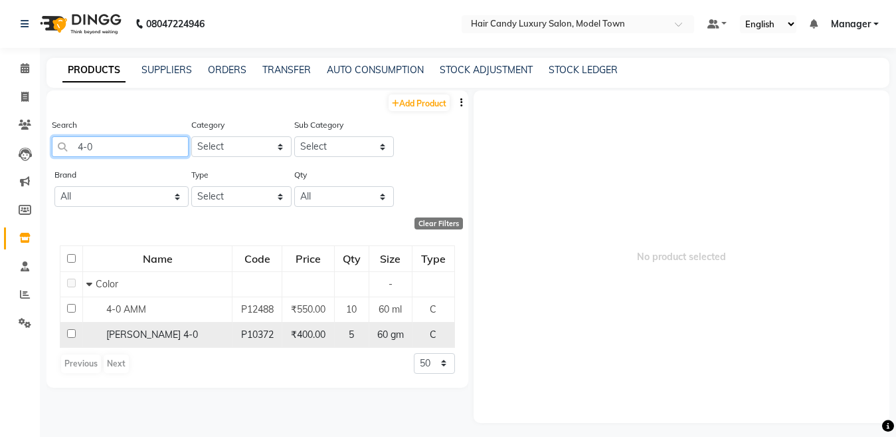
type input "4-0"
click at [70, 333] on input "checkbox" at bounding box center [71, 333] width 9 height 9
checkbox input "true"
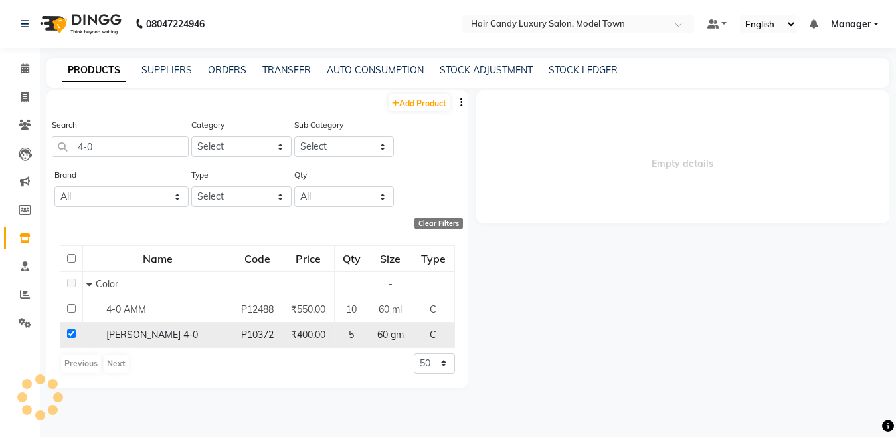
select select
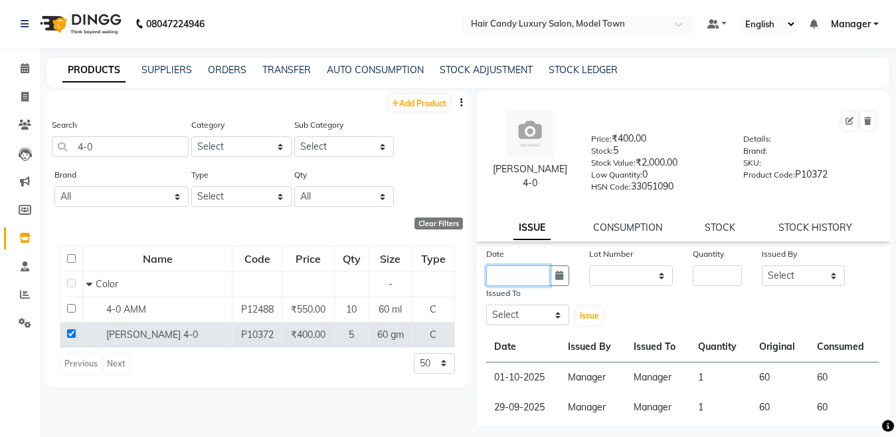
click at [515, 283] on input "text" at bounding box center [518, 275] width 64 height 21
select select "10"
select select "2025"
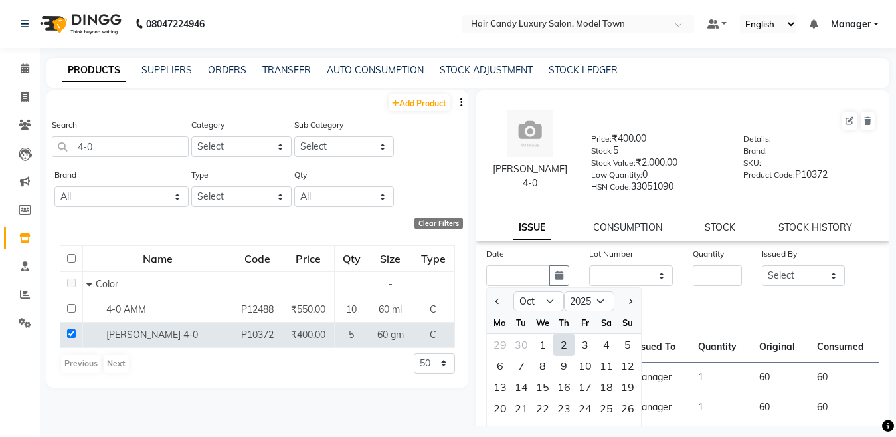
click at [557, 345] on div "2" at bounding box center [564, 344] width 21 height 21
type input "02-10-2025"
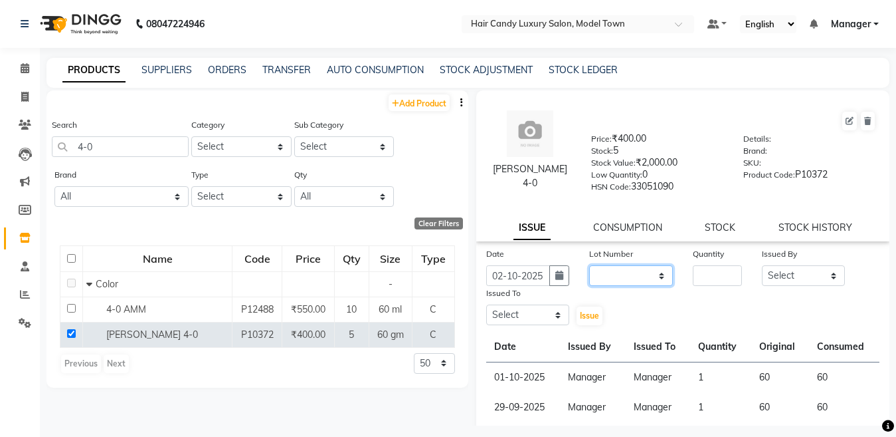
click at [627, 266] on select "None" at bounding box center [631, 275] width 84 height 21
select select "0: null"
click at [589, 265] on select "None" at bounding box center [631, 275] width 84 height 21
click at [693, 274] on input "number" at bounding box center [717, 275] width 49 height 21
type input "1"
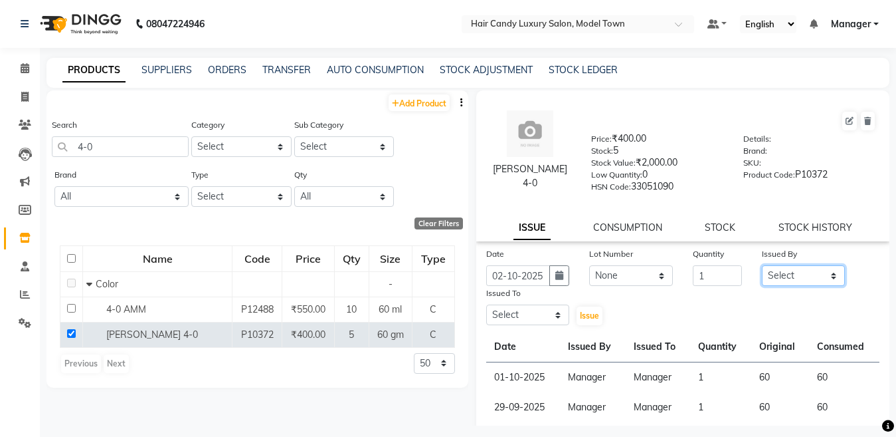
click at [796, 270] on select "Select [PERSON_NAME] [PERSON_NAME] [PERSON_NAME] ([PERSON_NAME]) Manager [PERSO…" at bounding box center [804, 275] width 84 height 21
select select "28446"
click at [762, 265] on select "Select [PERSON_NAME] [PERSON_NAME] [PERSON_NAME] ([PERSON_NAME]) Manager [PERSO…" at bounding box center [804, 275] width 84 height 21
click at [493, 314] on select "Select [PERSON_NAME] [PERSON_NAME] [PERSON_NAME] ([PERSON_NAME]) Manager [PERSO…" at bounding box center [528, 314] width 84 height 21
select select "28446"
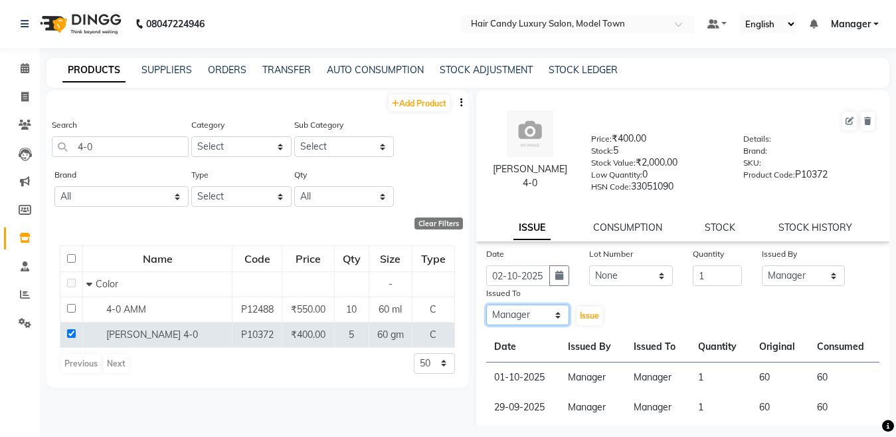
click at [486, 304] on select "Select [PERSON_NAME] [PERSON_NAME] [PERSON_NAME] ([PERSON_NAME]) Manager [PERSO…" at bounding box center [528, 314] width 84 height 21
click at [585, 317] on span "Issue" at bounding box center [589, 315] width 19 height 10
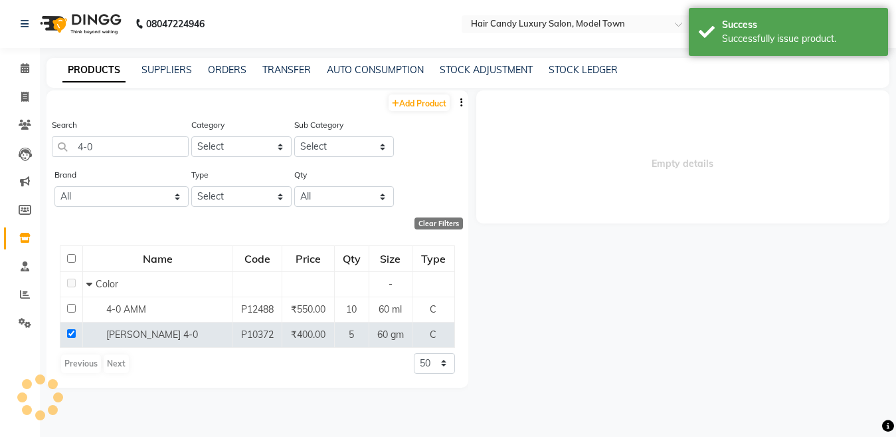
select select
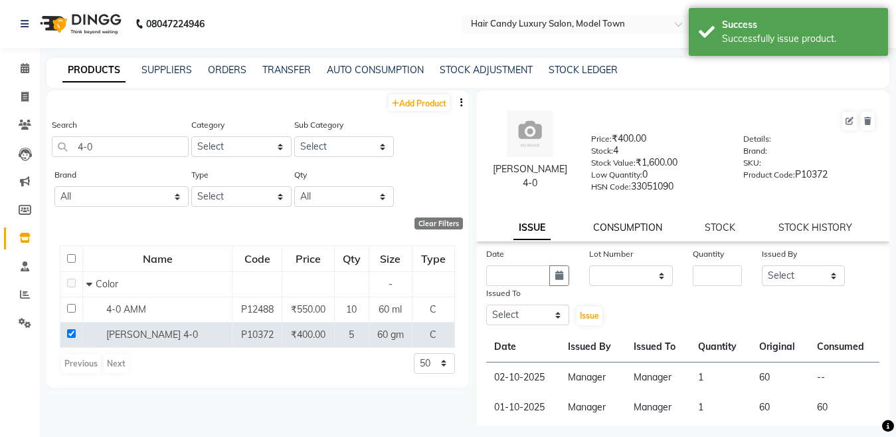
click at [624, 227] on link "CONSUMPTION" at bounding box center [627, 227] width 69 height 12
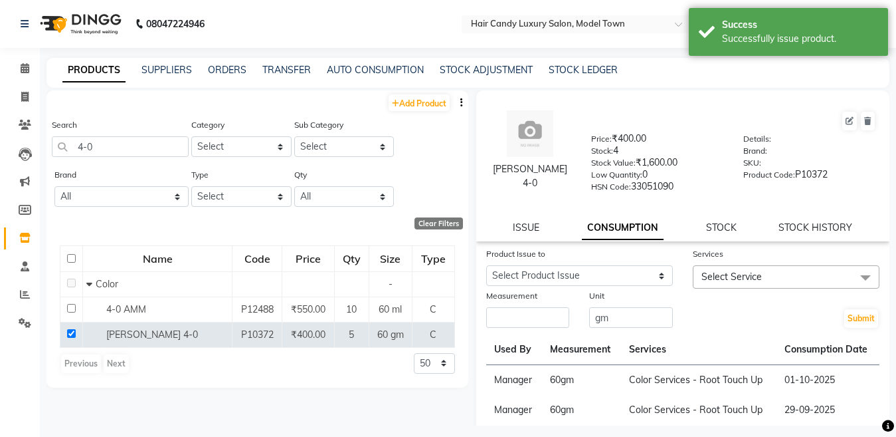
click at [581, 288] on div "Product Issue to Select Product Issue 2025-10-02, Issued to: Manager, Balance: …" at bounding box center [579, 268] width 207 height 42
click at [577, 281] on select "Select Product Issue [DATE], Issued to: Manager, Balance: 60" at bounding box center [579, 275] width 187 height 21
select select "1280069"
click at [486, 265] on select "Select Product Issue [DATE], Issued to: Manager, Balance: 60" at bounding box center [579, 275] width 187 height 21
click at [549, 306] on div "Measurement" at bounding box center [528, 297] width 84 height 19
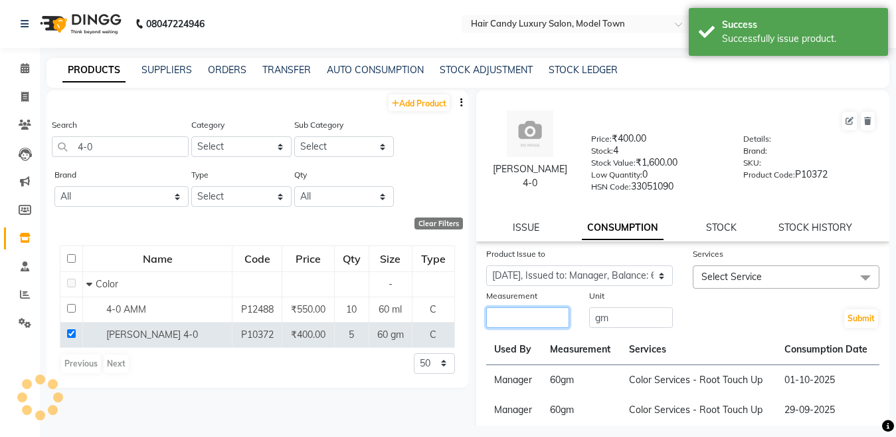
click at [560, 326] on input "number" at bounding box center [528, 317] width 84 height 21
type input "60"
click at [736, 286] on span "Select Service" at bounding box center [786, 276] width 187 height 23
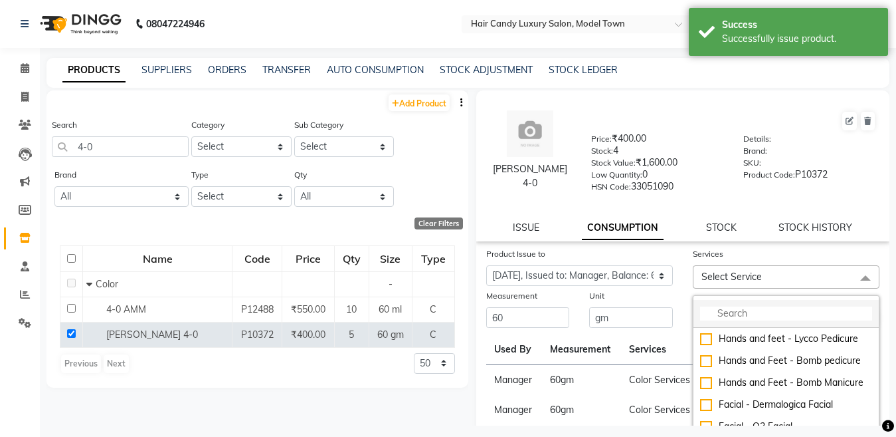
click at [742, 313] on input "multiselect-search" at bounding box center [786, 313] width 172 height 14
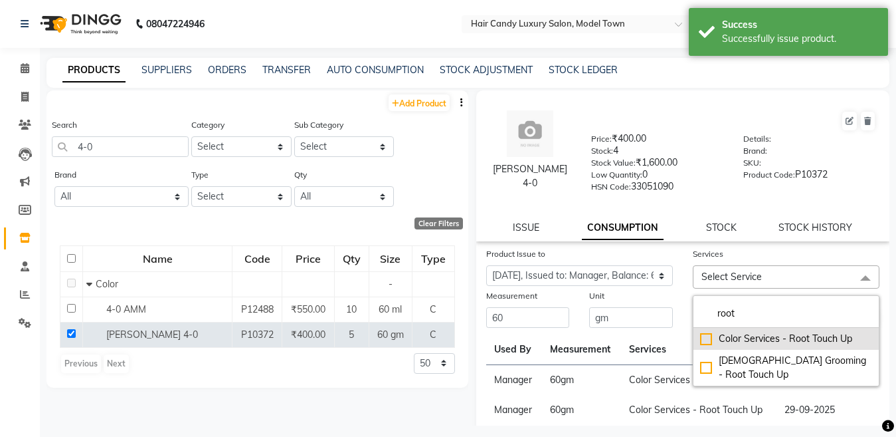
type input "root"
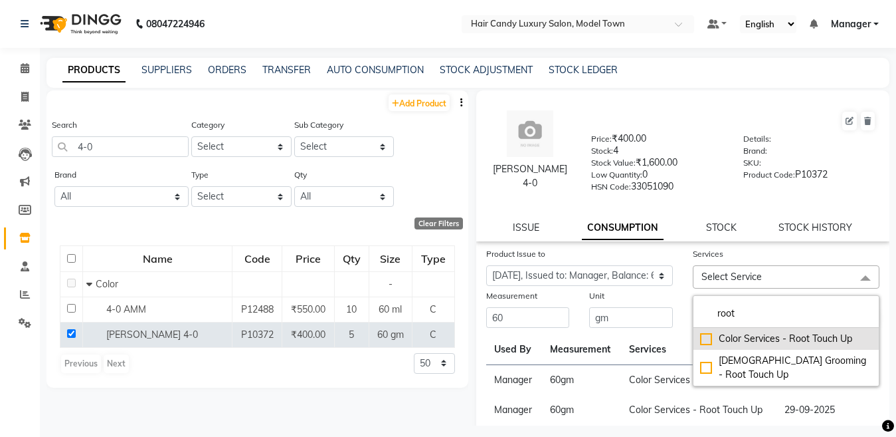
click at [700, 339] on div "Color Services - Root Touch Up" at bounding box center [786, 339] width 172 height 14
checkbox input "true"
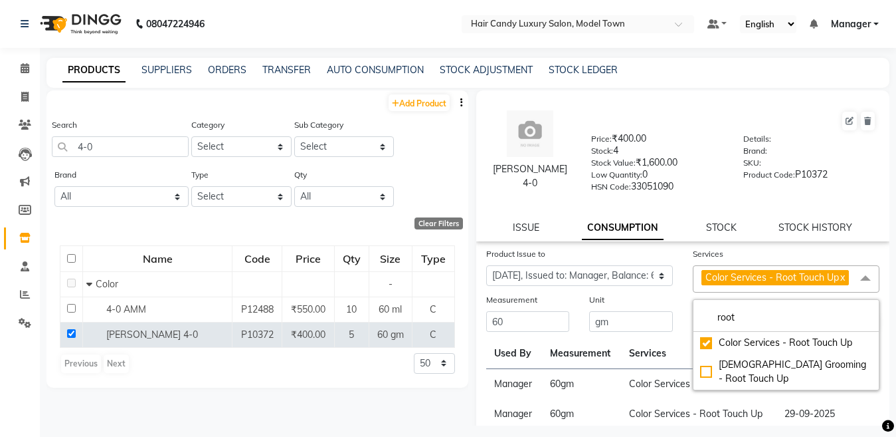
click at [637, 292] on div "Product Issue to Select Product Issue 2025-10-02, Issued to: Manager, Balance: …" at bounding box center [579, 270] width 207 height 46
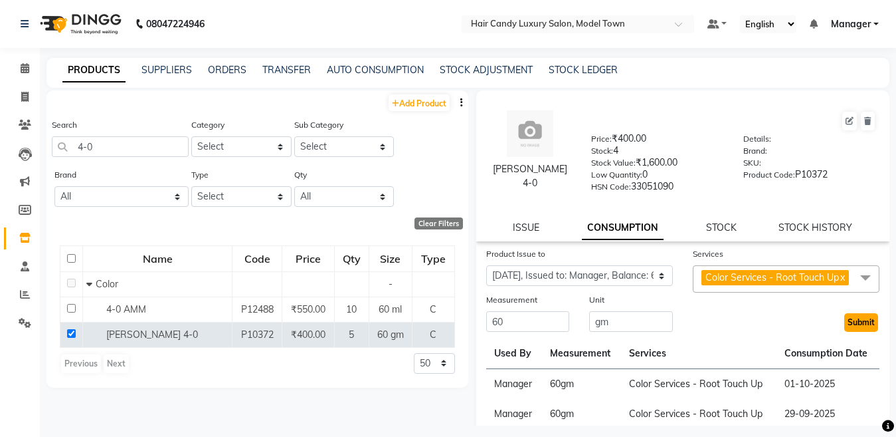
click at [853, 332] on button "Submit" at bounding box center [862, 322] width 34 height 19
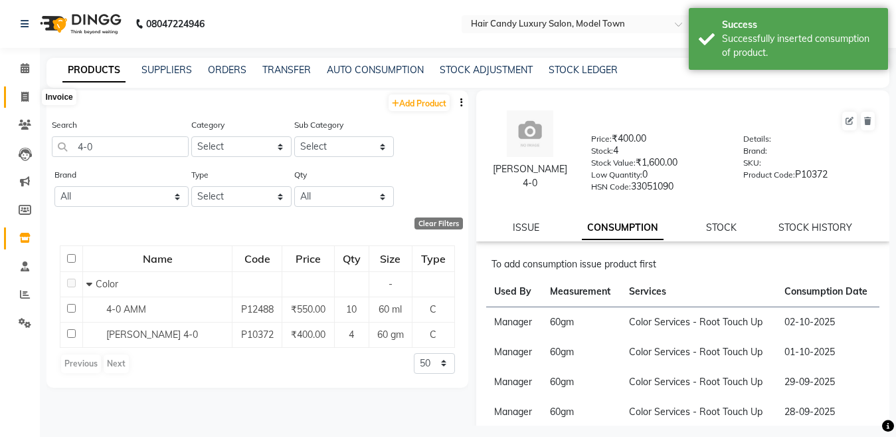
click at [29, 96] on span at bounding box center [24, 97] width 23 height 15
select select "service"
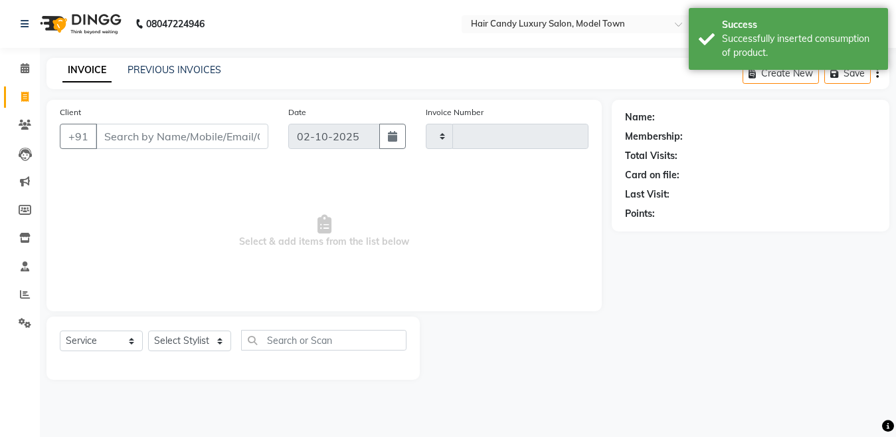
type input "4503"
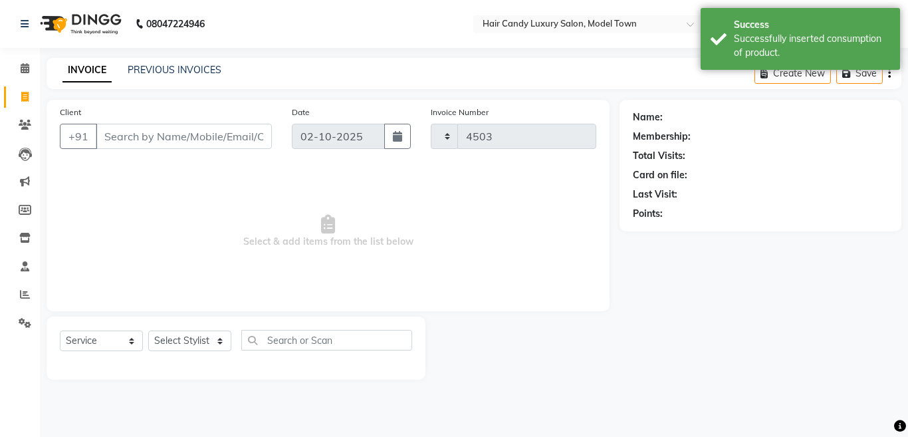
select select "4716"
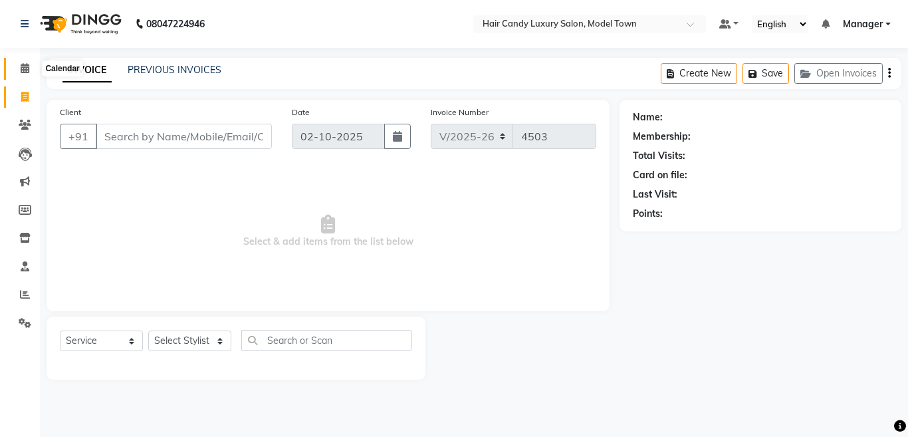
click at [21, 71] on icon at bounding box center [25, 68] width 9 height 10
select select "4716"
select select "service"
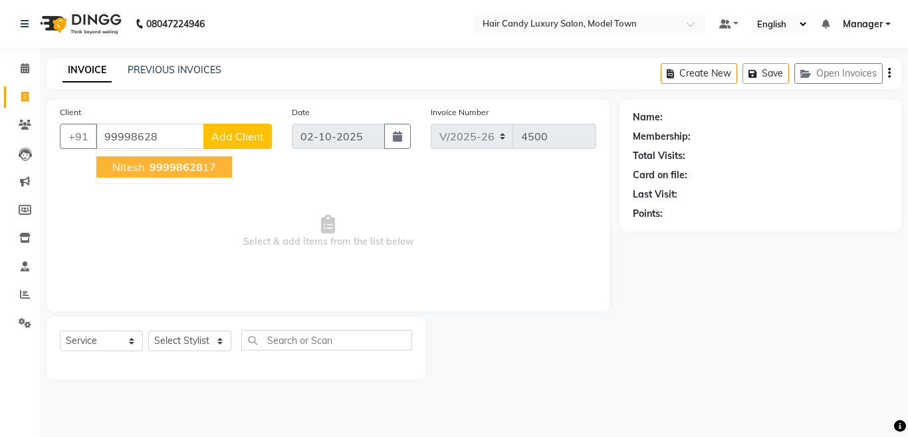
click at [204, 165] on ngb-highlight "99998628 17" at bounding box center [181, 166] width 69 height 13
type input "9999862817"
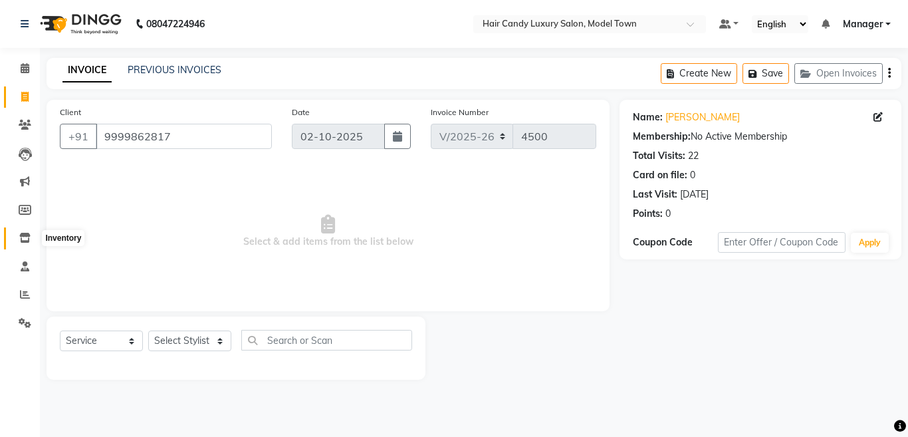
click at [32, 245] on span at bounding box center [24, 238] width 23 height 15
click at [190, 346] on select "Select Stylist [PERSON_NAME] [PERSON_NAME] [PERSON_NAME] ([PERSON_NAME]) Manage…" at bounding box center [189, 340] width 83 height 21
select select "34279"
click at [148, 330] on select "Select Stylist [PERSON_NAME] [PERSON_NAME] [PERSON_NAME] ([PERSON_NAME]) Manage…" at bounding box center [189, 340] width 83 height 21
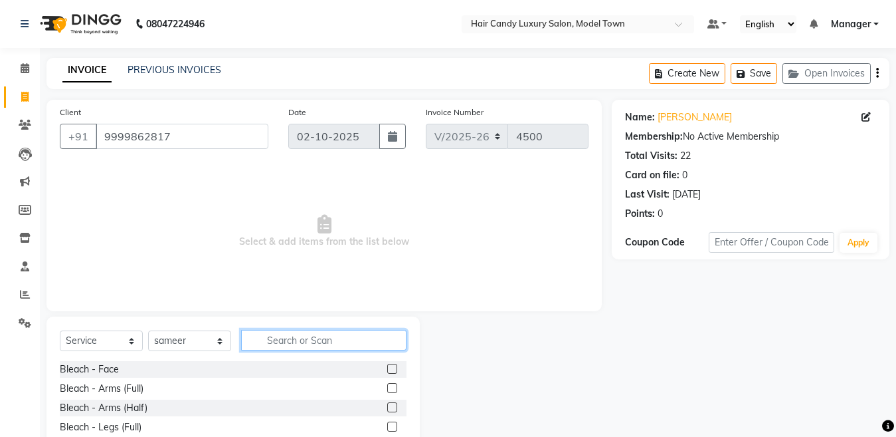
click at [320, 334] on input "text" at bounding box center [323, 340] width 165 height 21
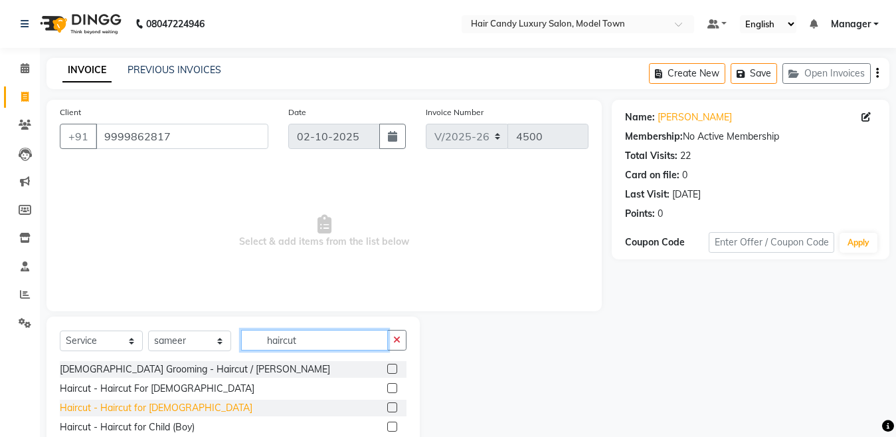
type input "haircut"
click at [146, 406] on div "Haircut - Haircut for [DEMOGRAPHIC_DATA]" at bounding box center [156, 408] width 193 height 14
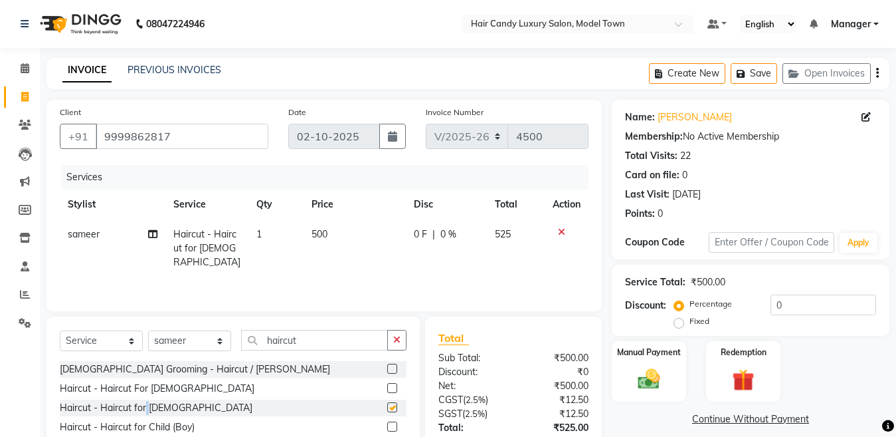
checkbox input "false"
click at [327, 243] on td "500" at bounding box center [355, 248] width 102 height 58
select select "34279"
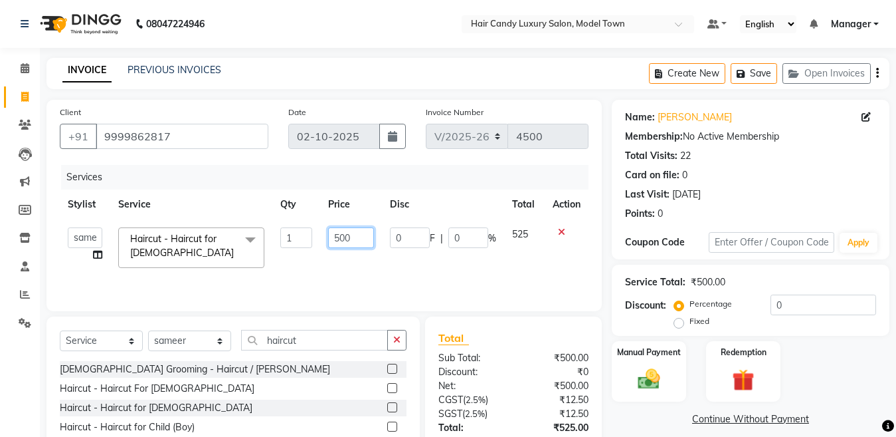
drag, startPoint x: 336, startPoint y: 241, endPoint x: 340, endPoint y: 247, distance: 8.1
click at [340, 247] on input "500" at bounding box center [351, 237] width 46 height 21
type input "600"
click at [843, 292] on div "Service Total: ₹500.00 Discount: Percentage Fixed 0" at bounding box center [750, 300] width 251 height 60
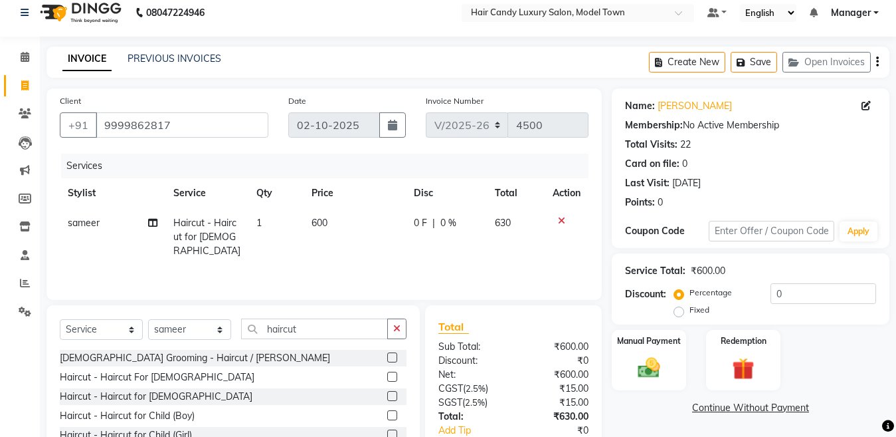
scroll to position [95, 0]
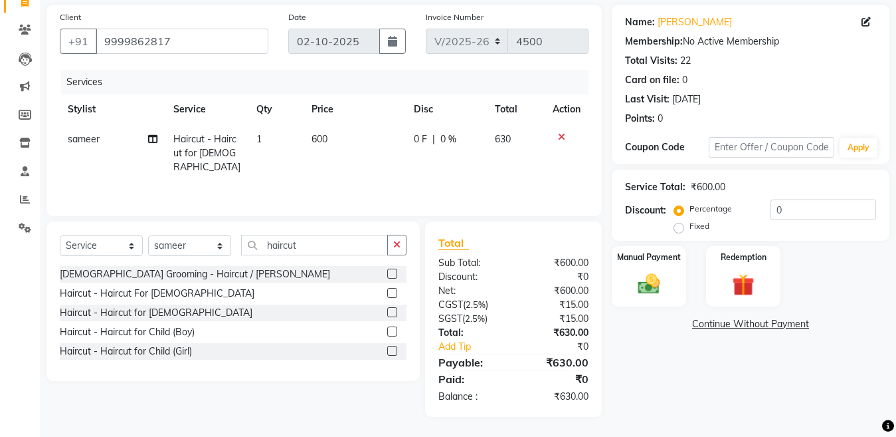
click at [690, 230] on label "Fixed" at bounding box center [700, 226] width 20 height 12
click at [679, 230] on input "Fixed" at bounding box center [681, 225] width 9 height 9
radio input "true"
drag, startPoint x: 763, startPoint y: 217, endPoint x: 712, endPoint y: 219, distance: 51.2
click at [712, 219] on div "Percentage Fixed 0" at bounding box center [776, 217] width 199 height 36
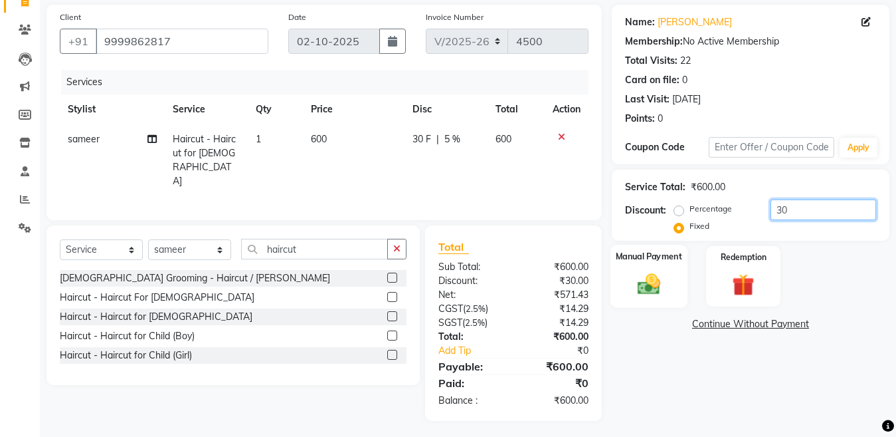
type input "30"
click at [658, 277] on img at bounding box center [649, 283] width 37 height 27
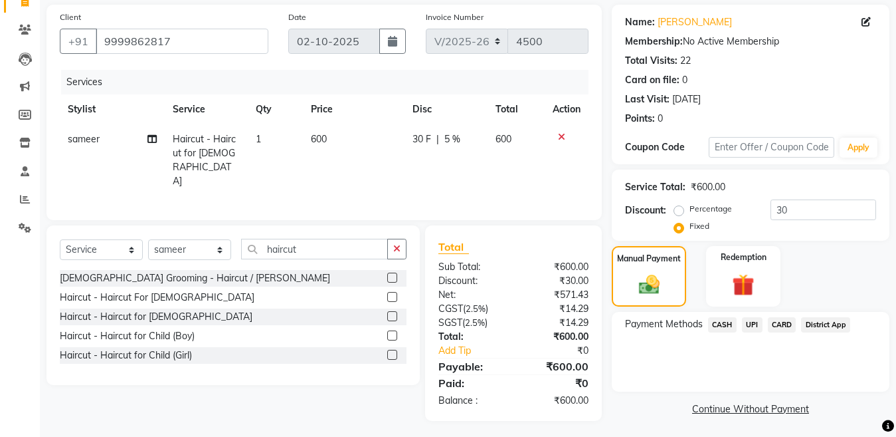
click at [726, 328] on span "CASH" at bounding box center [722, 324] width 29 height 15
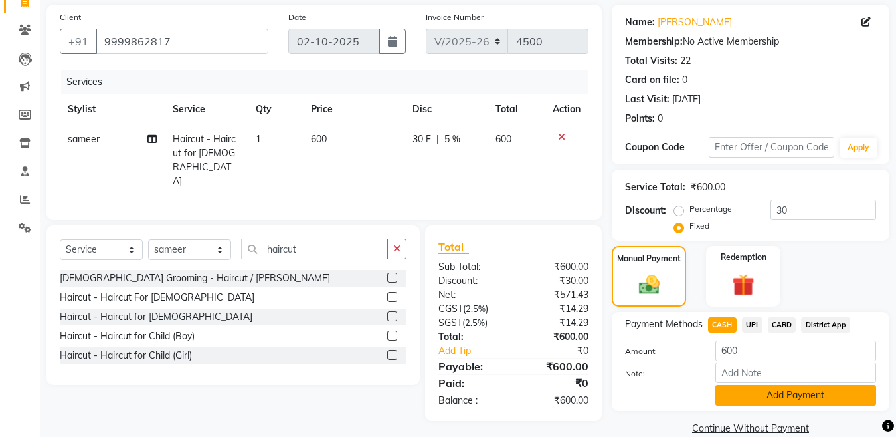
click at [756, 386] on button "Add Payment" at bounding box center [796, 395] width 161 height 21
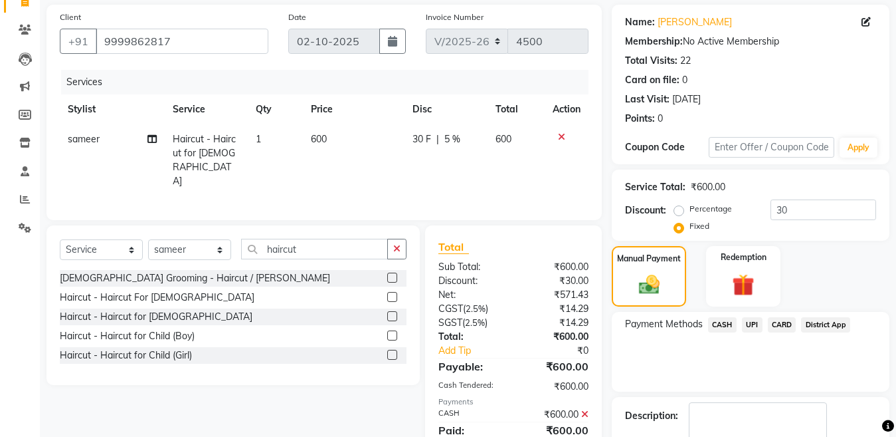
scroll to position [172, 0]
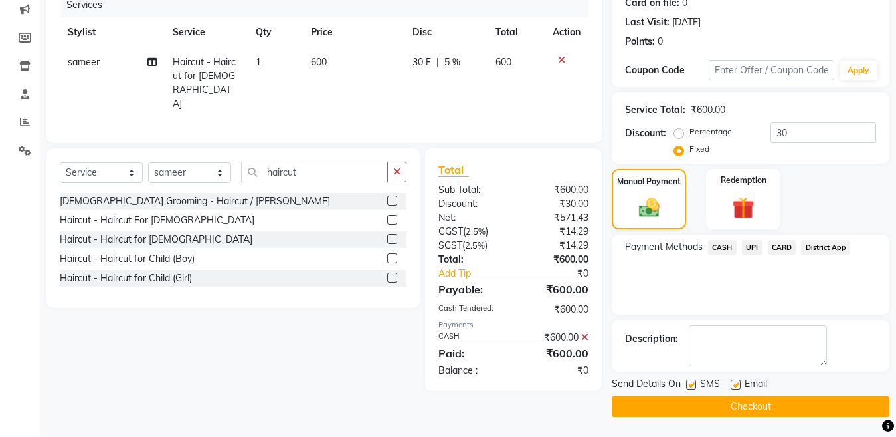
click at [688, 387] on label at bounding box center [691, 384] width 10 height 10
click at [688, 387] on input "checkbox" at bounding box center [690, 385] width 9 height 9
checkbox input "false"
click at [692, 410] on button "Checkout" at bounding box center [751, 406] width 278 height 21
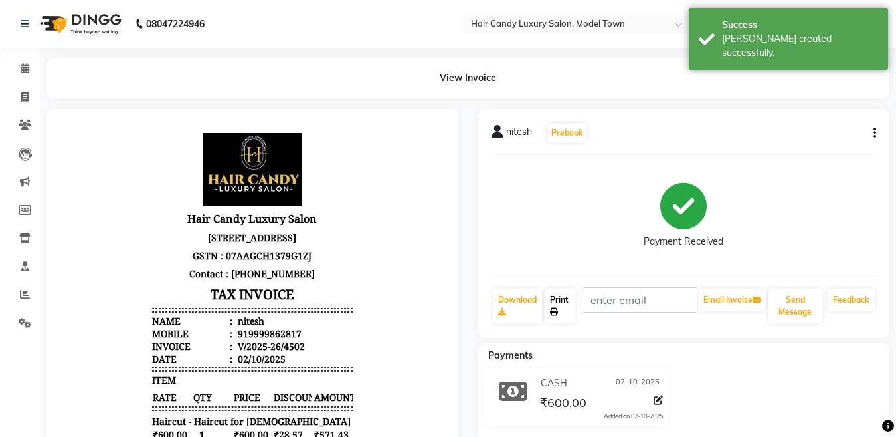
click at [556, 304] on link "Print" at bounding box center [560, 305] width 31 height 35
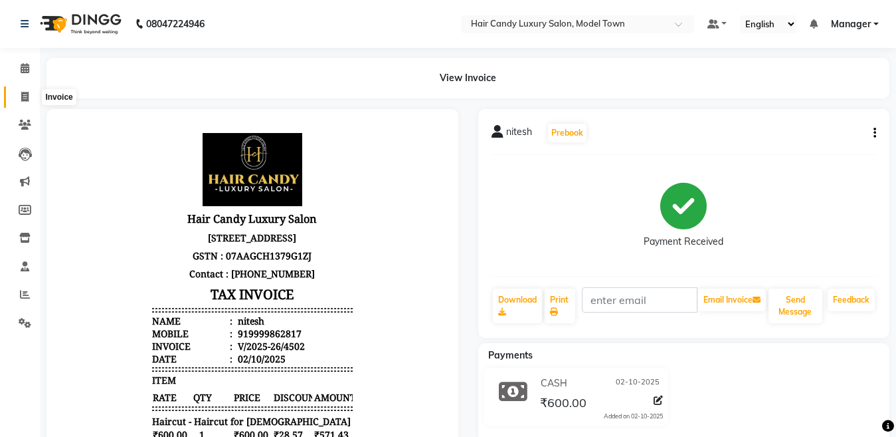
click at [21, 97] on icon at bounding box center [24, 97] width 7 height 10
select select "service"
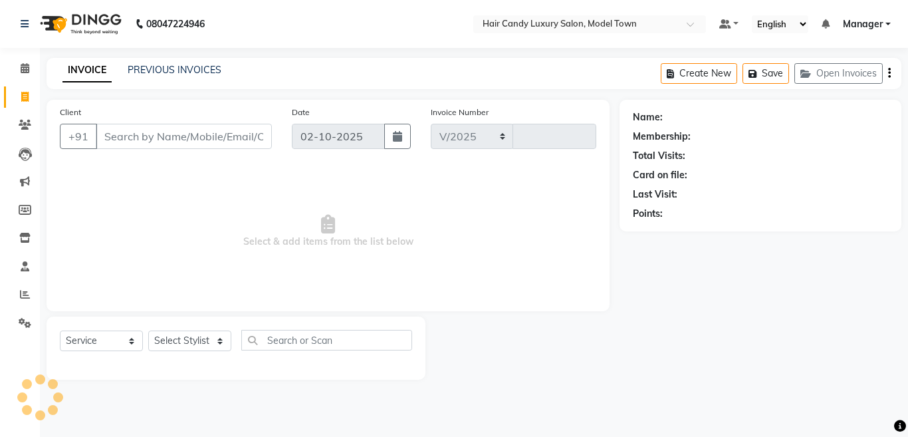
select select "4716"
type input "4503"
select select "4716"
select select "service"
click at [161, 59] on div "INVOICE PREVIOUS INVOICES Create New Save Open Invoices" at bounding box center [474, 73] width 855 height 31
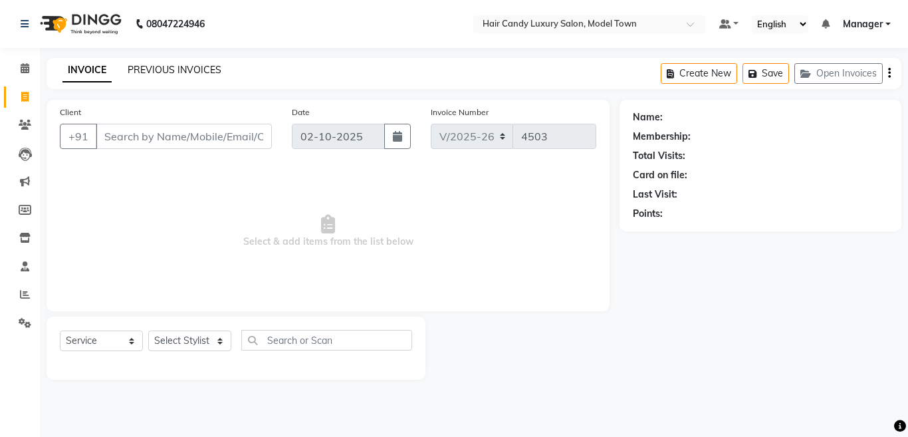
click at [155, 65] on link "PREVIOUS INVOICES" at bounding box center [175, 70] width 94 height 12
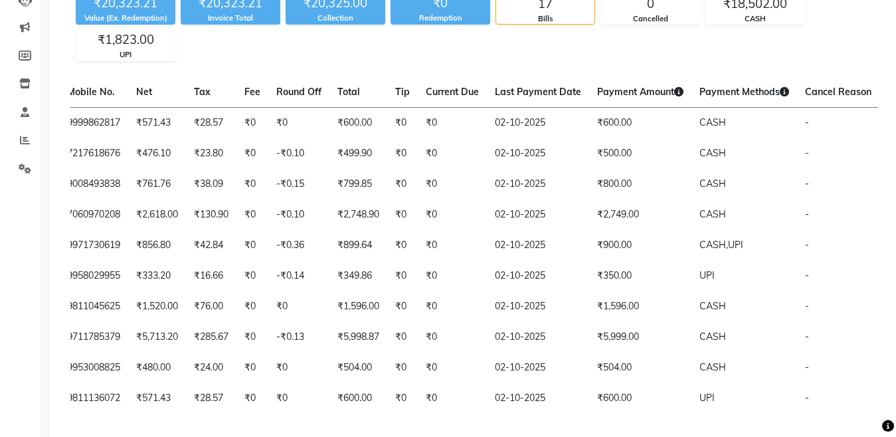
scroll to position [152, 0]
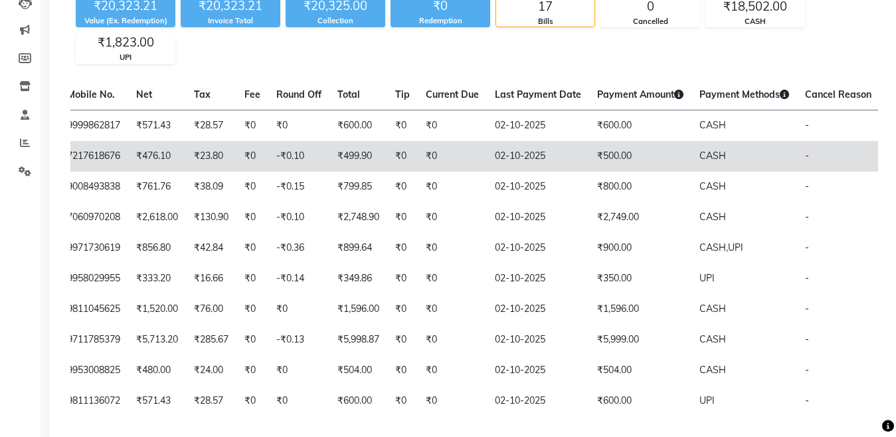
click at [487, 146] on td "02-10-2025" at bounding box center [538, 156] width 102 height 31
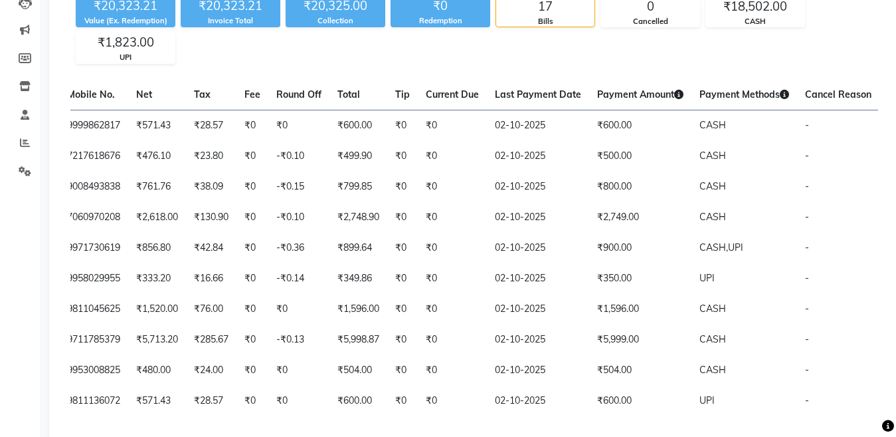
scroll to position [0, 0]
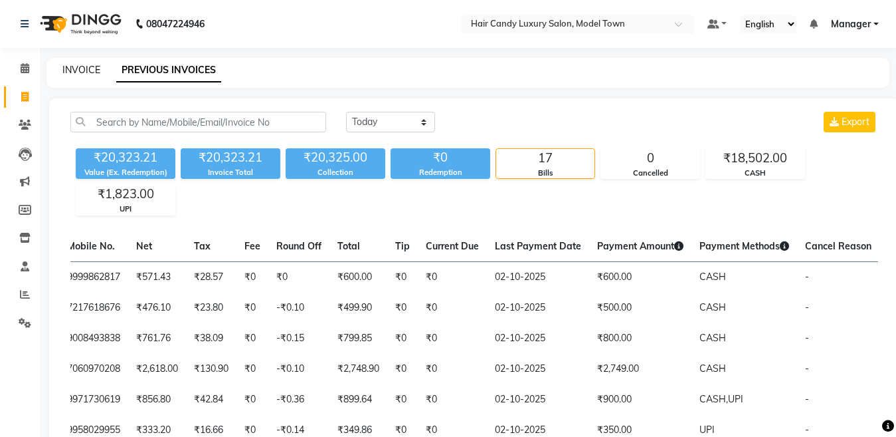
click at [90, 66] on link "INVOICE" at bounding box center [81, 70] width 38 height 12
select select "service"
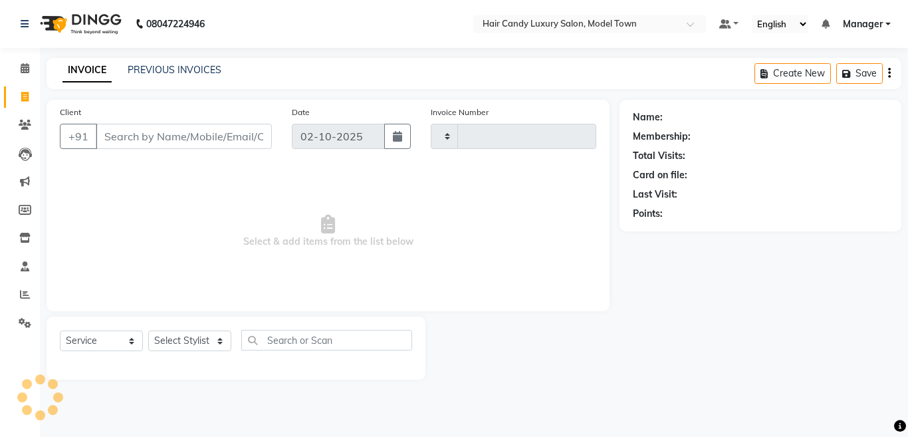
type input "4503"
select select "4716"
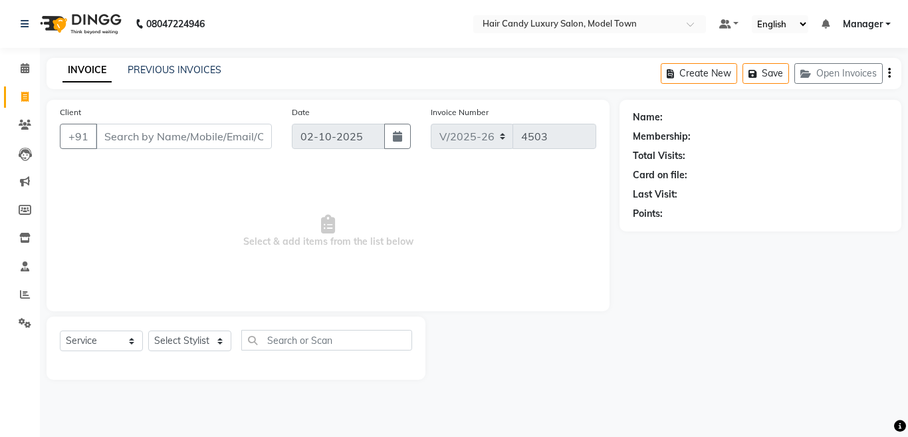
click at [168, 148] on input "Client" at bounding box center [184, 136] width 176 height 25
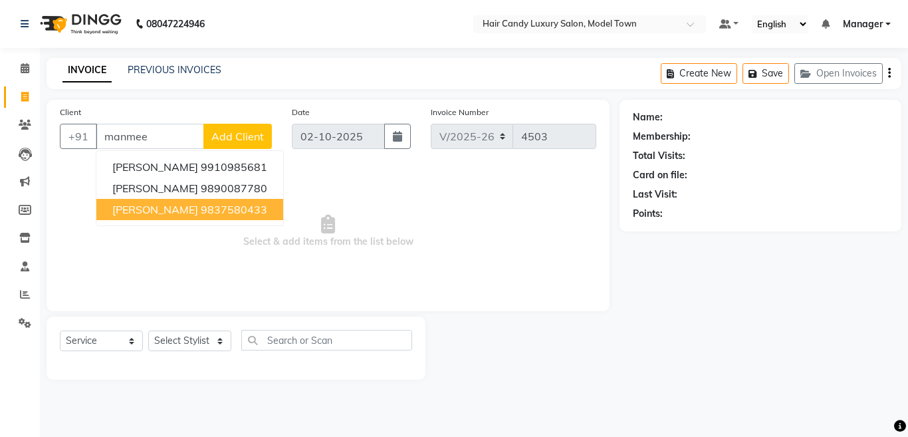
click at [188, 209] on span "Manmeet walia" at bounding box center [155, 209] width 86 height 13
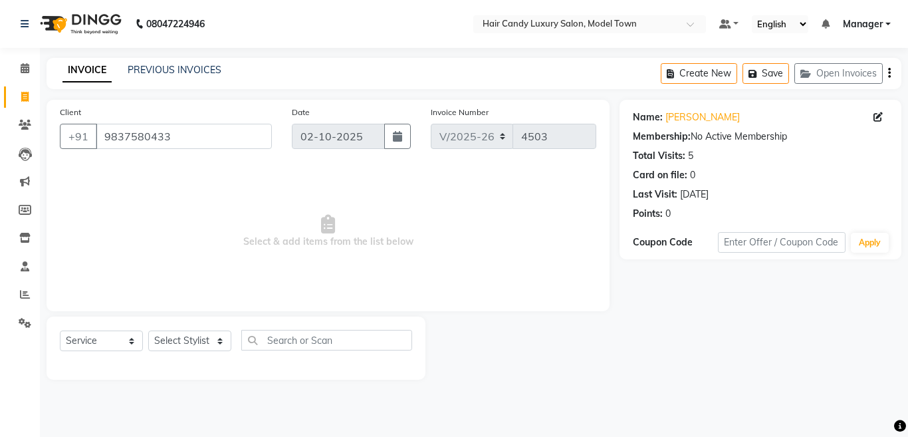
click at [201, 123] on div "Client +91 9837580433" at bounding box center [166, 132] width 232 height 54
click at [199, 130] on input "9837580433" at bounding box center [184, 136] width 176 height 25
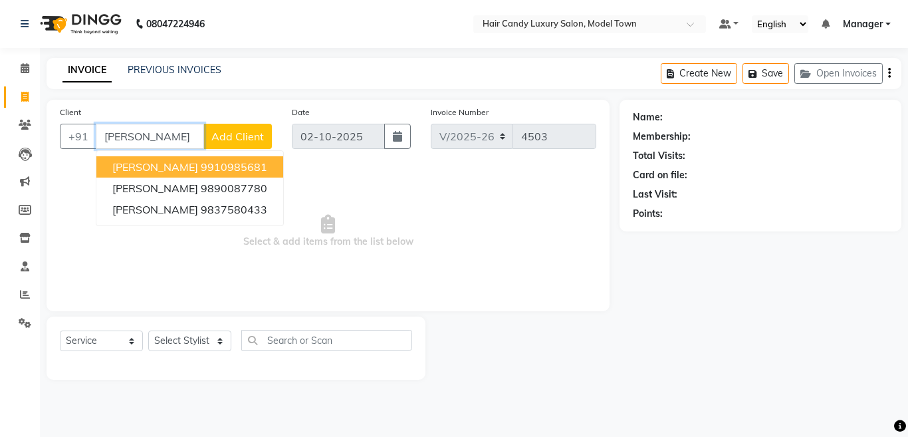
click at [207, 164] on ngb-highlight "9910985681" at bounding box center [234, 166] width 66 height 13
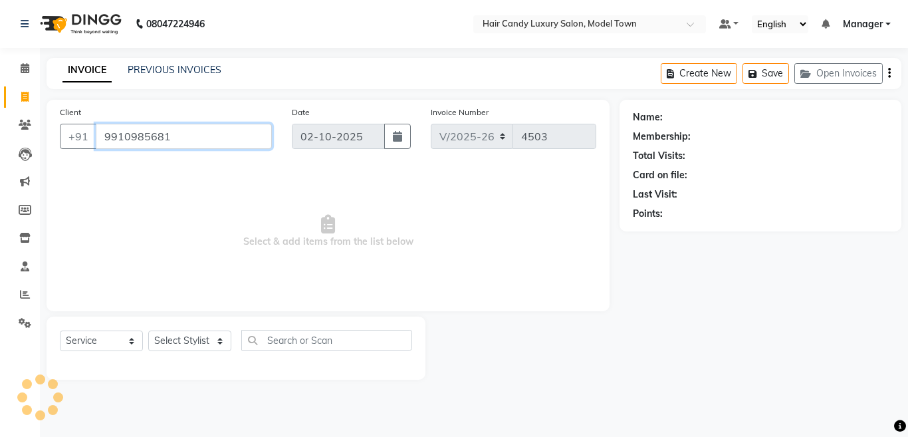
type input "9910985681"
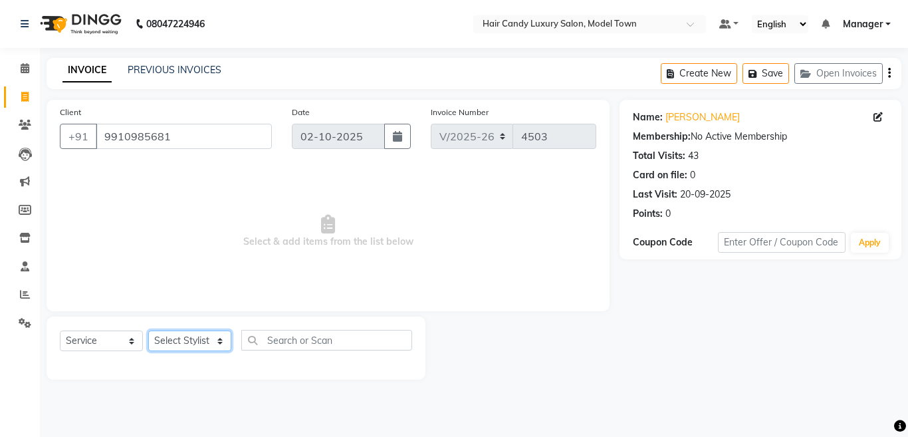
click at [191, 344] on select "Select Stylist [PERSON_NAME] [PERSON_NAME] [PERSON_NAME] ([PERSON_NAME]) Manage…" at bounding box center [189, 340] width 83 height 21
select select "28001"
click at [148, 330] on select "Select Stylist [PERSON_NAME] [PERSON_NAME] [PERSON_NAME] ([PERSON_NAME]) Manage…" at bounding box center [189, 340] width 83 height 21
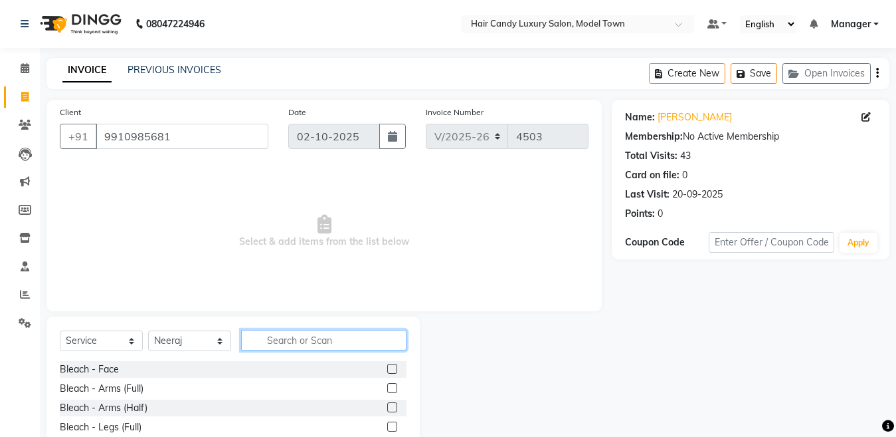
click at [298, 334] on input "text" at bounding box center [323, 340] width 165 height 21
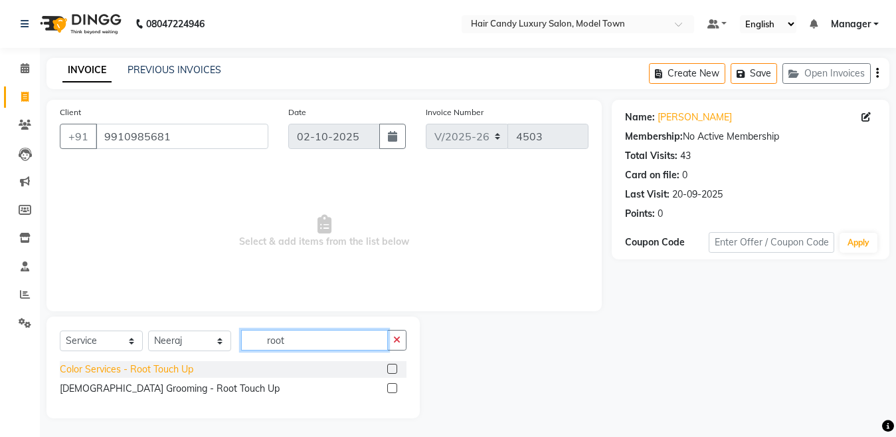
type input "root"
click at [159, 372] on div "Color Services - Root Touch Up" at bounding box center [127, 369] width 134 height 14
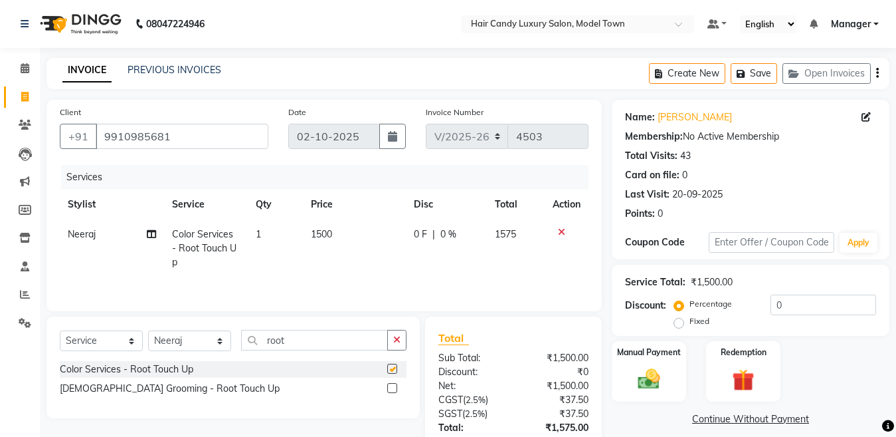
checkbox input "false"
click at [347, 239] on td "1500" at bounding box center [354, 248] width 102 height 58
select select "28001"
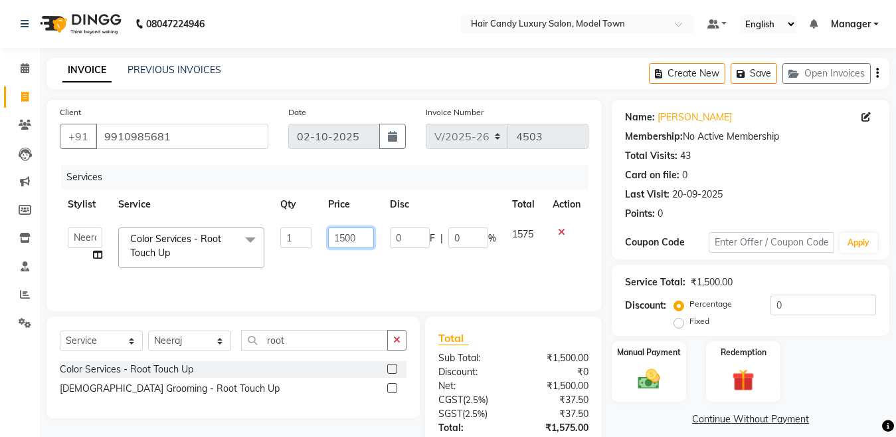
drag, startPoint x: 362, startPoint y: 231, endPoint x: 246, endPoint y: 230, distance: 116.3
click at [246, 230] on tr "Aakib Anas Izhar Kajal Laiq (Rahul) Manager Neeraj parul Pawan Prakash Rajni Ra…" at bounding box center [324, 247] width 529 height 56
type input "12550"
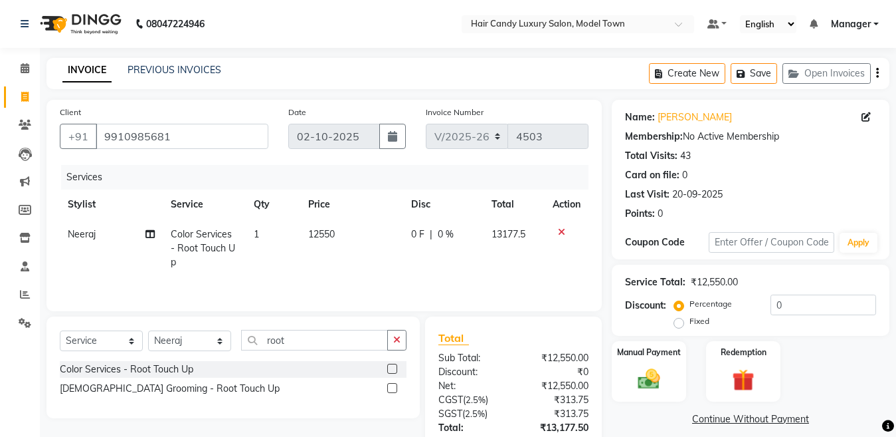
click at [563, 227] on icon at bounding box center [561, 231] width 7 height 9
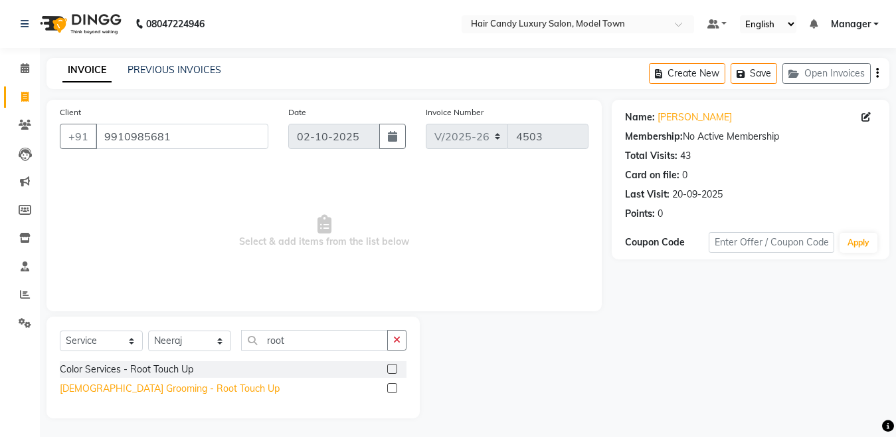
click at [157, 386] on div "[DEMOGRAPHIC_DATA] Grooming - Root Touch Up" at bounding box center [170, 388] width 220 height 14
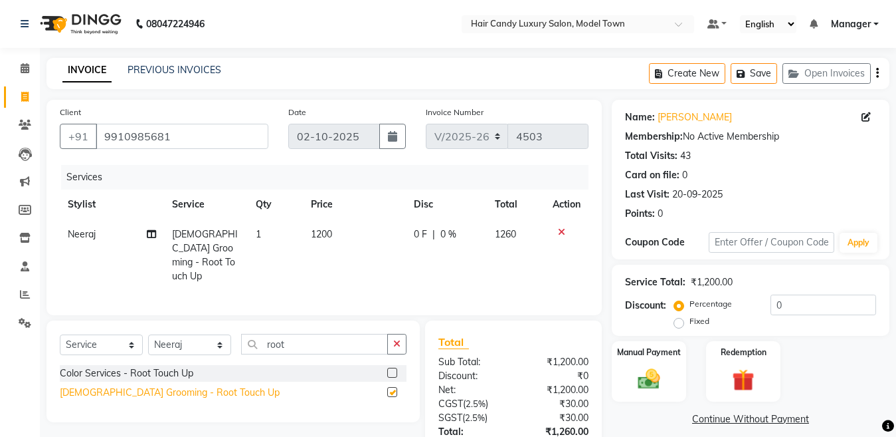
checkbox input "false"
click at [359, 238] on td "1200" at bounding box center [354, 255] width 102 height 72
select select "28001"
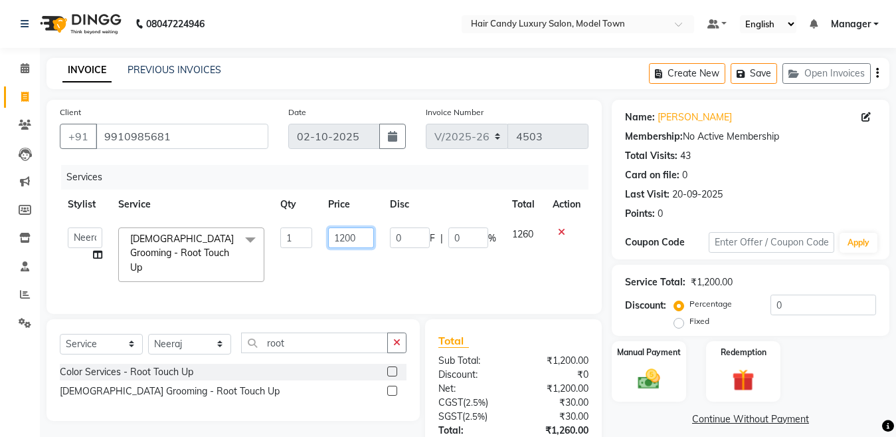
click at [355, 236] on input "1200" at bounding box center [351, 237] width 46 height 21
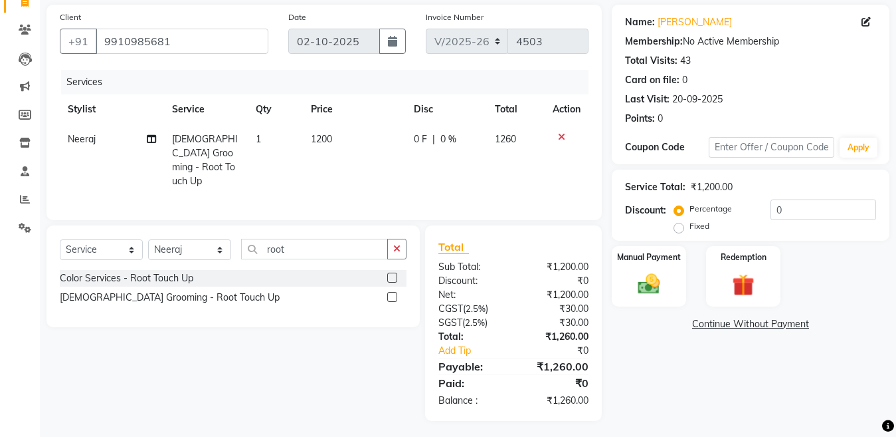
click at [690, 229] on label "Fixed" at bounding box center [700, 226] width 20 height 12
click at [679, 229] on input "Fixed" at bounding box center [681, 225] width 9 height 9
radio input "true"
drag, startPoint x: 831, startPoint y: 207, endPoint x: 710, endPoint y: 216, distance: 121.2
click at [710, 216] on div "Percentage Fixed 0" at bounding box center [776, 217] width 199 height 36
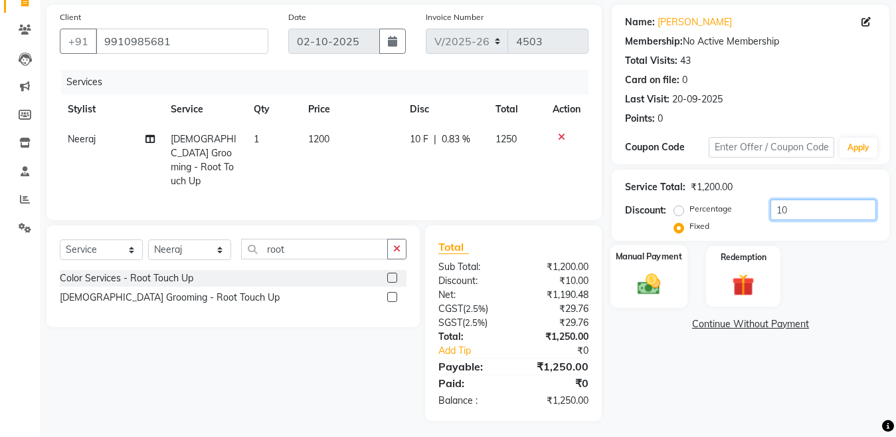
type input "10"
click at [663, 296] on img at bounding box center [649, 283] width 37 height 27
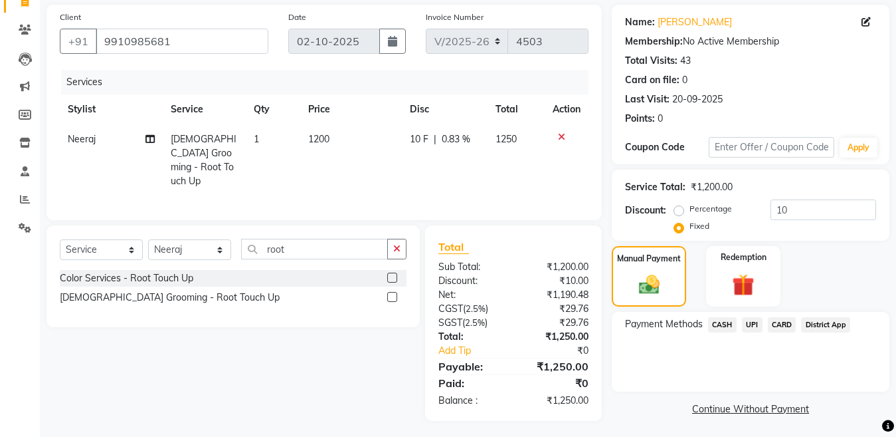
scroll to position [97, 0]
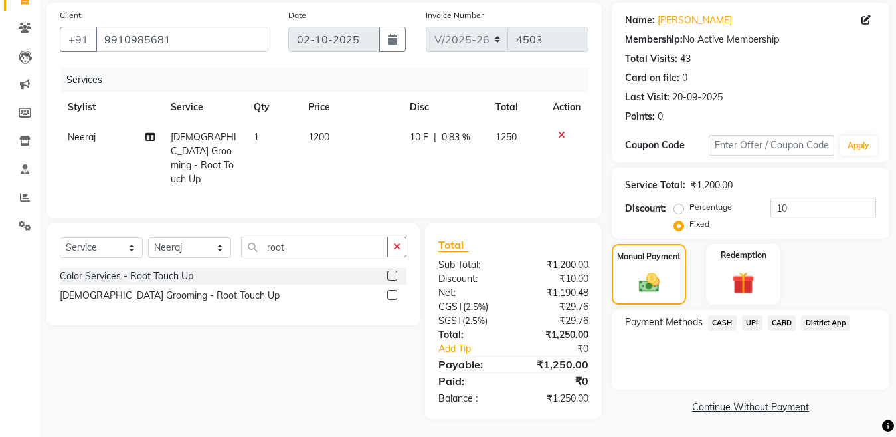
click at [722, 318] on span "CASH" at bounding box center [722, 322] width 29 height 15
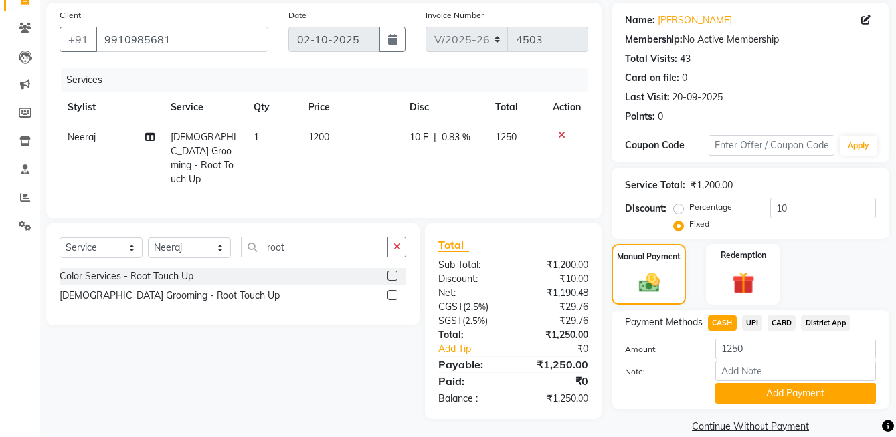
scroll to position [116, 0]
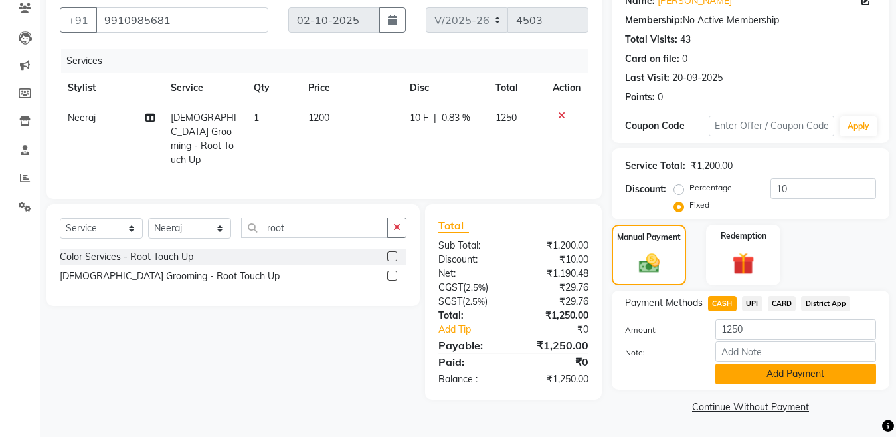
click at [801, 375] on button "Add Payment" at bounding box center [796, 373] width 161 height 21
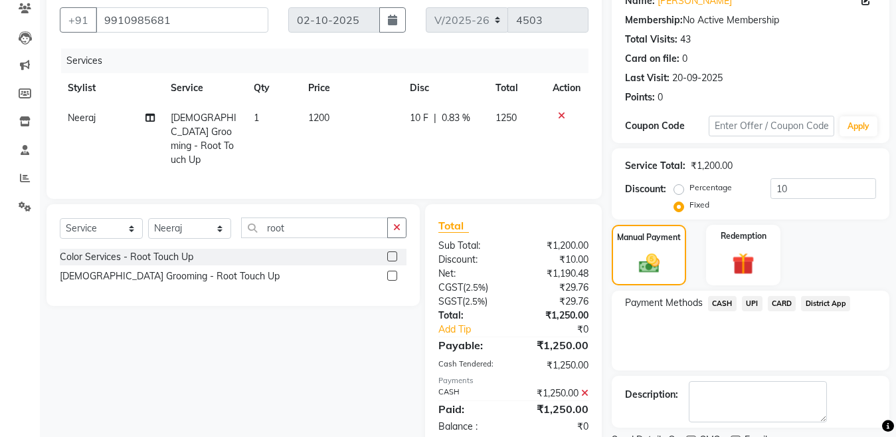
scroll to position [172, 0]
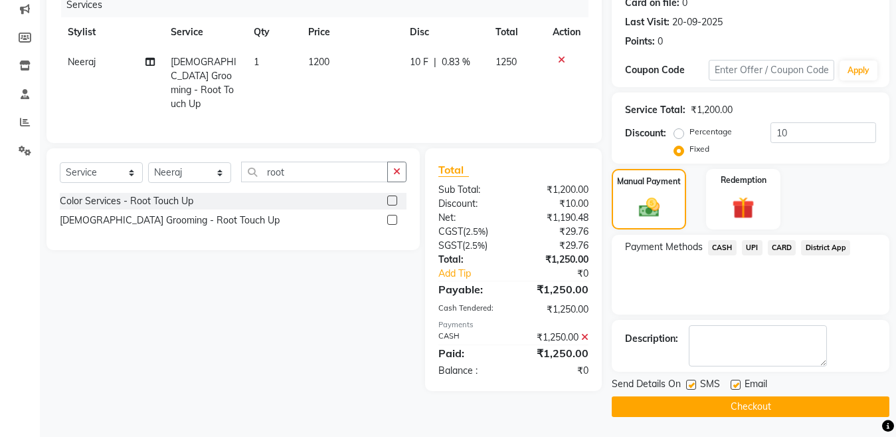
click at [693, 384] on label at bounding box center [691, 384] width 10 height 10
click at [693, 384] on input "checkbox" at bounding box center [690, 385] width 9 height 9
checkbox input "false"
click at [696, 403] on button "Checkout" at bounding box center [751, 406] width 278 height 21
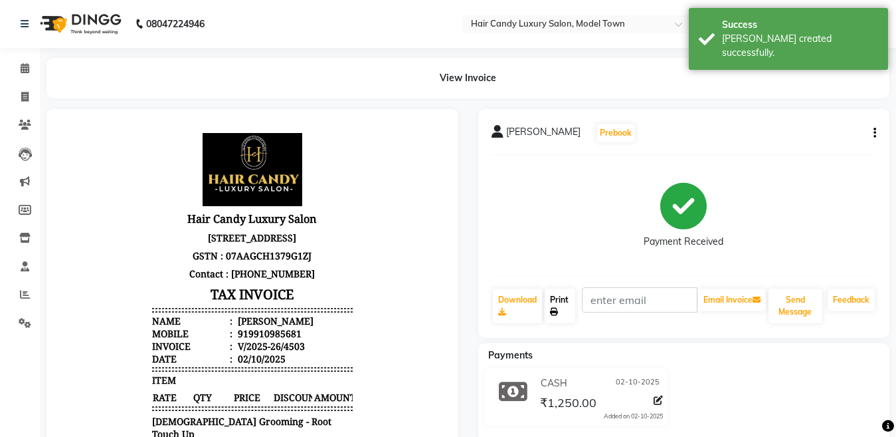
click at [563, 316] on link "Print" at bounding box center [560, 305] width 31 height 35
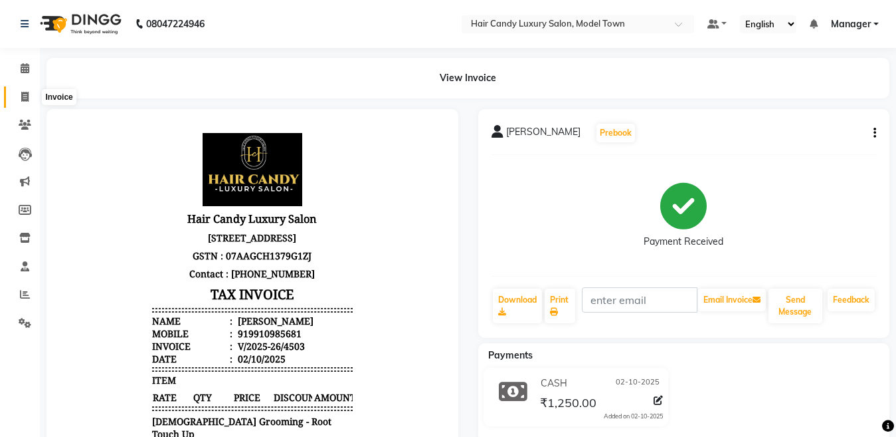
click at [33, 94] on span at bounding box center [24, 97] width 23 height 15
select select "service"
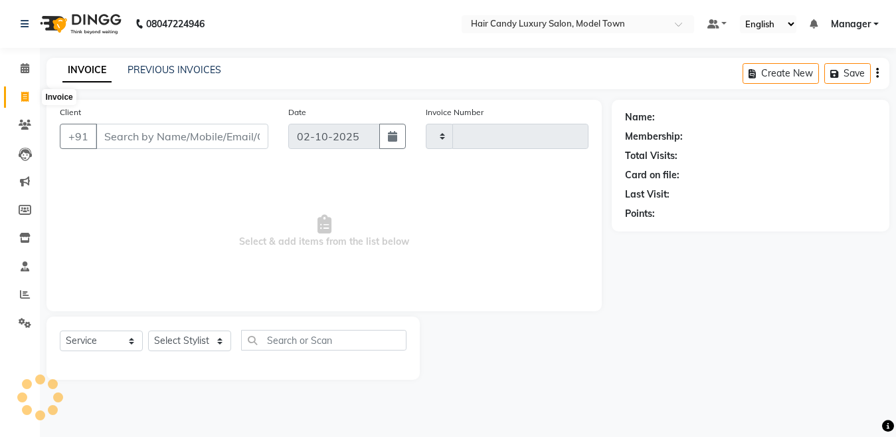
type input "4504"
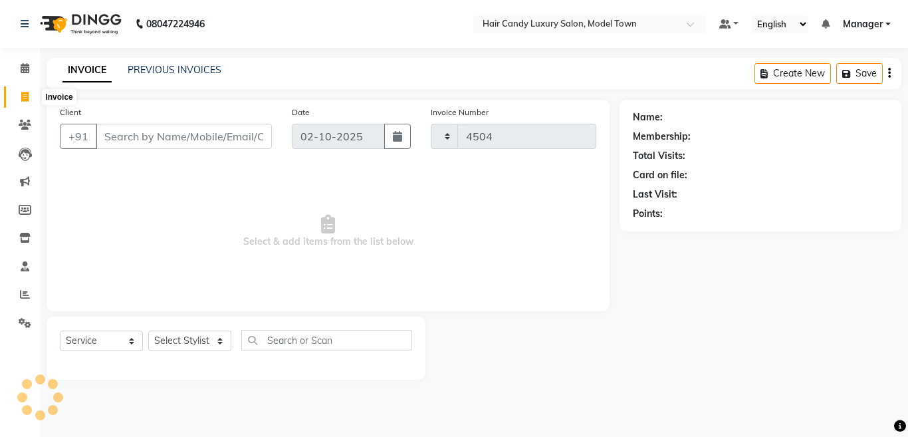
select select "4716"
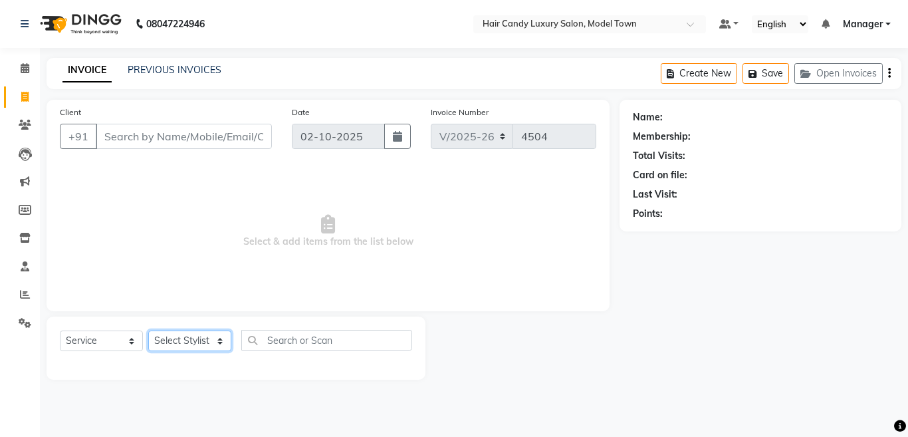
click at [191, 344] on select "Select Stylist [PERSON_NAME] [PERSON_NAME] [PERSON_NAME] ([PERSON_NAME]) Manage…" at bounding box center [189, 340] width 83 height 21
select select "27996"
click at [148, 330] on select "Select Stylist [PERSON_NAME] [PERSON_NAME] [PERSON_NAME] ([PERSON_NAME]) Manage…" at bounding box center [189, 340] width 83 height 21
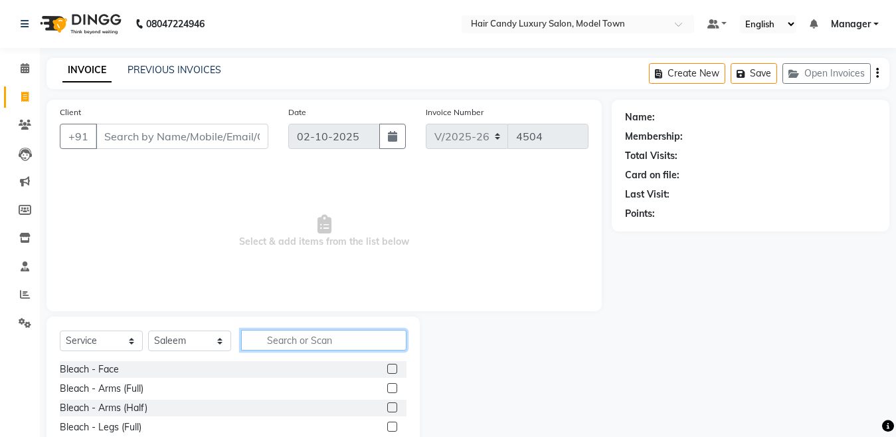
click at [294, 343] on input "text" at bounding box center [323, 340] width 165 height 21
click at [15, 62] on span at bounding box center [24, 68] width 23 height 15
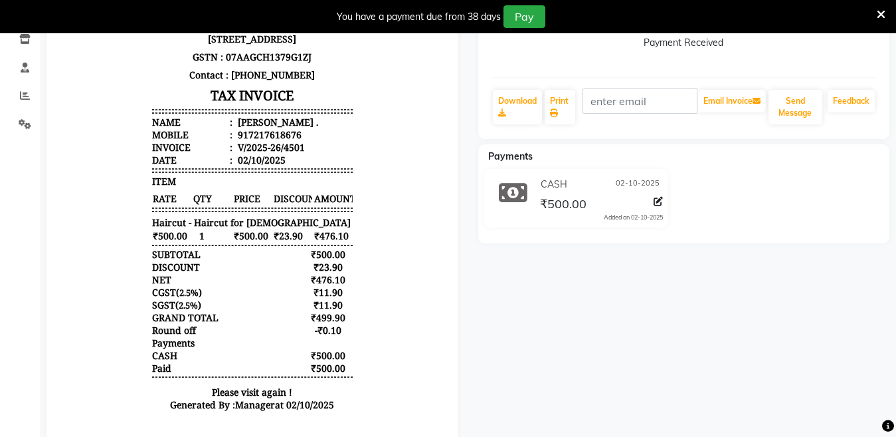
scroll to position [233, 0]
click at [657, 201] on icon at bounding box center [658, 200] width 9 height 9
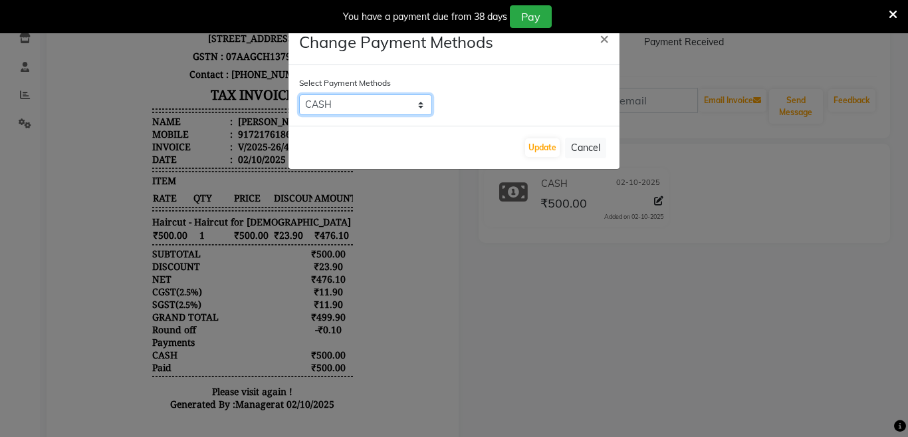
click at [419, 109] on select "CASH UPI CARD District App" at bounding box center [365, 104] width 133 height 21
select select "8"
click at [299, 94] on select "CASH UPI CARD District App" at bounding box center [365, 104] width 133 height 21
click at [545, 152] on button "Update" at bounding box center [542, 147] width 35 height 19
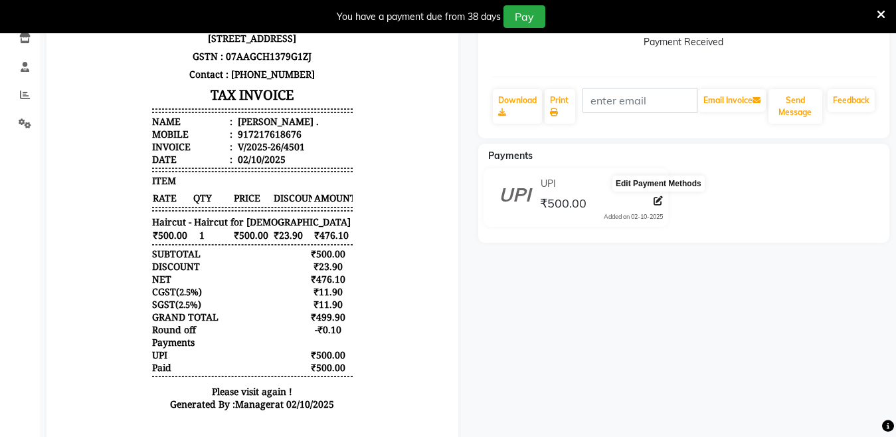
click at [654, 200] on icon at bounding box center [658, 200] width 9 height 9
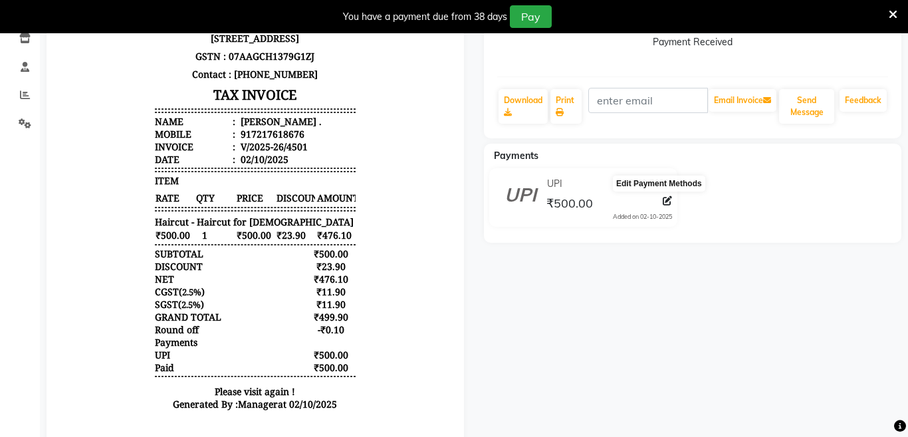
select select "8"
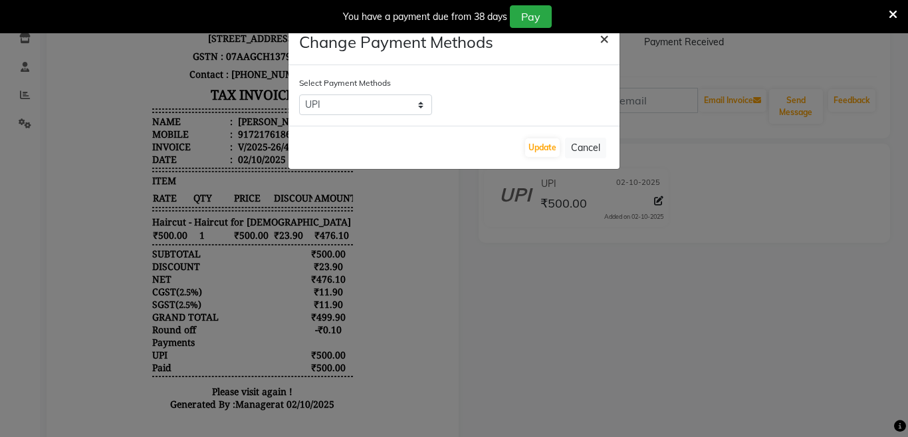
click at [605, 41] on span "×" at bounding box center [603, 38] width 9 height 20
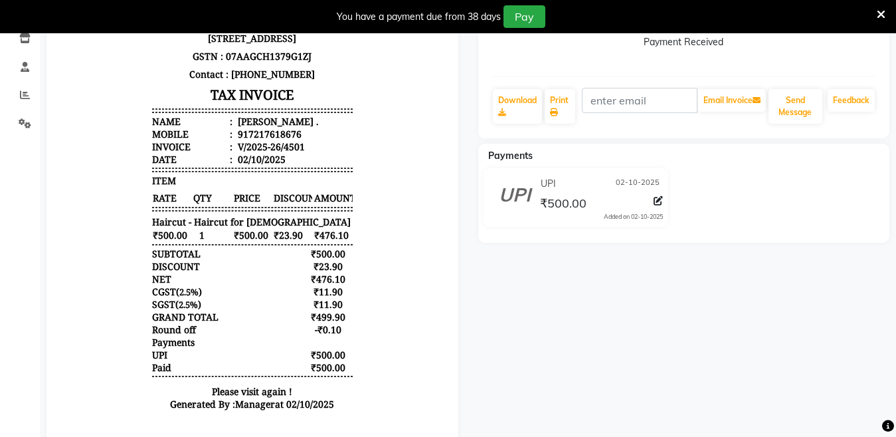
scroll to position [211, 0]
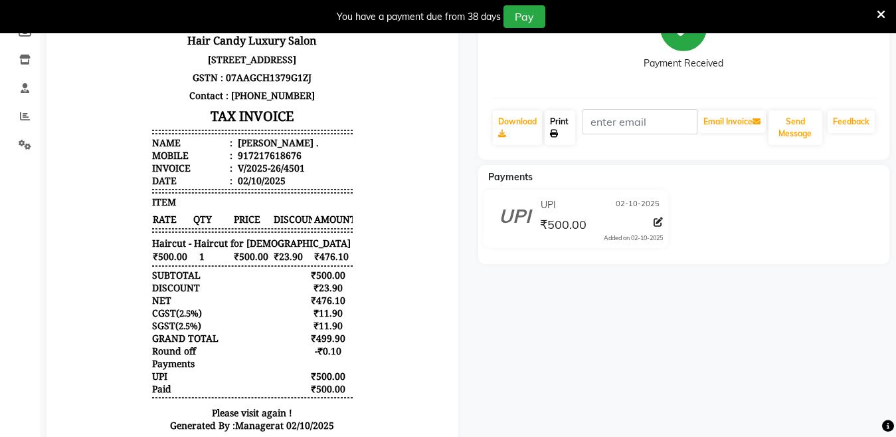
click at [556, 130] on icon at bounding box center [554, 134] width 8 height 8
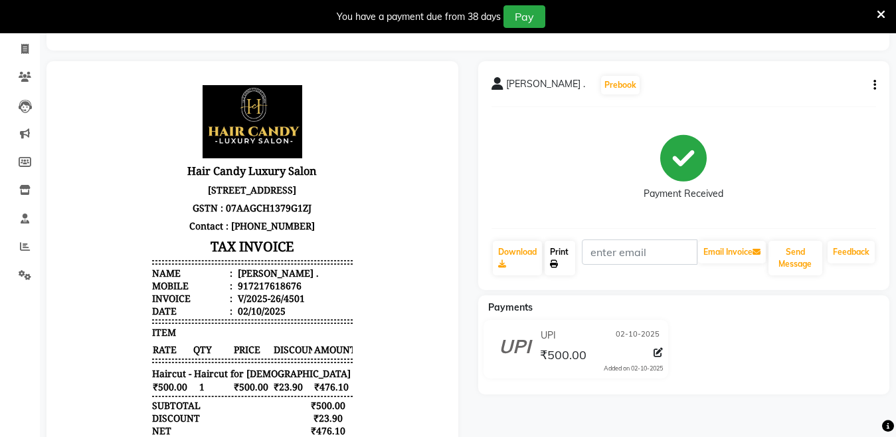
scroll to position [0, 0]
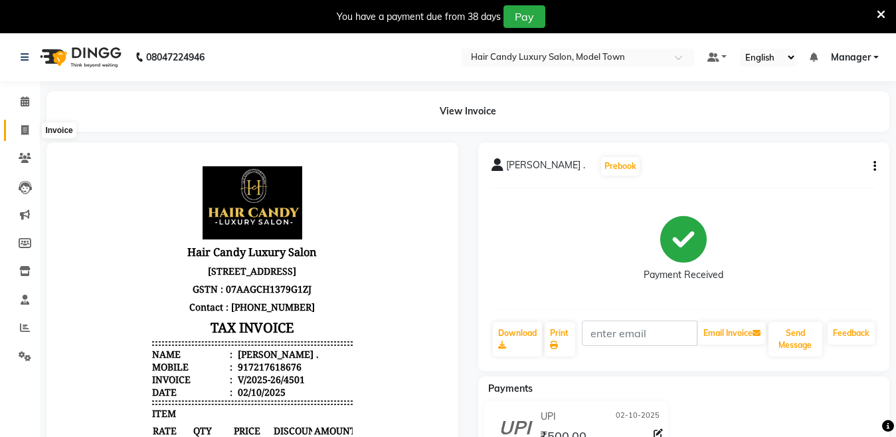
click at [19, 130] on span at bounding box center [24, 130] width 23 height 15
select select "service"
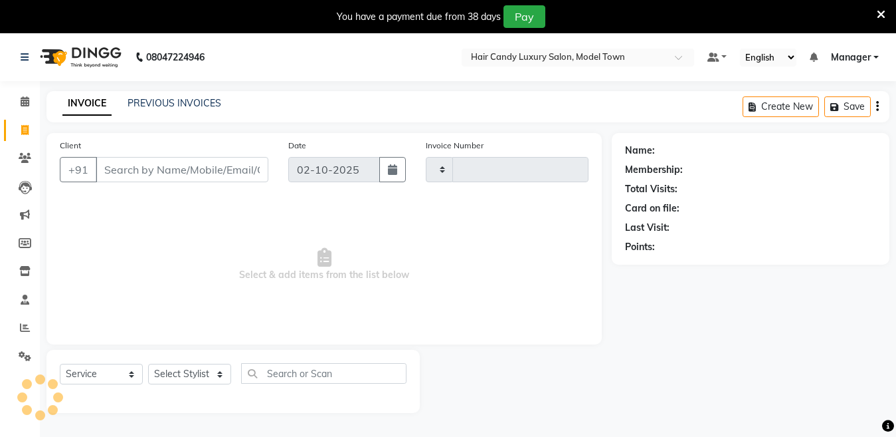
scroll to position [33, 0]
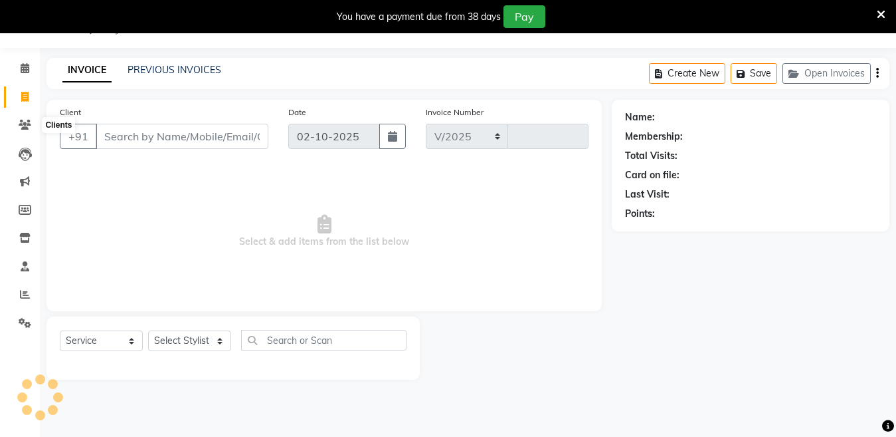
select select "4716"
type input "4503"
click at [27, 68] on icon at bounding box center [25, 68] width 9 height 10
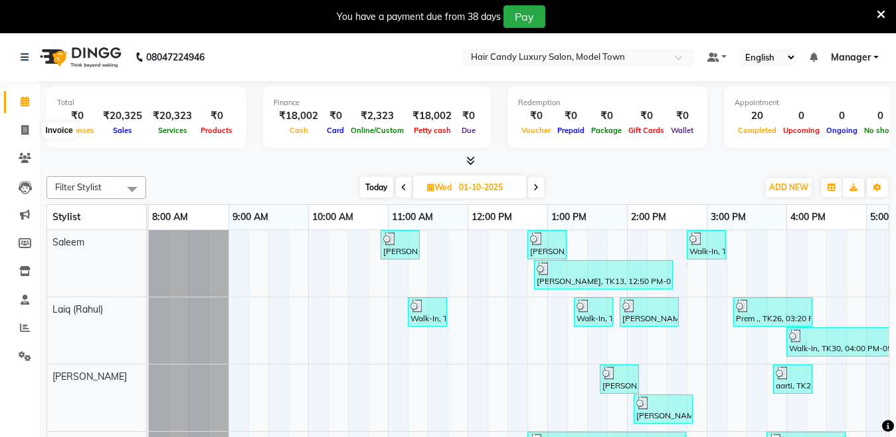
click at [25, 125] on icon at bounding box center [24, 130] width 7 height 10
select select "service"
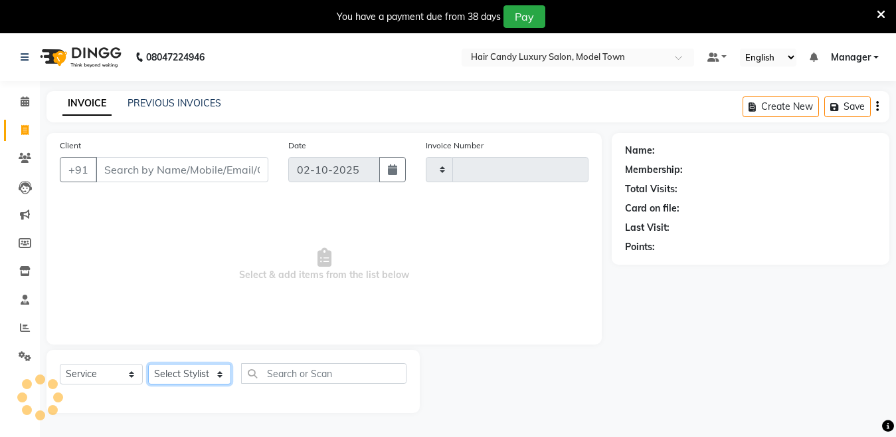
drag, startPoint x: 214, startPoint y: 343, endPoint x: 206, endPoint y: 317, distance: 27.1
click at [214, 363] on select "Select Stylist" at bounding box center [189, 373] width 83 height 21
type input "4504"
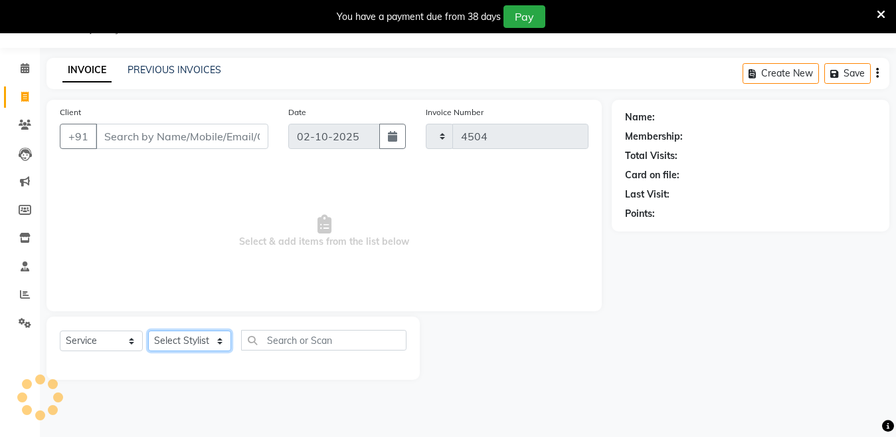
select select "4716"
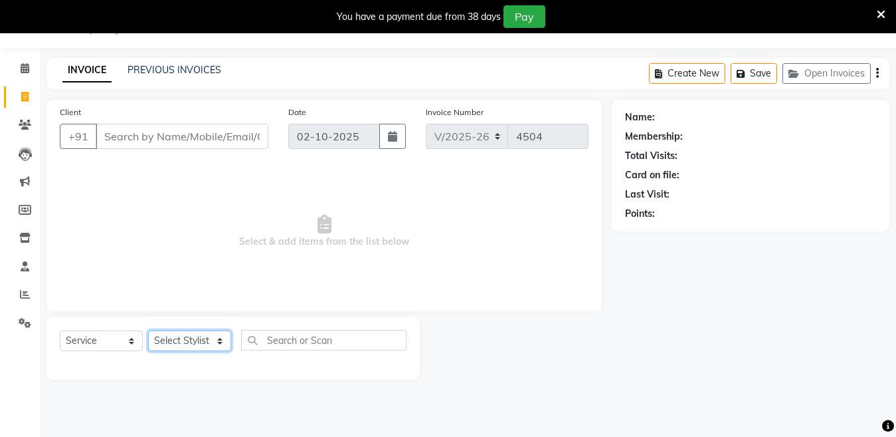
select select "27996"
click at [148, 330] on select "Select Stylist [PERSON_NAME] [PERSON_NAME] [PERSON_NAME] ([PERSON_NAME]) Manage…" at bounding box center [189, 340] width 83 height 21
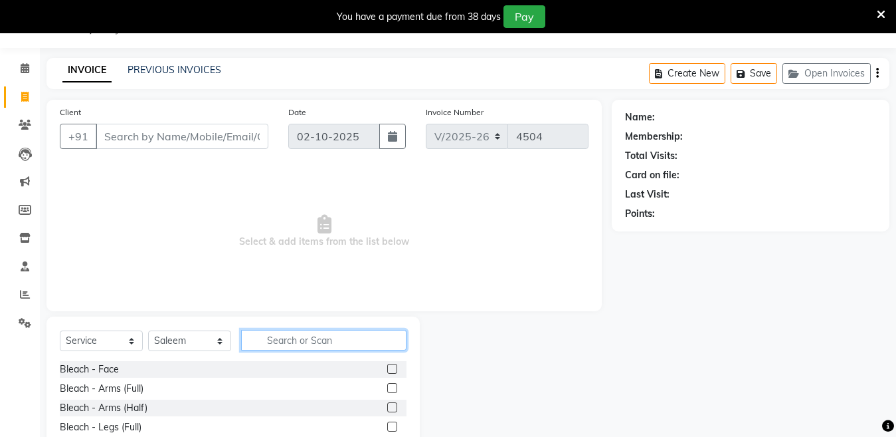
click at [290, 344] on input "text" at bounding box center [323, 340] width 165 height 21
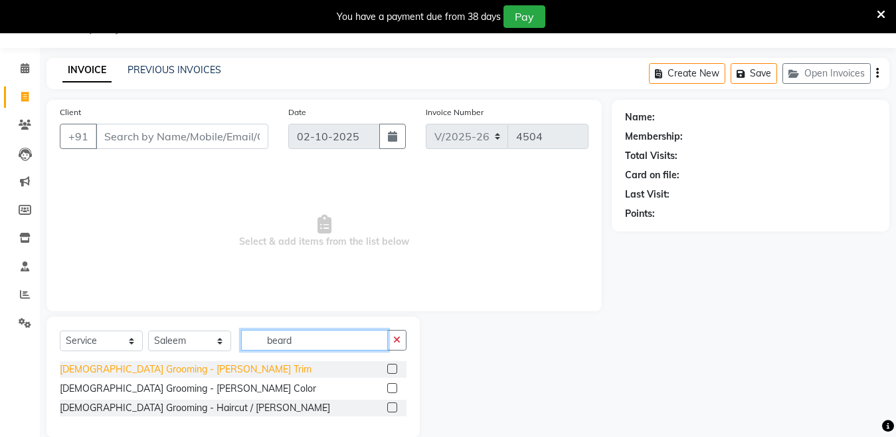
type input "beard"
click at [122, 375] on div "[DEMOGRAPHIC_DATA] Grooming - [PERSON_NAME] Trim" at bounding box center [186, 369] width 252 height 14
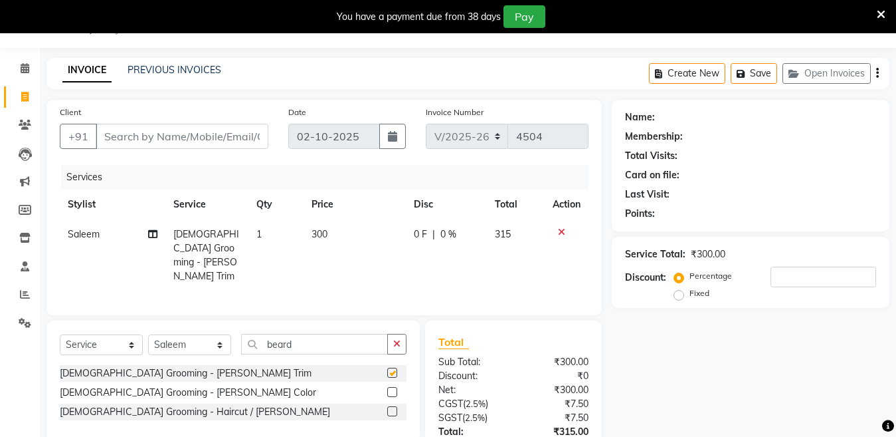
checkbox input "false"
click at [178, 140] on input "Client" at bounding box center [182, 136] width 173 height 25
click at [181, 146] on input "Client" at bounding box center [182, 136] width 173 height 25
type input "w"
type input "0"
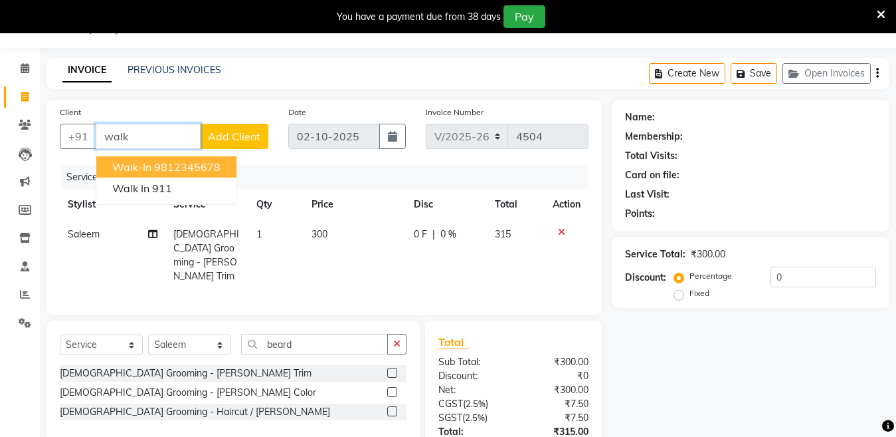
click at [169, 165] on ngb-highlight "9812345678" at bounding box center [187, 166] width 66 height 13
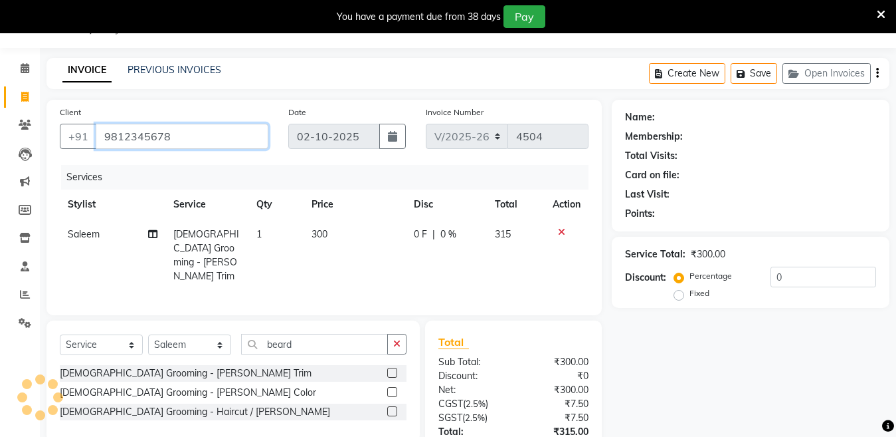
scroll to position [128, 0]
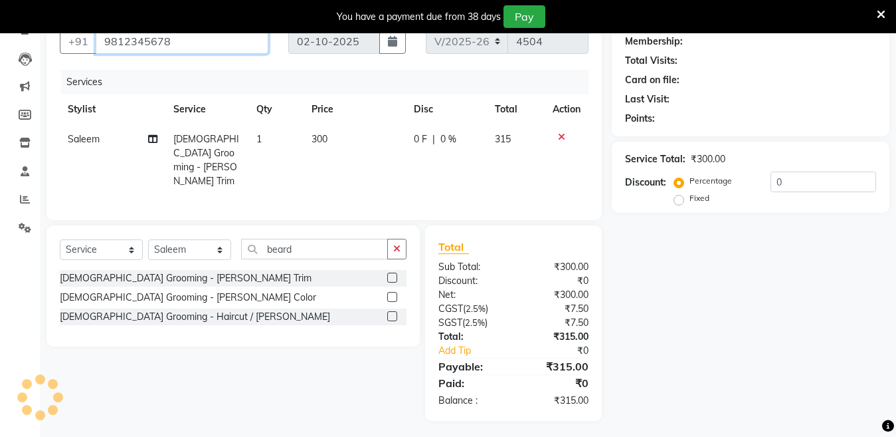
type input "9812345678"
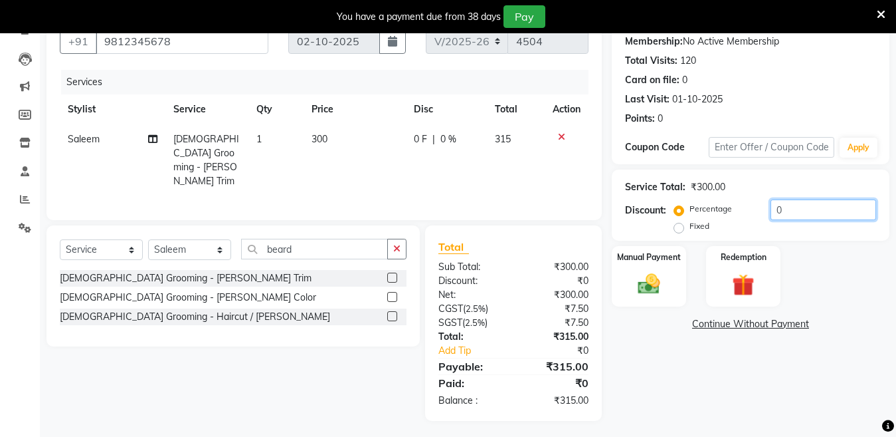
click at [788, 205] on input "0" at bounding box center [824, 209] width 106 height 21
drag, startPoint x: 788, startPoint y: 205, endPoint x: 648, endPoint y: 230, distance: 142.5
click at [648, 230] on div "Discount: Percentage Fixed 0" at bounding box center [750, 217] width 251 height 36
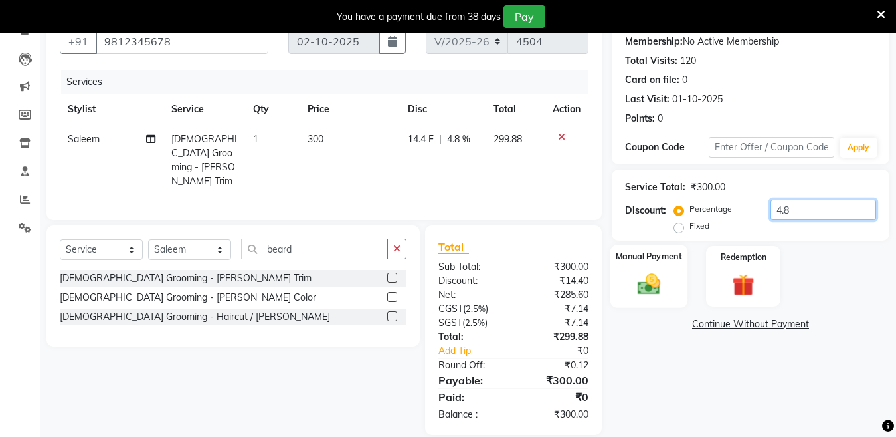
type input "4.8"
click at [650, 278] on img at bounding box center [649, 283] width 37 height 27
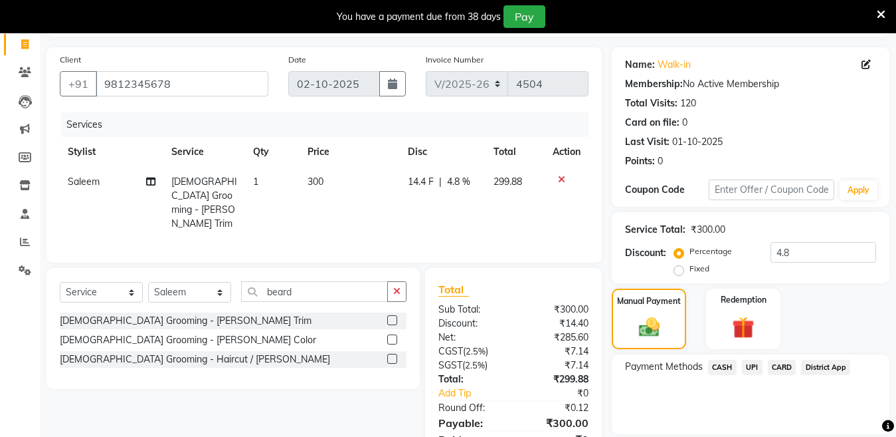
scroll to position [142, 0]
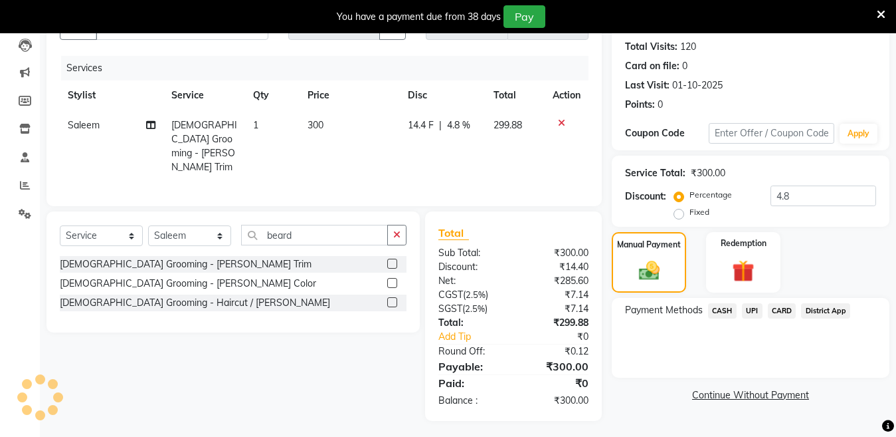
click at [755, 313] on span "UPI" at bounding box center [752, 310] width 21 height 15
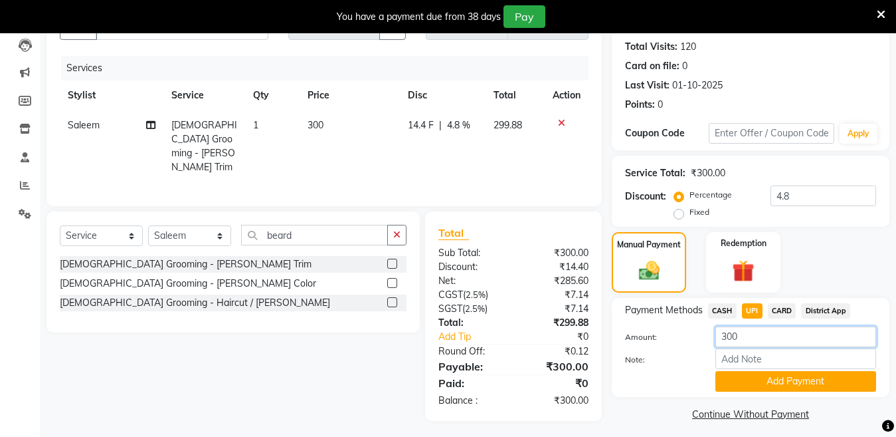
drag, startPoint x: 761, startPoint y: 336, endPoint x: 573, endPoint y: 346, distance: 188.3
click at [574, 346] on div "Client [PHONE_NUMBER] Date [DATE] Invoice Number V/2025 V/[PHONE_NUMBER] Servic…" at bounding box center [468, 207] width 863 height 433
type input "250"
click at [720, 382] on button "Add Payment" at bounding box center [796, 381] width 161 height 21
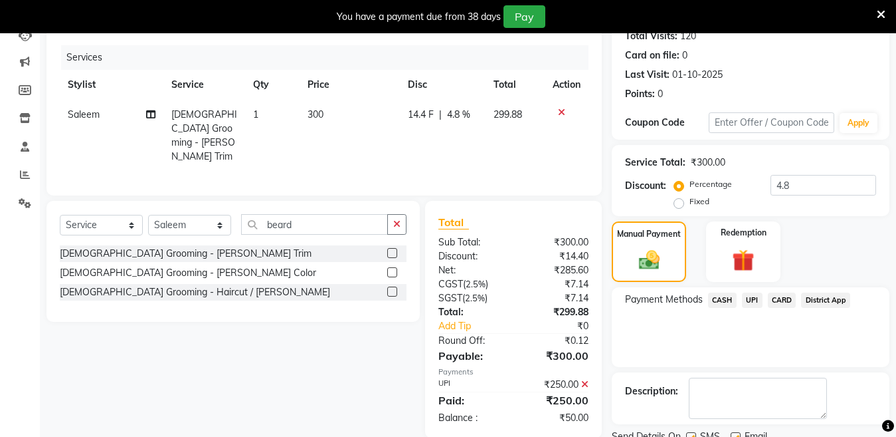
scroll to position [205, 0]
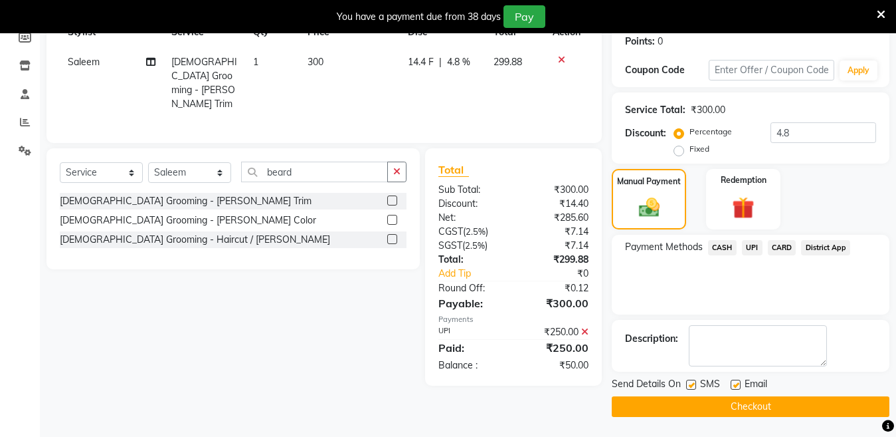
click at [716, 249] on span "CASH" at bounding box center [722, 247] width 29 height 15
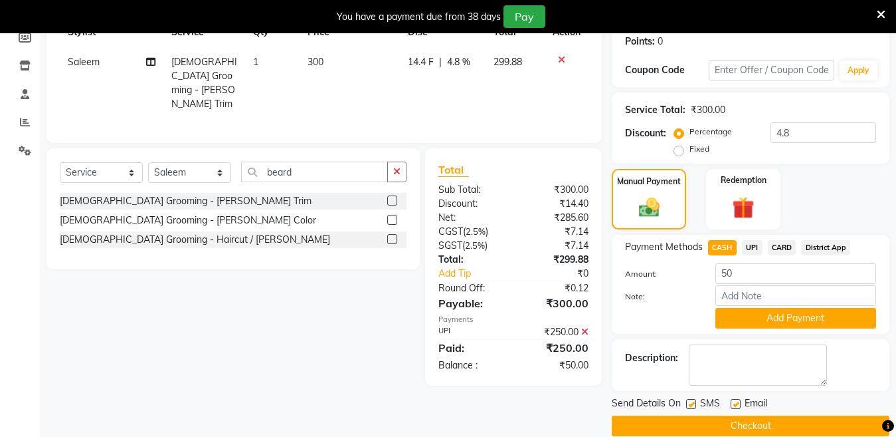
drag, startPoint x: 726, startPoint y: 316, endPoint x: 873, endPoint y: 276, distance: 152.3
click at [746, 310] on button "Add Payment" at bounding box center [796, 318] width 161 height 21
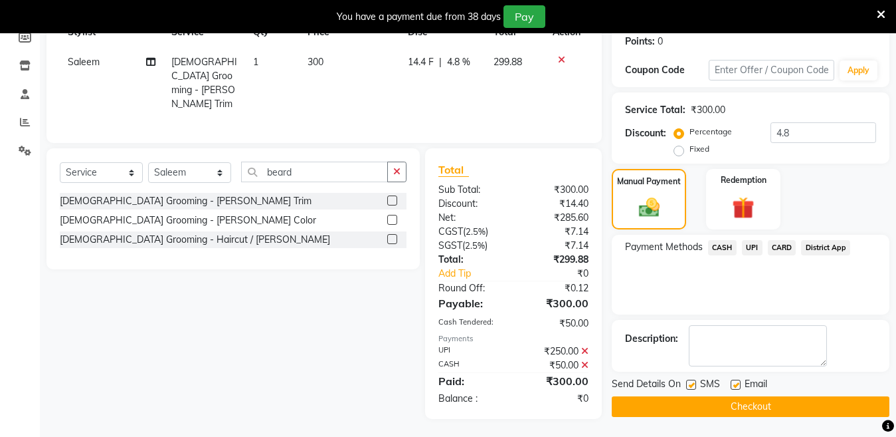
click at [693, 383] on label at bounding box center [691, 384] width 10 height 10
click at [693, 383] on input "checkbox" at bounding box center [690, 385] width 9 height 9
checkbox input "false"
click at [692, 401] on button "Checkout" at bounding box center [751, 406] width 278 height 21
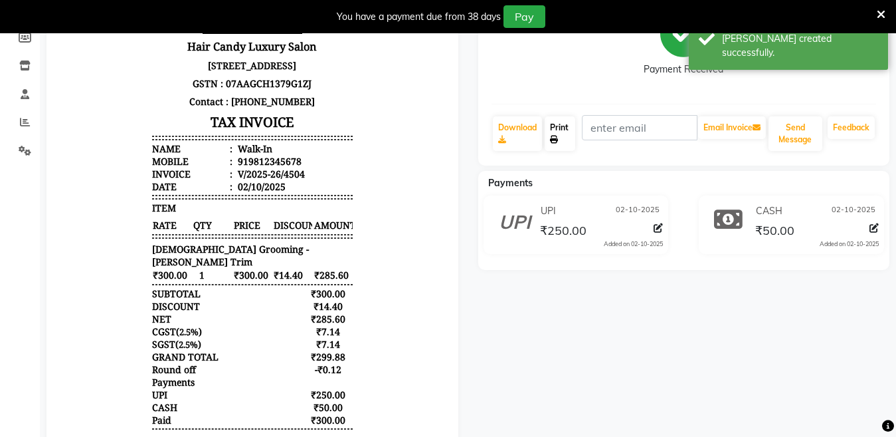
click at [556, 150] on link "Print" at bounding box center [560, 133] width 31 height 35
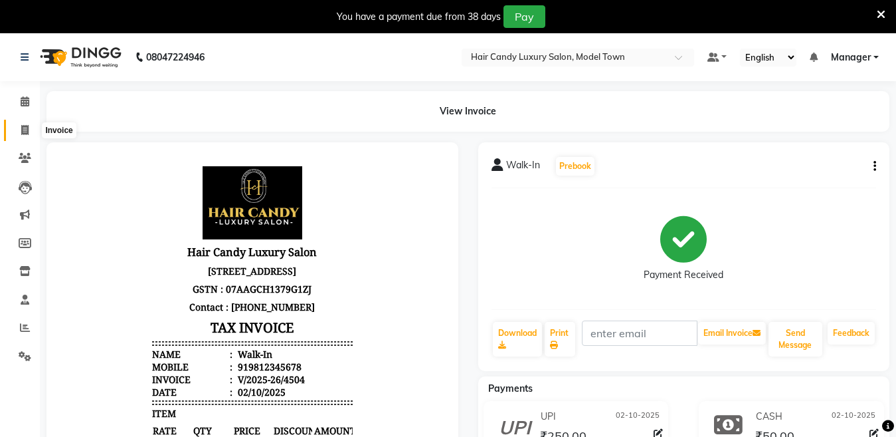
click at [18, 130] on span at bounding box center [24, 130] width 23 height 15
select select "service"
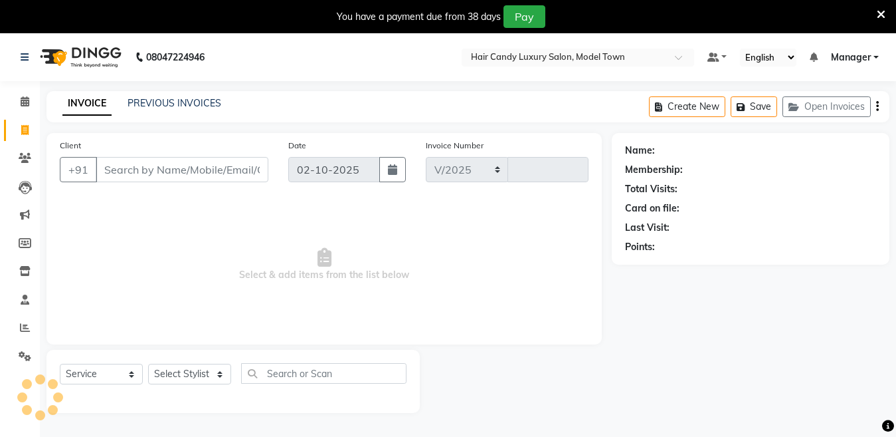
select select "4716"
type input "4505"
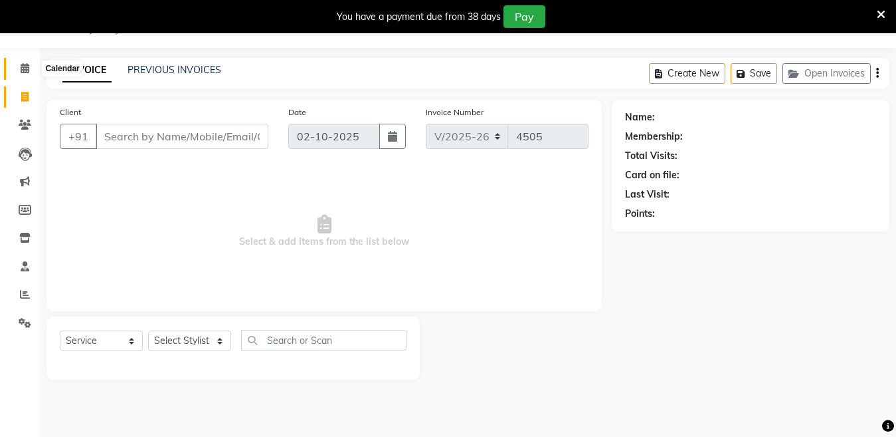
click at [27, 64] on icon at bounding box center [25, 68] width 9 height 10
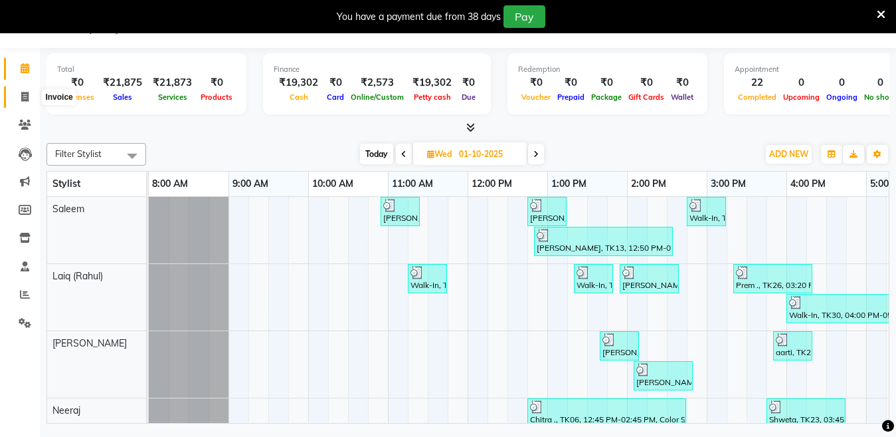
click at [14, 94] on span at bounding box center [24, 97] width 23 height 15
select select "service"
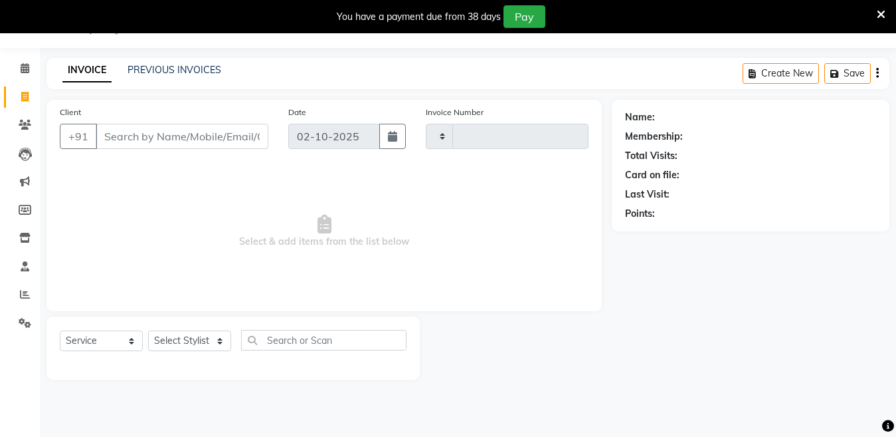
type input "4505"
select select "4716"
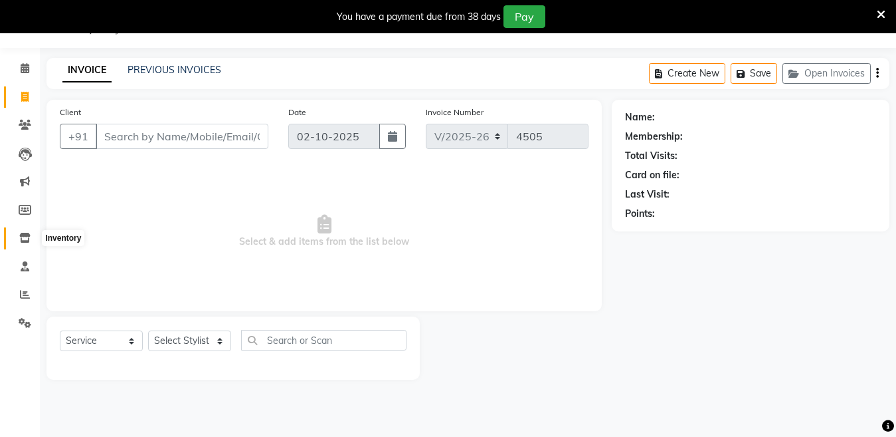
click at [31, 241] on span at bounding box center [24, 238] width 23 height 15
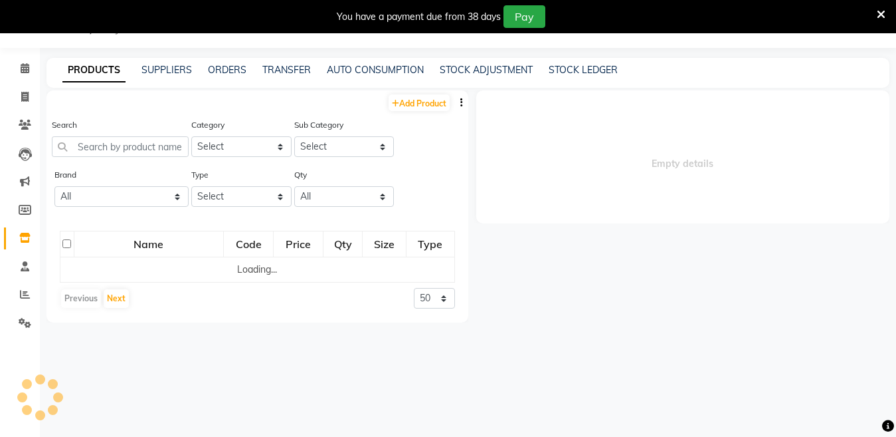
select select
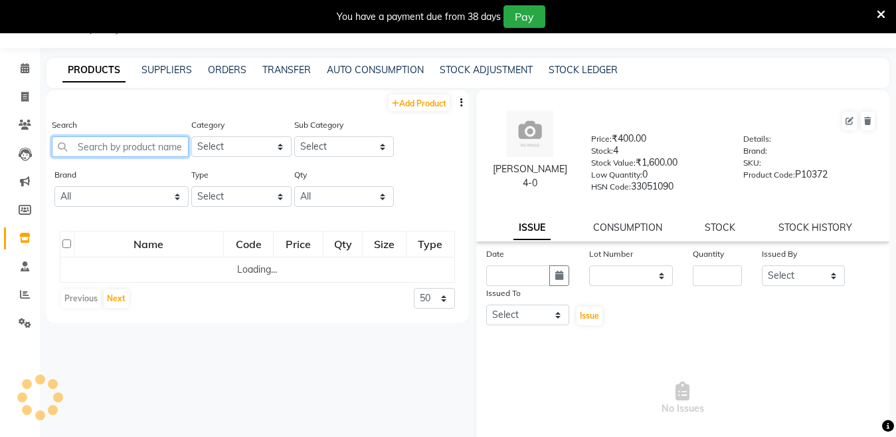
click at [140, 137] on input "text" at bounding box center [120, 146] width 137 height 21
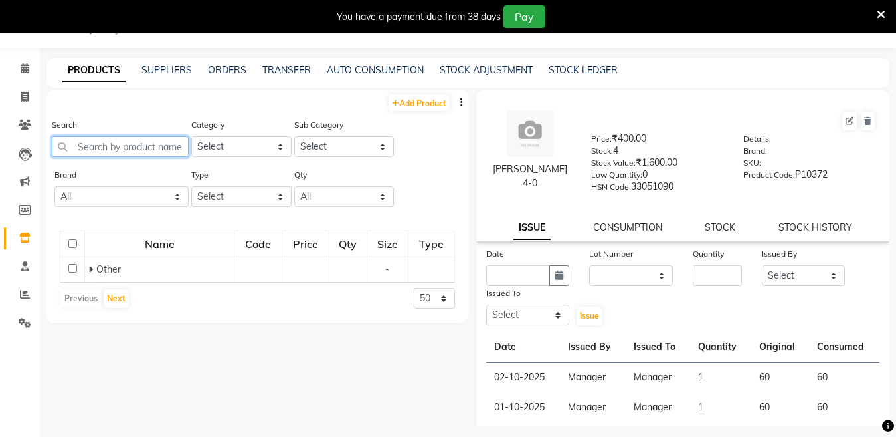
click at [140, 139] on input "text" at bounding box center [120, 146] width 137 height 21
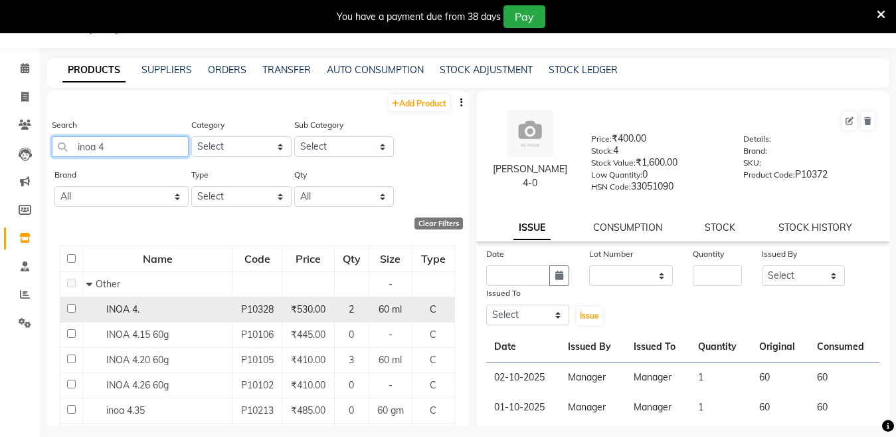
type input "inoa 4"
click at [137, 309] on span "INOA 4." at bounding box center [122, 309] width 33 height 12
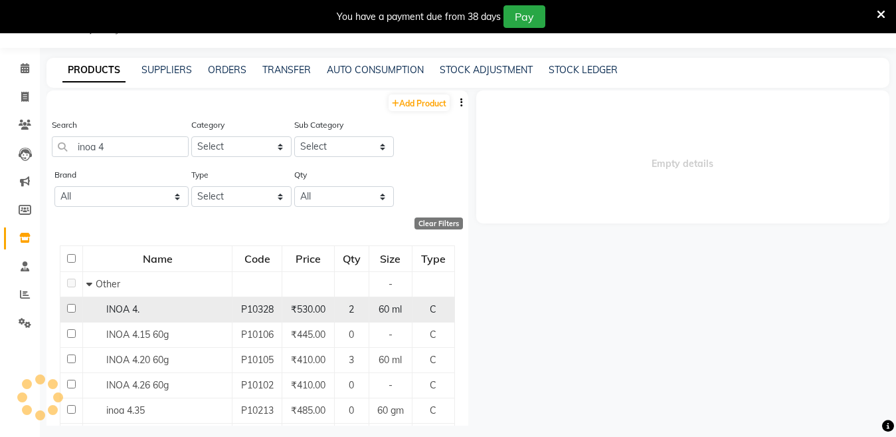
select select
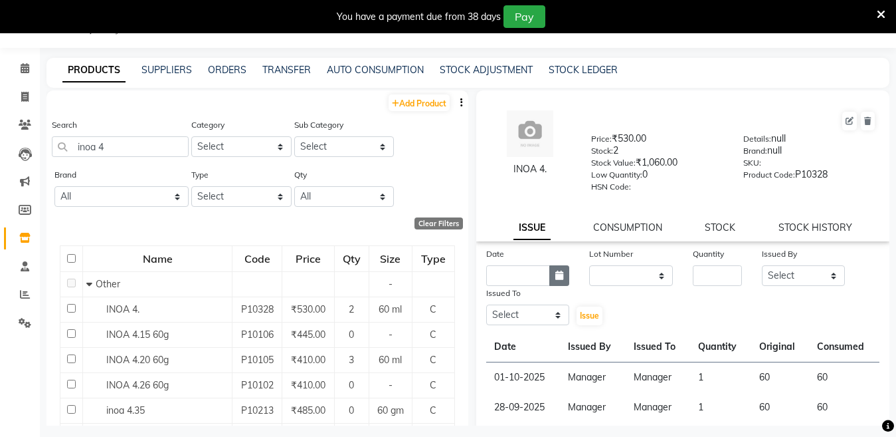
click at [556, 277] on icon "button" at bounding box center [560, 274] width 8 height 9
select select "10"
select select "2025"
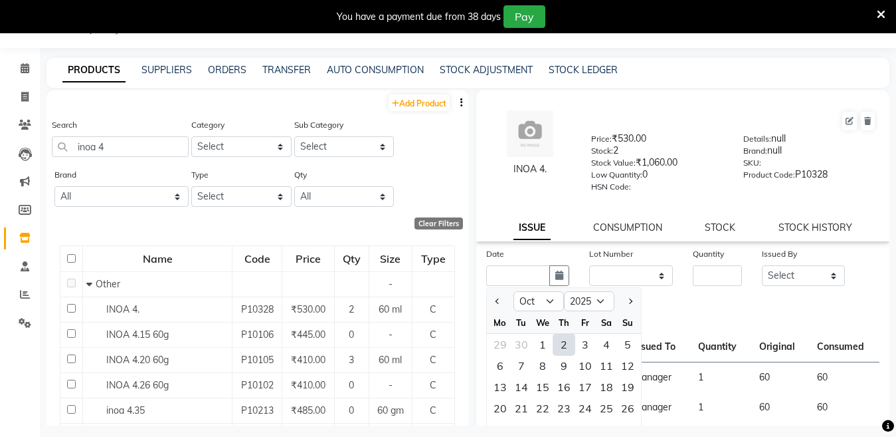
click at [570, 345] on div "2" at bounding box center [564, 344] width 21 height 21
type input "02-10-2025"
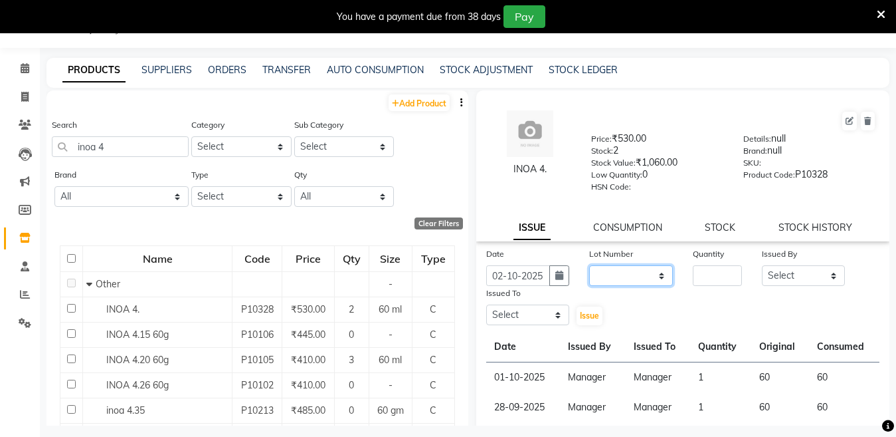
click at [628, 279] on select "None" at bounding box center [631, 275] width 84 height 21
select select "0: null"
click at [589, 265] on select "None" at bounding box center [631, 275] width 84 height 21
click at [714, 280] on input "number" at bounding box center [717, 275] width 49 height 21
type input "1"
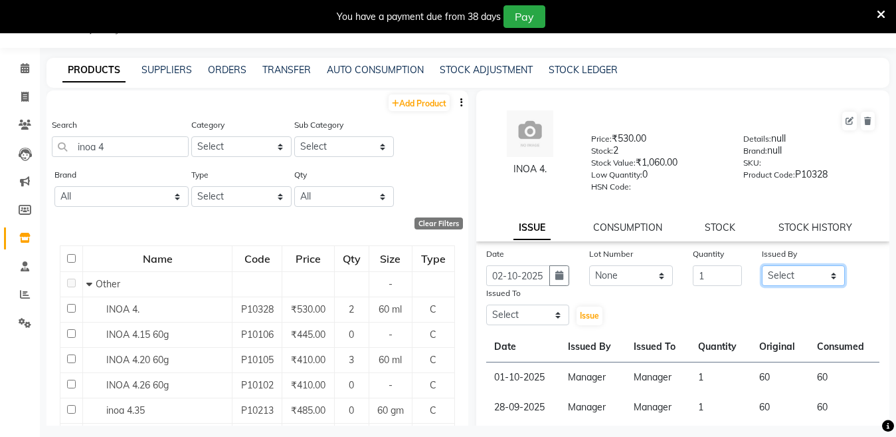
click at [771, 269] on select "Select [PERSON_NAME] [PERSON_NAME] [PERSON_NAME] ([PERSON_NAME]) Manager [PERSO…" at bounding box center [804, 275] width 84 height 21
click at [762, 265] on select "Select [PERSON_NAME] [PERSON_NAME] [PERSON_NAME] ([PERSON_NAME]) Manager [PERSO…" at bounding box center [804, 275] width 84 height 21
select select "28446"
click at [541, 324] on select "Select [PERSON_NAME] [PERSON_NAME] [PERSON_NAME] ([PERSON_NAME]) Manager [PERSO…" at bounding box center [528, 314] width 84 height 21
select select "28446"
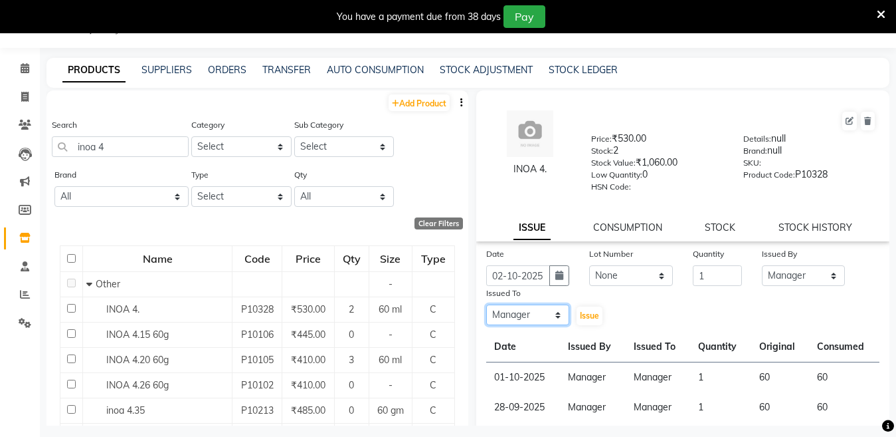
click at [486, 304] on select "Select [PERSON_NAME] [PERSON_NAME] [PERSON_NAME] ([PERSON_NAME]) Manager [PERSO…" at bounding box center [528, 314] width 84 height 21
click at [597, 312] on button "Issue" at bounding box center [590, 315] width 26 height 19
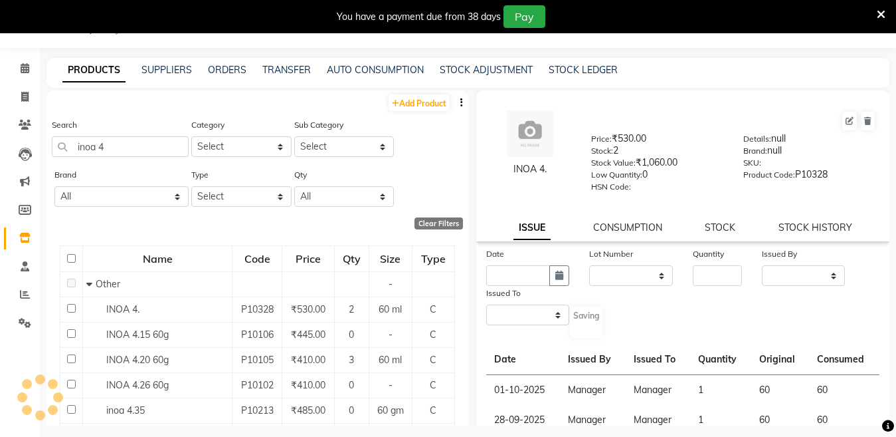
select select
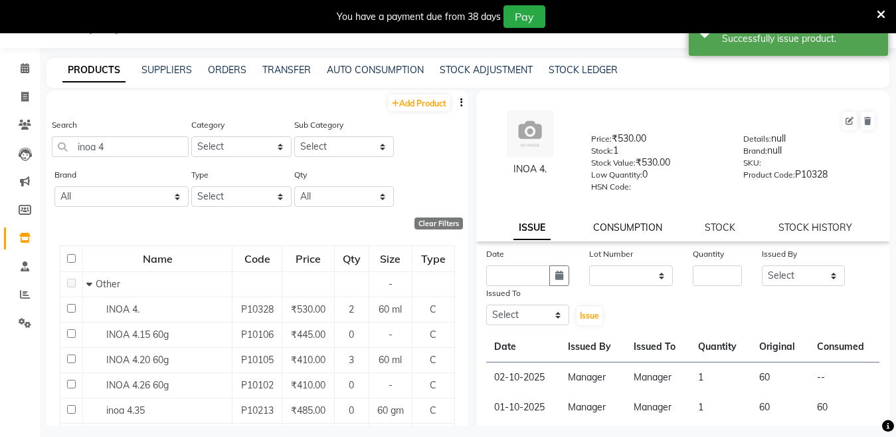
click at [625, 233] on link "CONSUMPTION" at bounding box center [627, 227] width 69 height 12
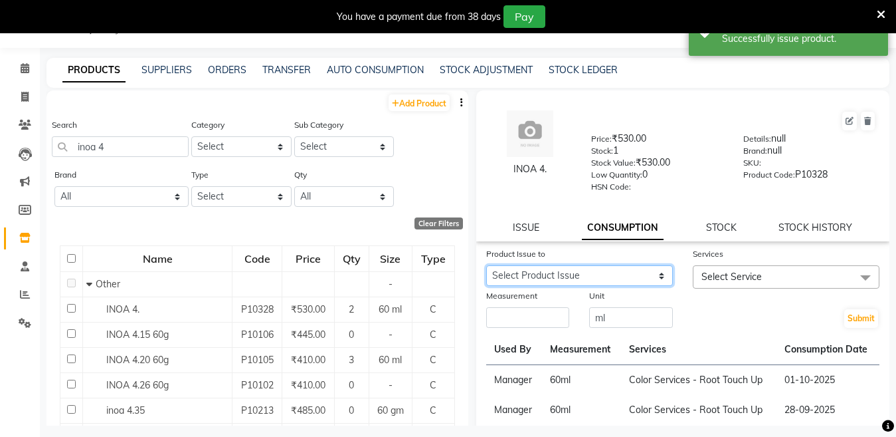
click at [620, 268] on select "Select Product Issue [DATE], Issued to: Manager, Balance: 60" at bounding box center [579, 275] width 187 height 21
select select "1280466"
click at [486, 265] on select "Select Product Issue [DATE], Issued to: Manager, Balance: 60" at bounding box center [579, 275] width 187 height 21
click at [789, 277] on span "Select Service" at bounding box center [786, 276] width 187 height 23
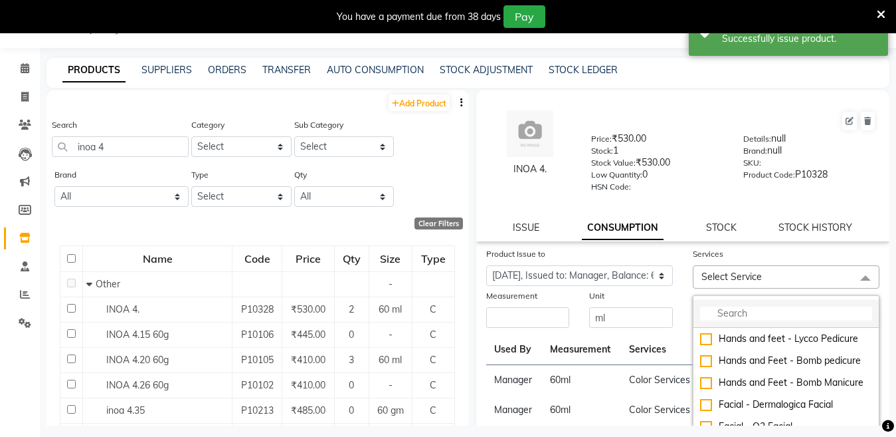
click at [766, 309] on input "multiselect-search" at bounding box center [786, 313] width 172 height 14
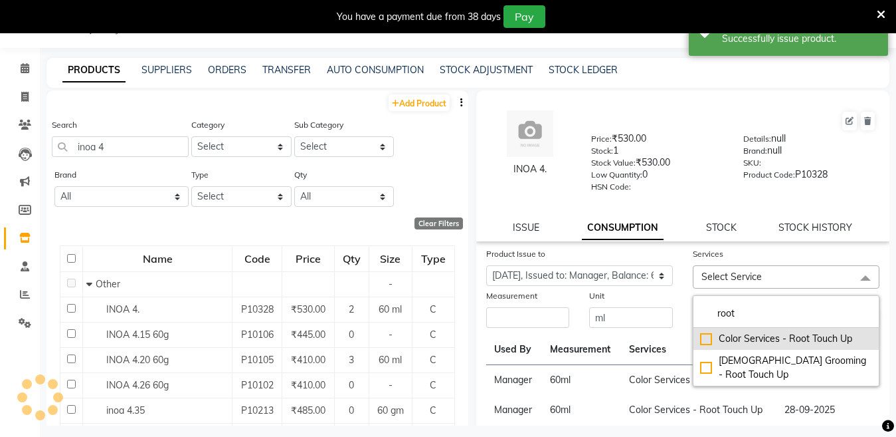
type input "root"
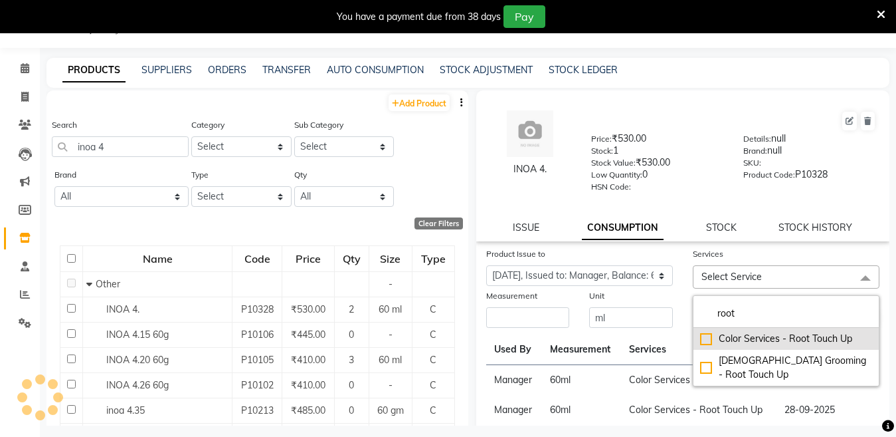
click at [700, 336] on div "Color Services - Root Touch Up" at bounding box center [786, 339] width 172 height 14
checkbox input "true"
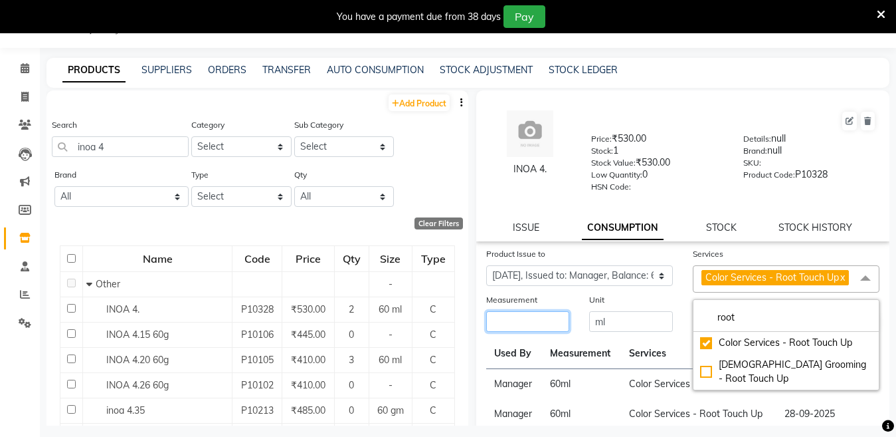
click at [546, 332] on input "number" at bounding box center [528, 321] width 84 height 21
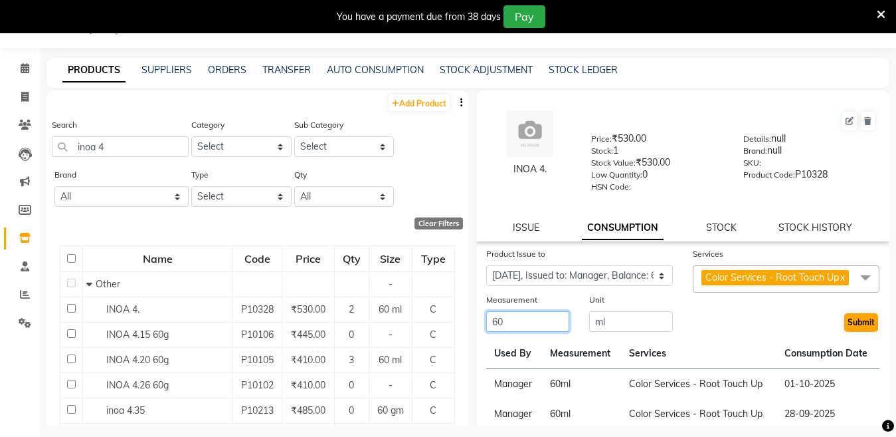
type input "60"
click at [853, 332] on button "Submit" at bounding box center [862, 322] width 34 height 19
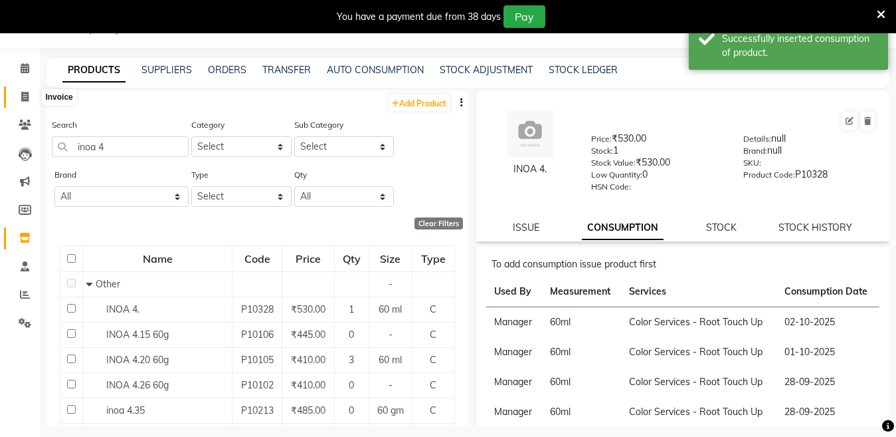
click at [24, 98] on icon at bounding box center [24, 97] width 7 height 10
select select "service"
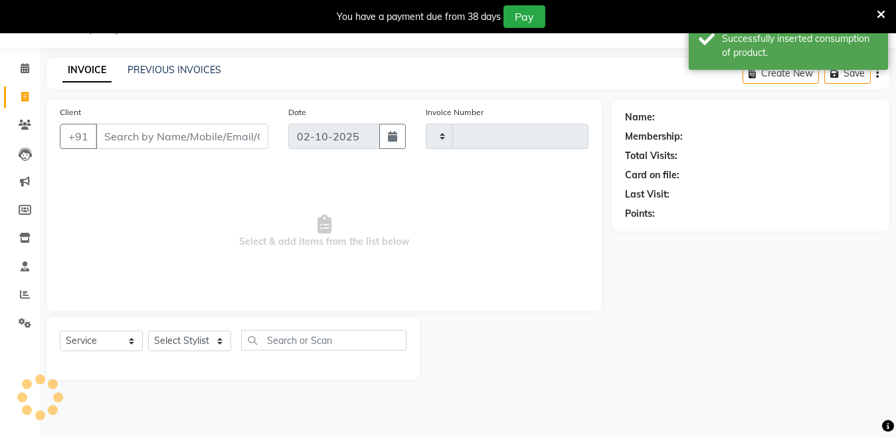
type input "4505"
select select "4716"
click at [19, 241] on icon at bounding box center [24, 238] width 11 height 10
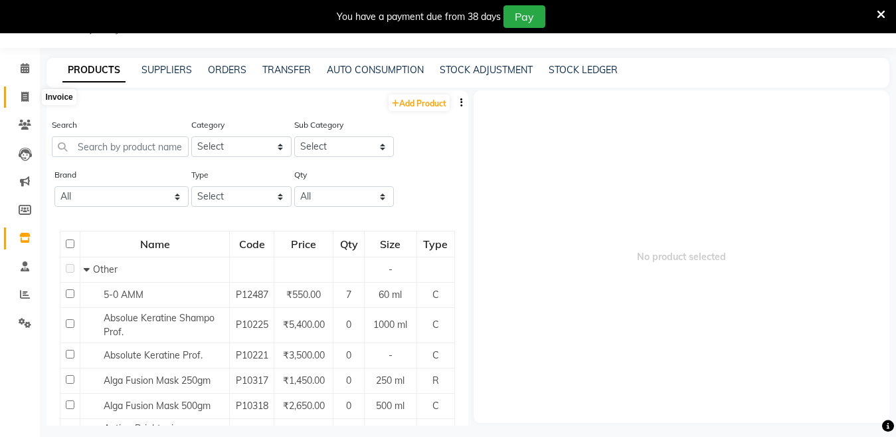
click at [15, 92] on span at bounding box center [24, 97] width 23 height 15
select select "service"
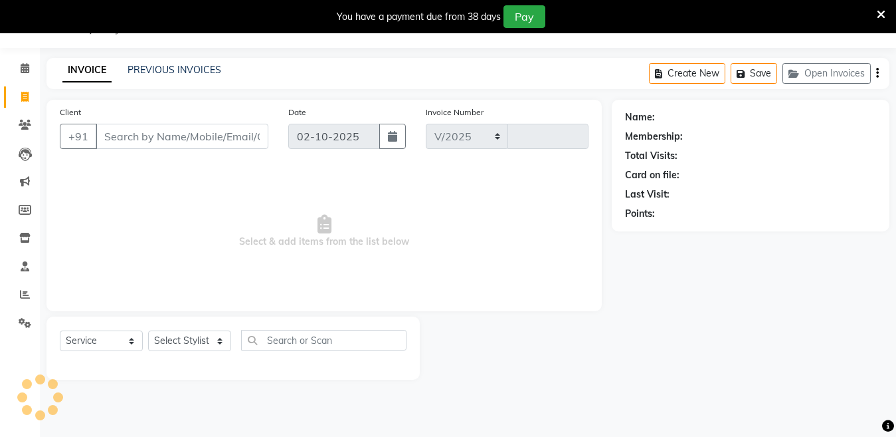
select select "4716"
type input "4505"
click at [163, 131] on input "Client" at bounding box center [182, 136] width 173 height 25
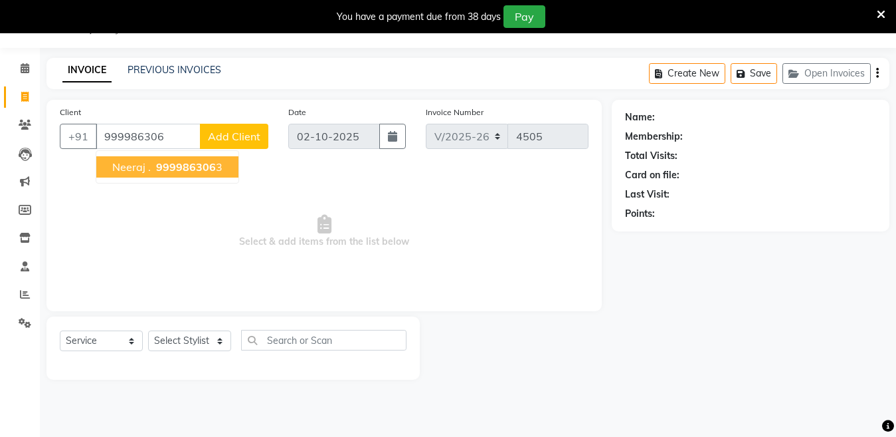
click at [175, 165] on span "999986306" at bounding box center [186, 166] width 60 height 13
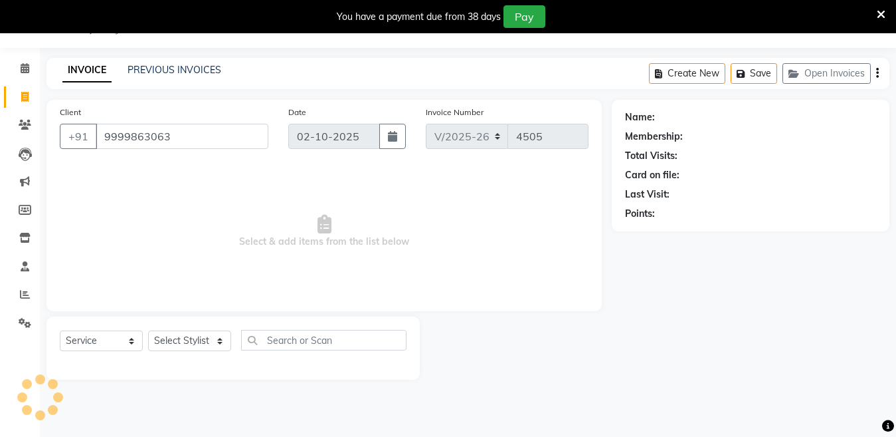
type input "9999863063"
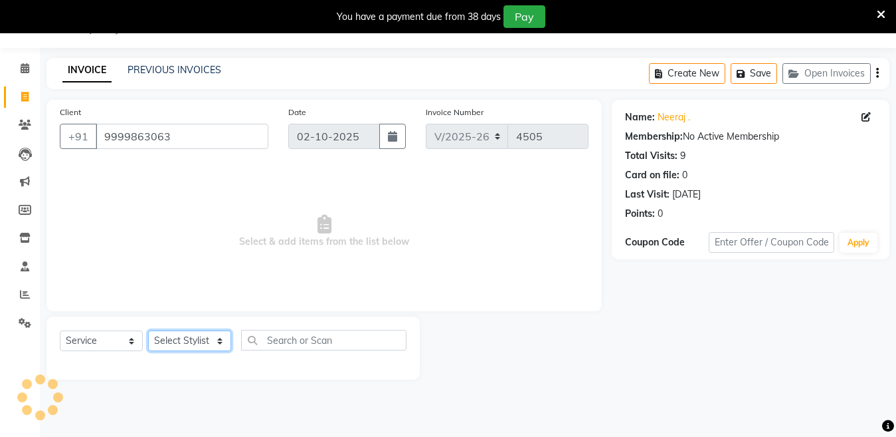
click at [179, 341] on select "Select Stylist [PERSON_NAME] [PERSON_NAME] [PERSON_NAME] ([PERSON_NAME]) Manage…" at bounding box center [189, 340] width 83 height 21
select select "34279"
click at [148, 330] on select "Select Stylist [PERSON_NAME] [PERSON_NAME] [PERSON_NAME] ([PERSON_NAME]) Manage…" at bounding box center [189, 340] width 83 height 21
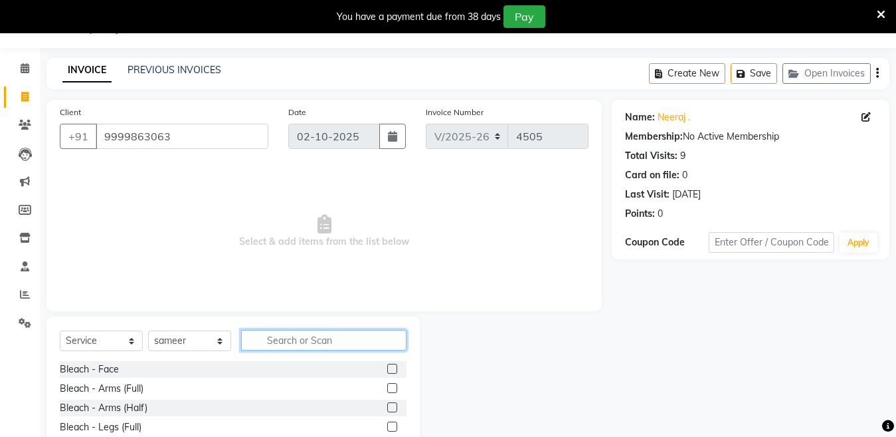
click at [263, 335] on input "text" at bounding box center [323, 340] width 165 height 21
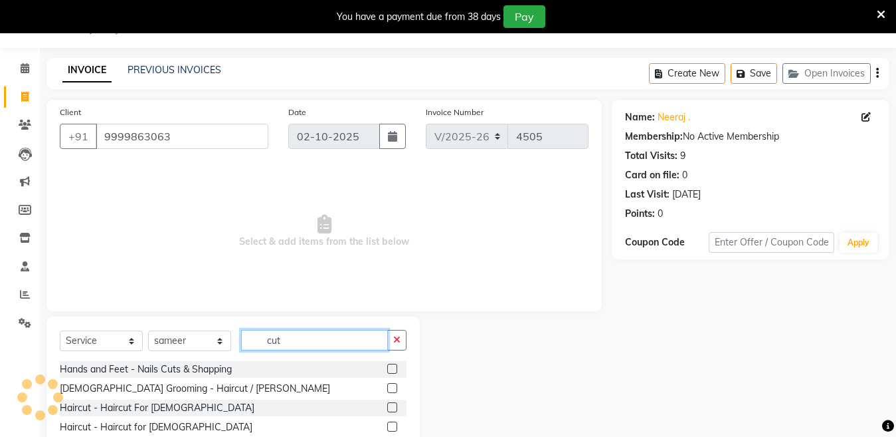
scroll to position [112, 0]
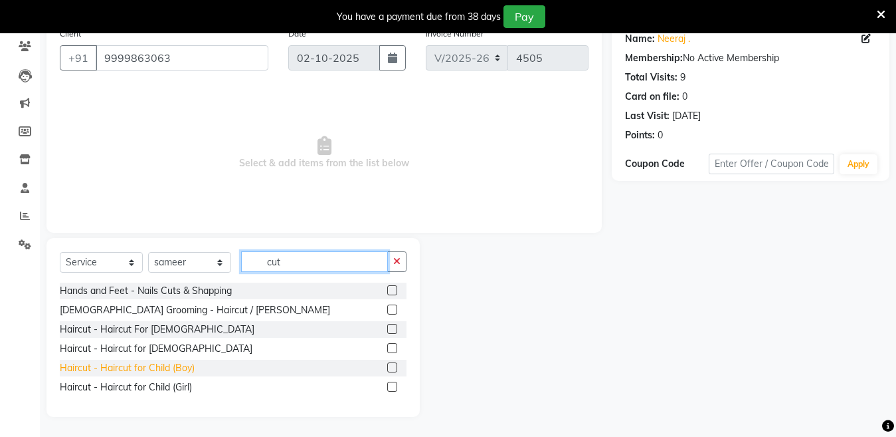
type input "cut"
click at [191, 367] on div "Haircut - Haircut for Child (Boy)" at bounding box center [127, 368] width 135 height 14
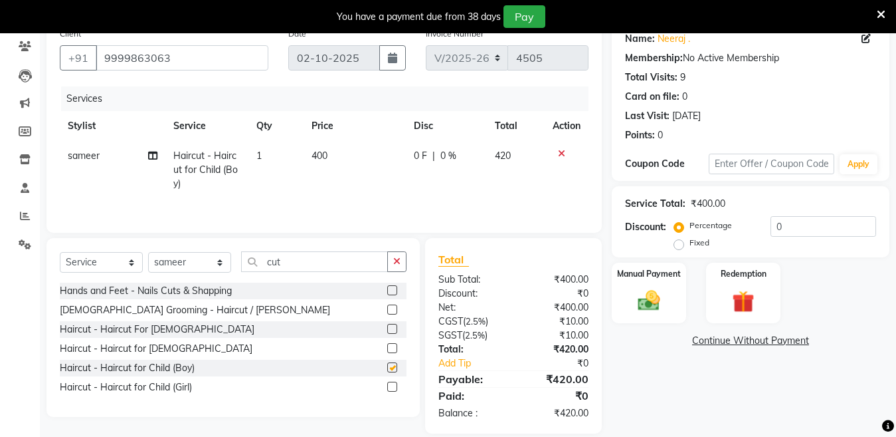
checkbox input "false"
click at [308, 268] on input "cut" at bounding box center [314, 261] width 147 height 21
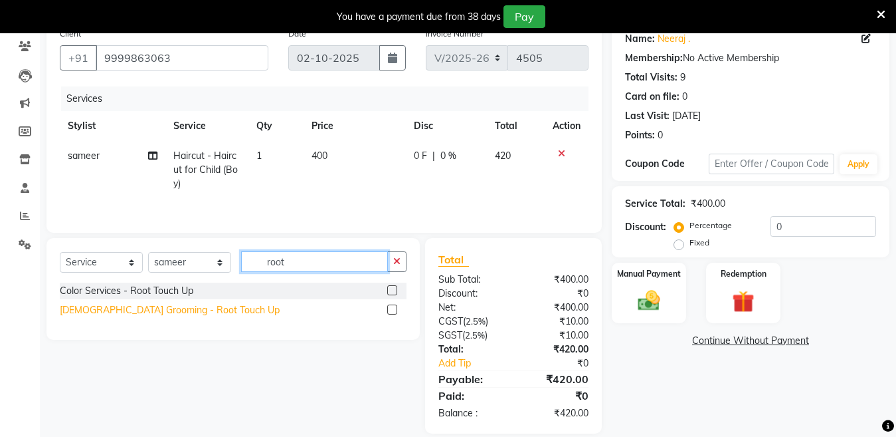
type input "root"
click at [148, 317] on div "[DEMOGRAPHIC_DATA] Grooming - Root Touch Up" at bounding box center [170, 310] width 220 height 14
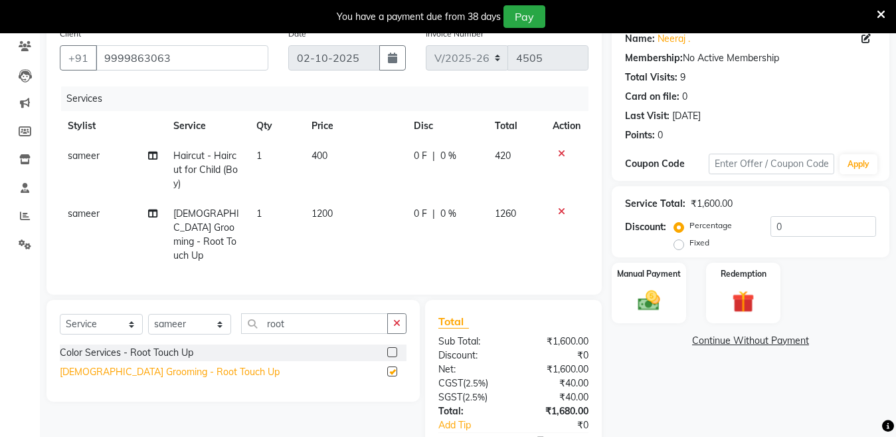
checkbox input "false"
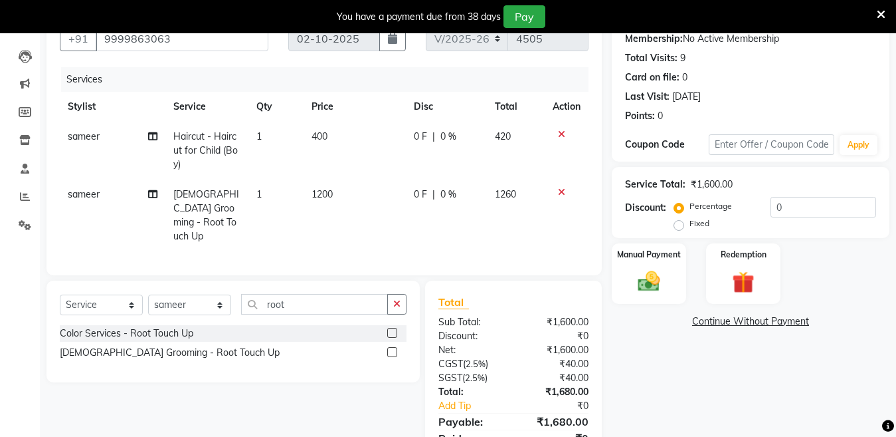
scroll to position [139, 0]
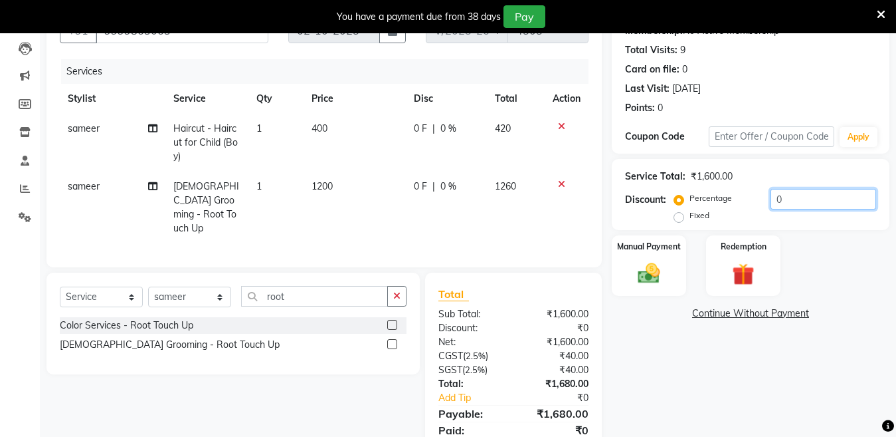
drag, startPoint x: 790, startPoint y: 199, endPoint x: 629, endPoint y: 225, distance: 163.6
click at [629, 225] on div "Service Total: ₹1,600.00 Discount: Percentage Fixed 0" at bounding box center [751, 194] width 278 height 71
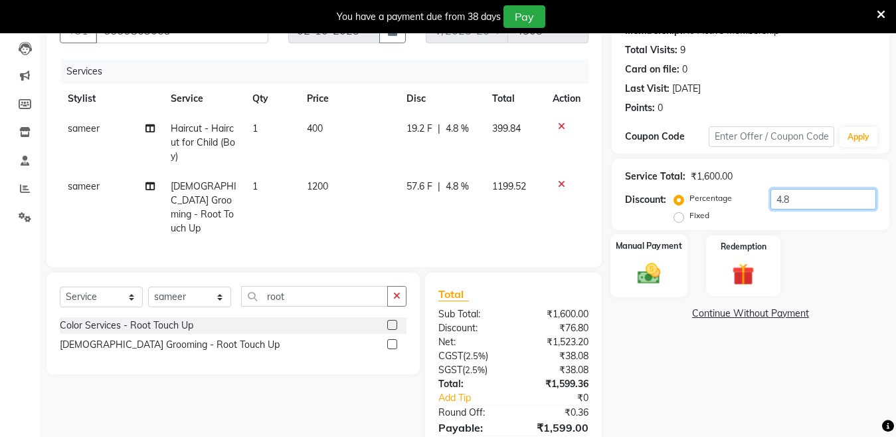
type input "4.8"
click at [655, 288] on div "Manual Payment" at bounding box center [649, 265] width 77 height 63
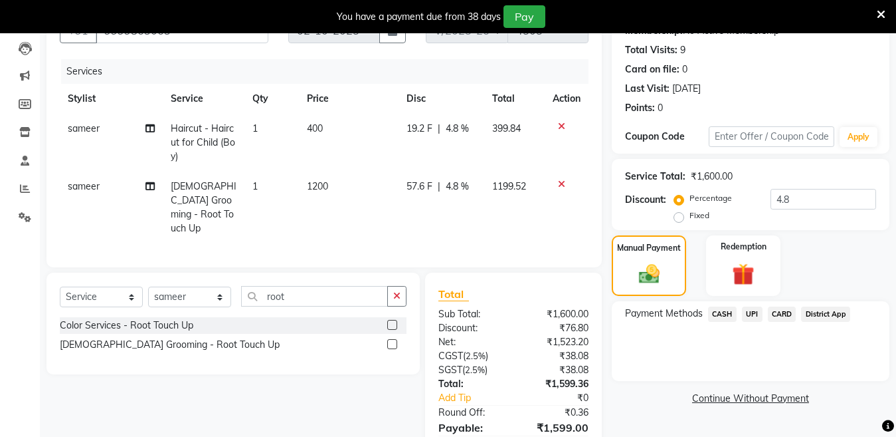
scroll to position [201, 0]
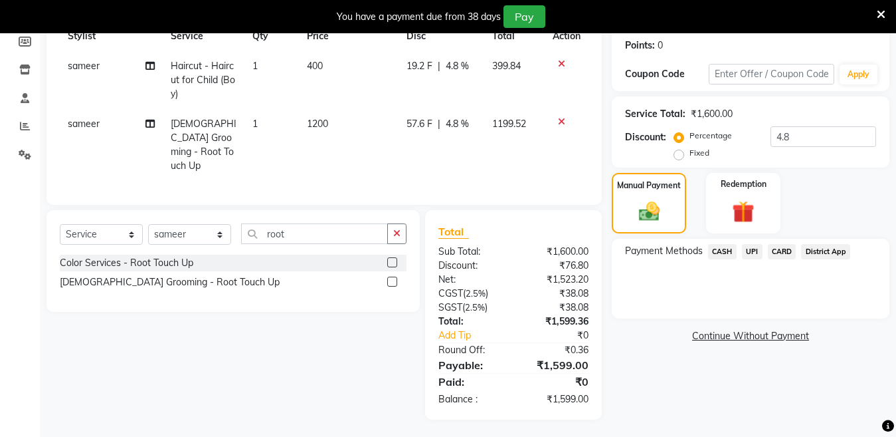
click at [717, 253] on span "CASH" at bounding box center [722, 251] width 29 height 15
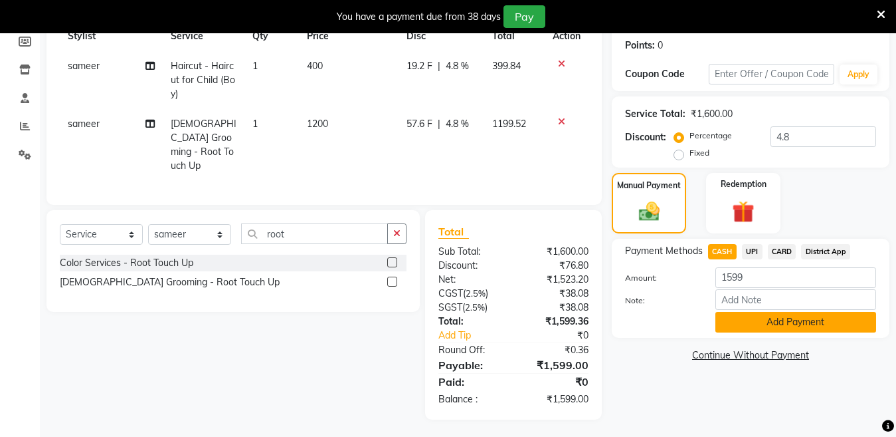
click at [737, 329] on button "Add Payment" at bounding box center [796, 322] width 161 height 21
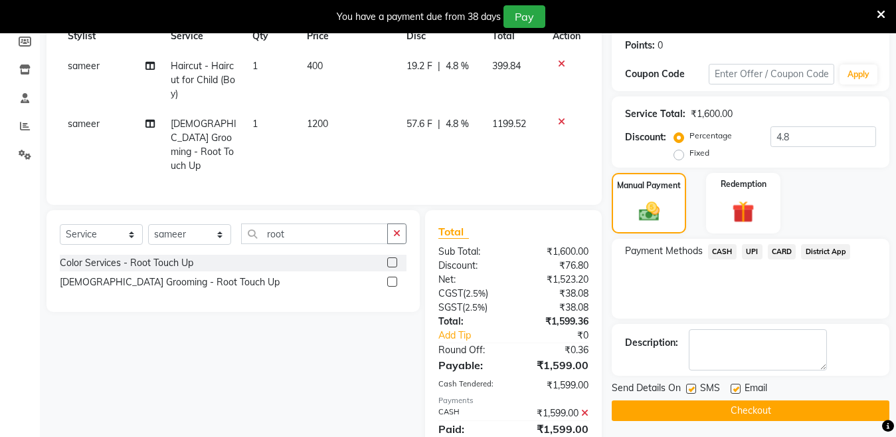
scroll to position [249, 0]
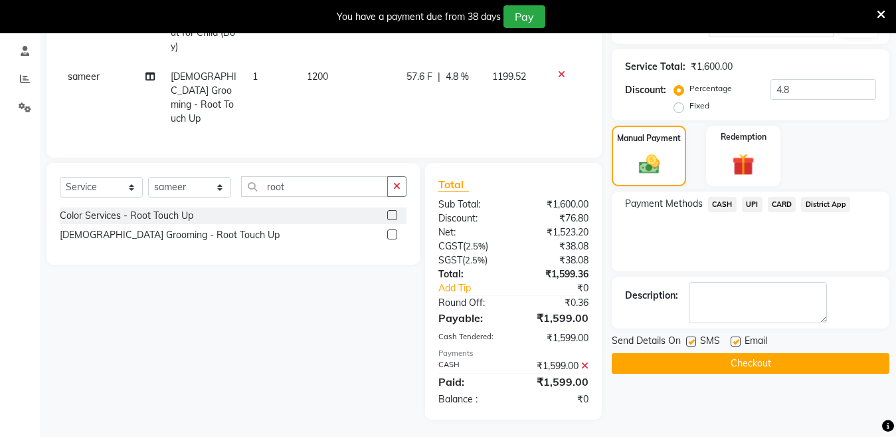
click at [690, 338] on label at bounding box center [691, 341] width 10 height 10
click at [690, 338] on input "checkbox" at bounding box center [690, 342] width 9 height 9
checkbox input "false"
click at [695, 358] on button "Checkout" at bounding box center [751, 363] width 278 height 21
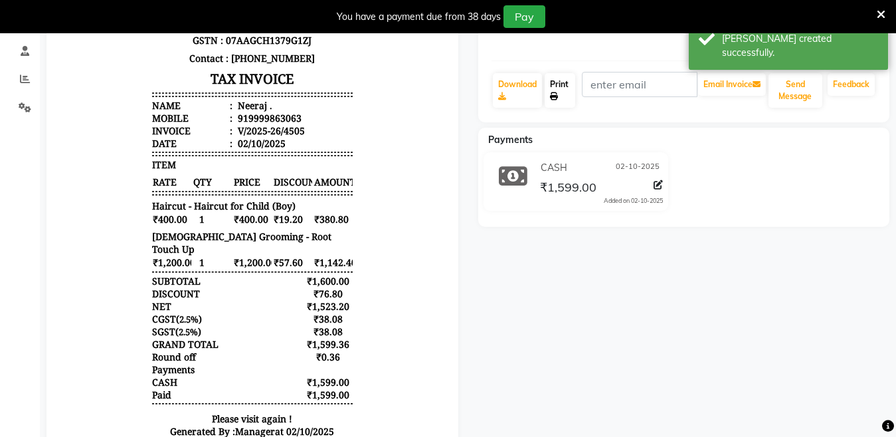
click at [569, 106] on link "Print" at bounding box center [560, 90] width 31 height 35
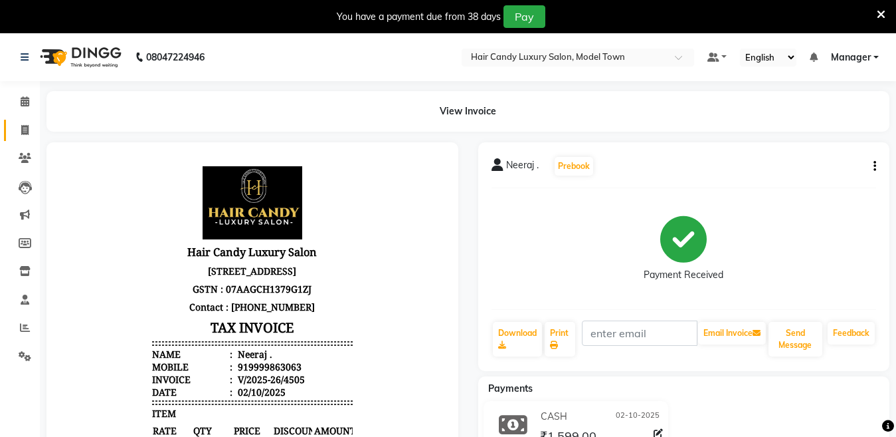
click at [10, 122] on link "Invoice" at bounding box center [20, 131] width 32 height 22
select select "service"
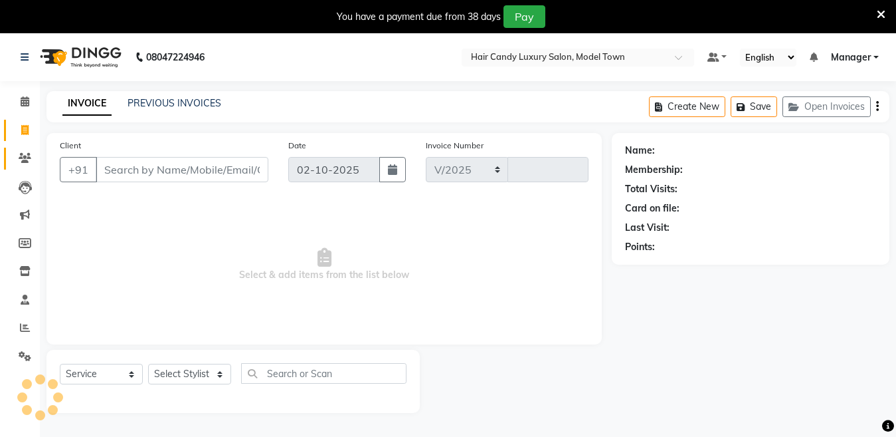
select select "4716"
type input "4506"
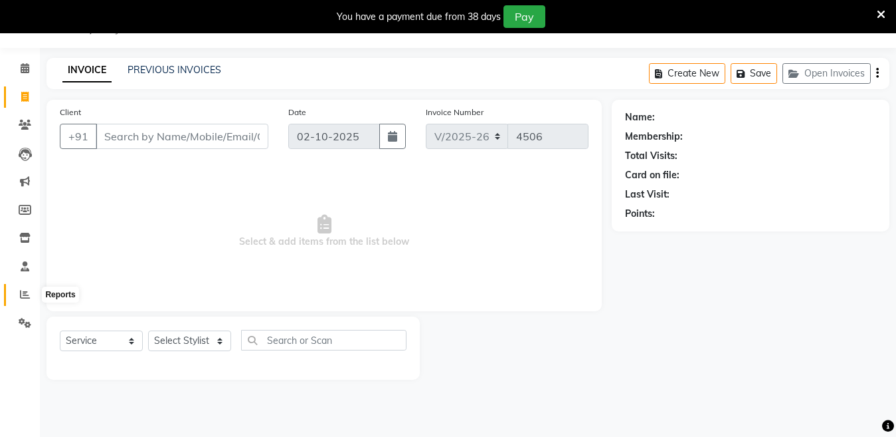
click at [21, 295] on icon at bounding box center [25, 294] width 10 height 10
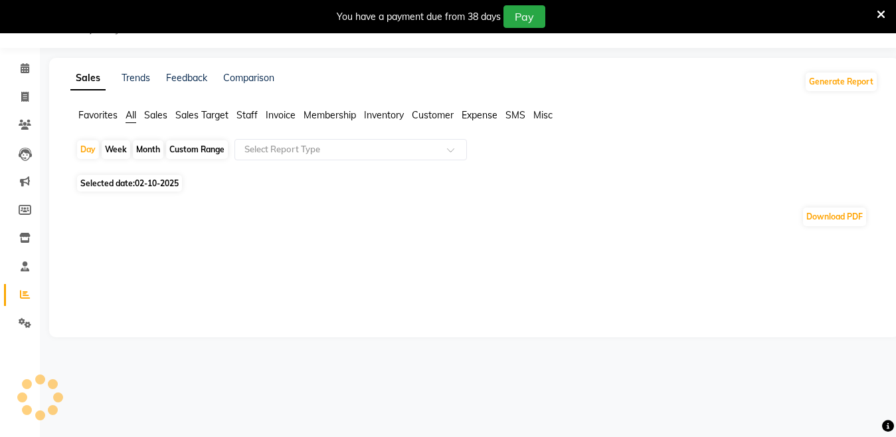
click at [254, 112] on span "Staff" at bounding box center [247, 115] width 21 height 12
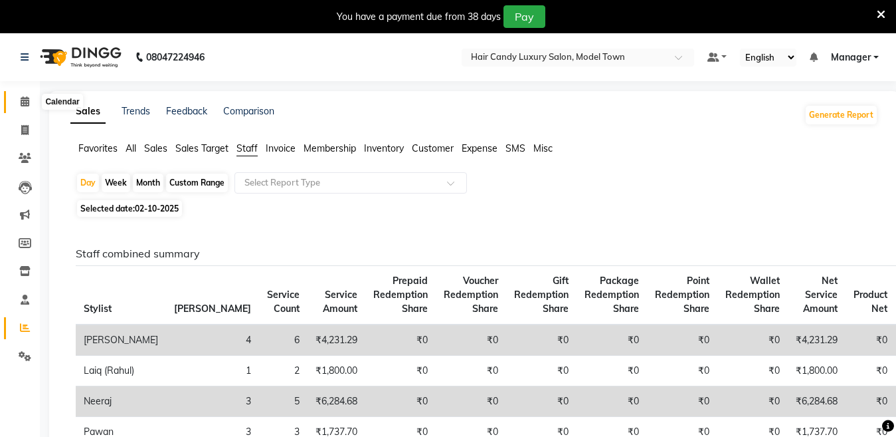
click at [31, 101] on span at bounding box center [24, 101] width 23 height 15
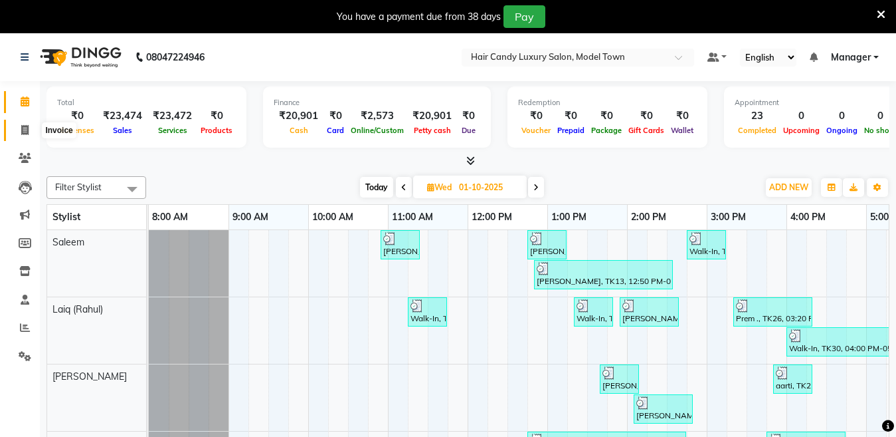
click at [29, 128] on icon at bounding box center [24, 130] width 7 height 10
select select "service"
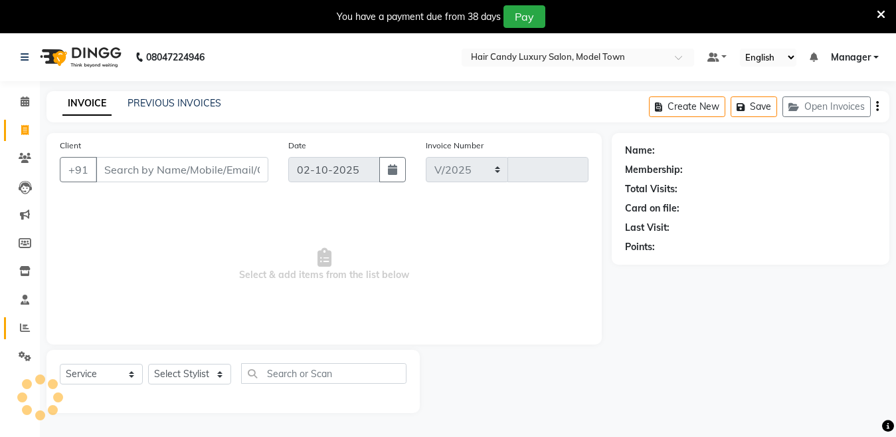
select select "4716"
type input "4506"
click at [33, 327] on span at bounding box center [24, 327] width 23 height 15
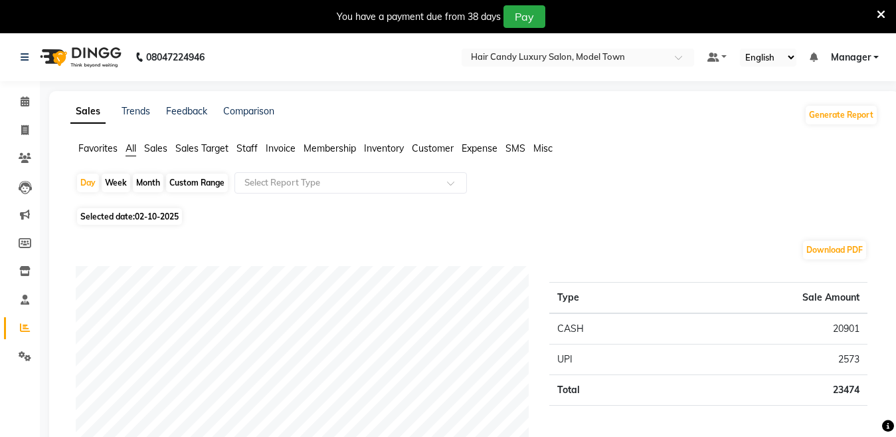
click at [155, 150] on span "Sales" at bounding box center [155, 148] width 23 height 12
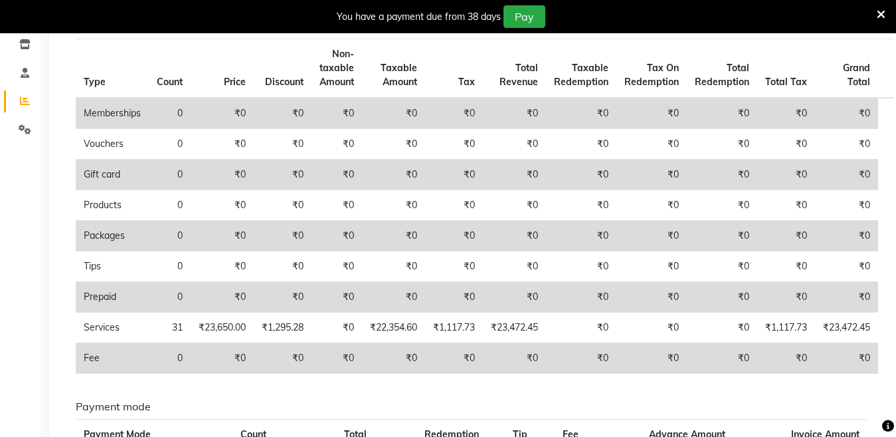
scroll to position [237, 0]
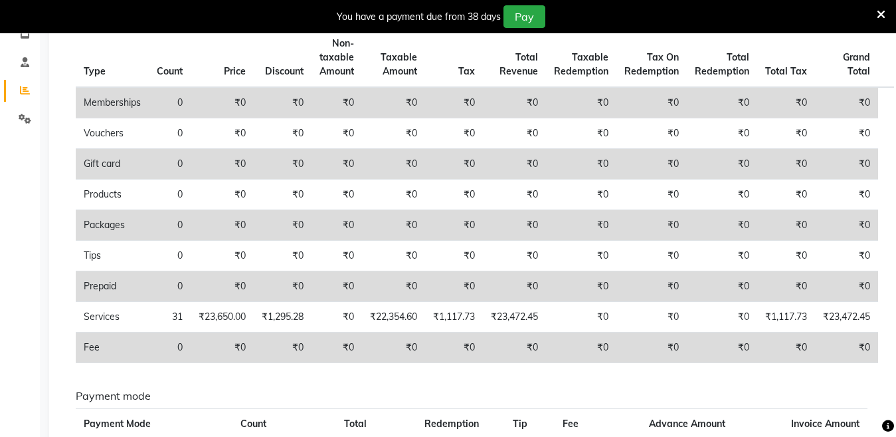
drag, startPoint x: 894, startPoint y: 154, endPoint x: 902, endPoint y: 36, distance: 118.5
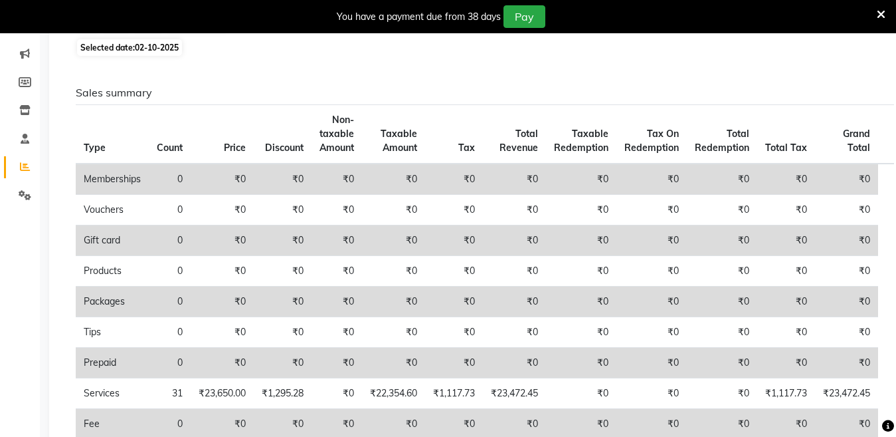
scroll to position [0, 0]
